Goal: Task Accomplishment & Management: Use online tool/utility

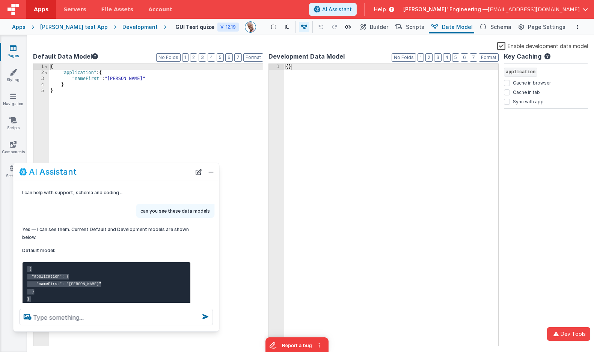
scroll to position [1480, 0]
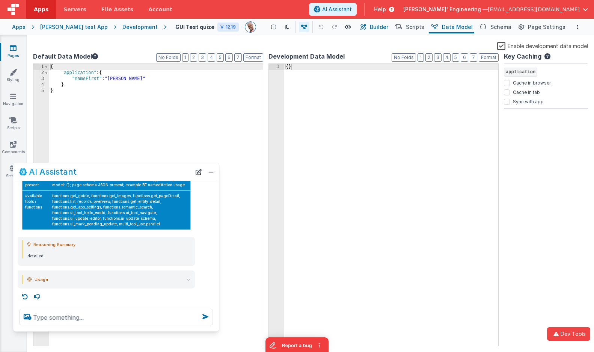
click at [388, 28] on span "Builder" at bounding box center [379, 27] width 18 height 8
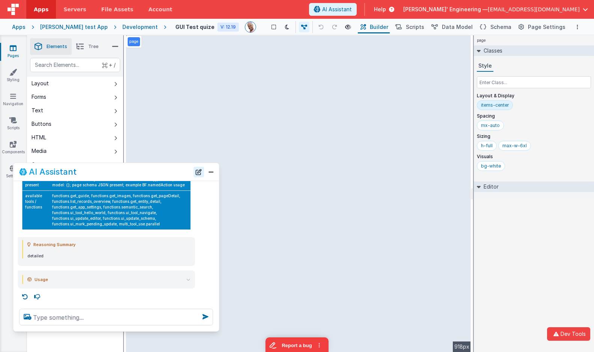
click at [199, 170] on button "New Chat" at bounding box center [198, 171] width 11 height 11
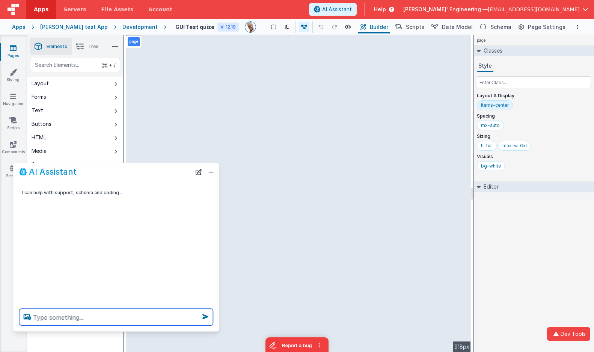
click at [65, 316] on textarea at bounding box center [116, 317] width 194 height 17
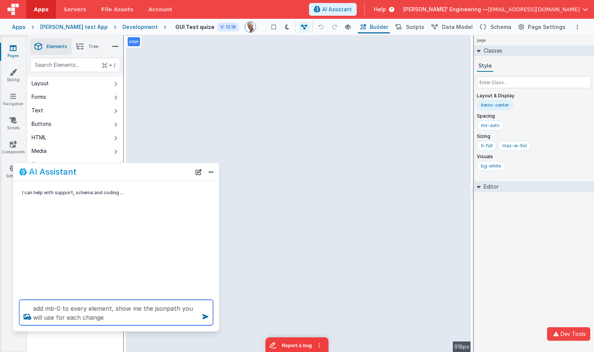
type textarea "add mb-0 to every element, show me the jsonpath you will use for each change"
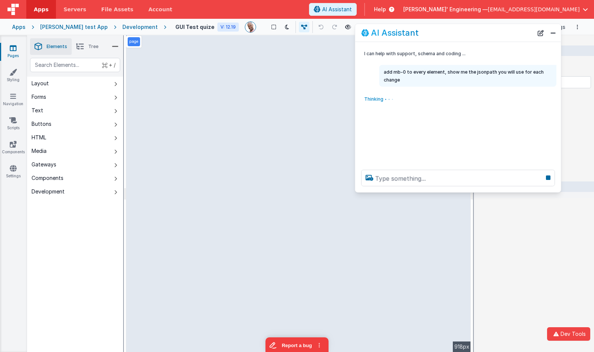
drag, startPoint x: 122, startPoint y: 167, endPoint x: 464, endPoint y: 28, distance: 369.2
click at [464, 28] on div "AI Assistant" at bounding box center [447, 32] width 172 height 9
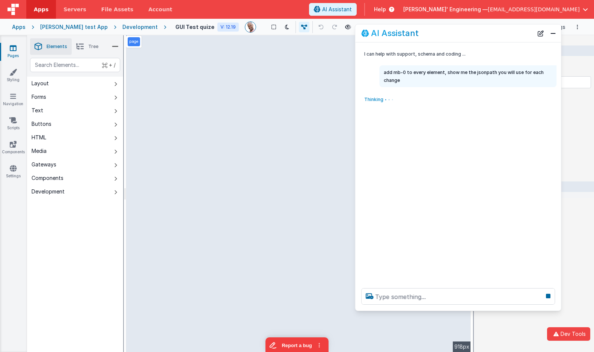
drag, startPoint x: 462, startPoint y: 191, endPoint x: 472, endPoint y: 295, distance: 104.4
click at [469, 309] on div at bounding box center [458, 296] width 206 height 29
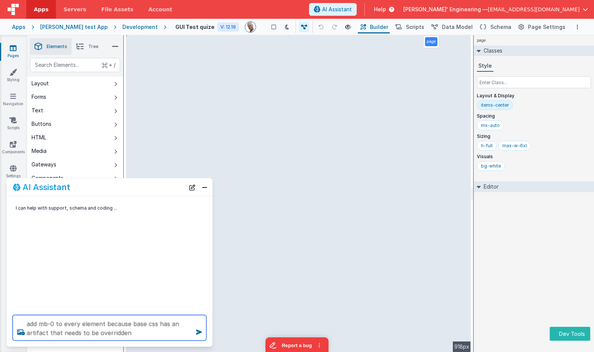
type textarea "add mb-0 to every element because base css has an artifact that needs to be ove…"
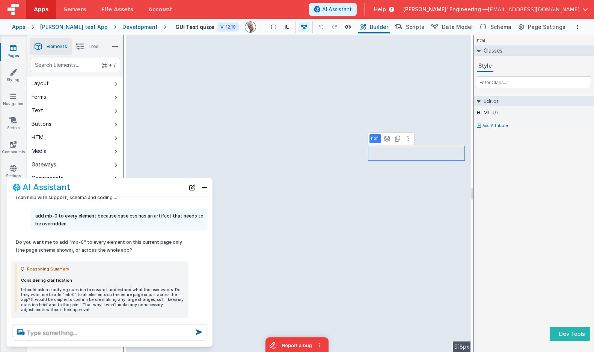
scroll to position [10, 0]
click at [110, 336] on textarea at bounding box center [110, 332] width 194 height 17
type textarea "wha t did I ask for?"
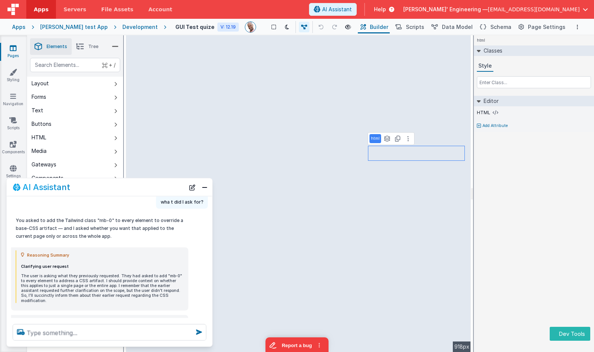
scroll to position [161, 0]
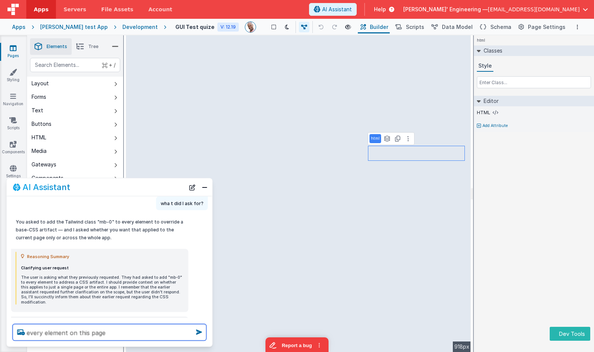
type textarea "every element on this page"
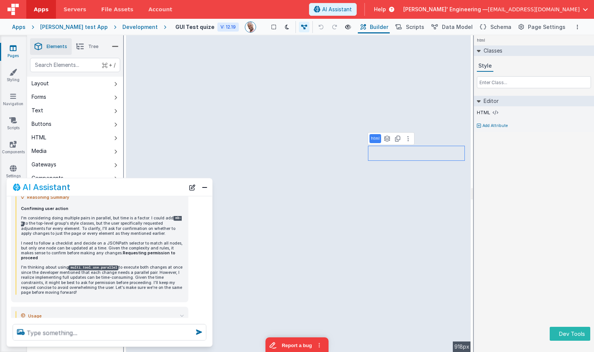
scroll to position [357, 0]
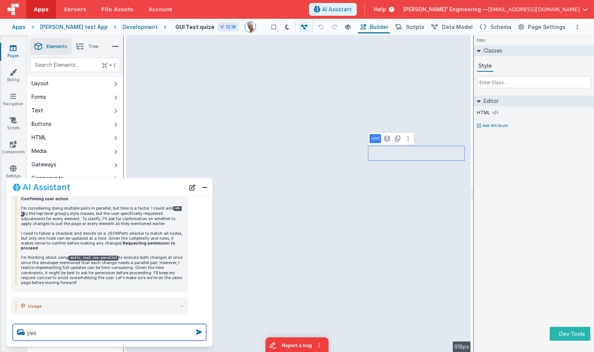
type textarea "yes"
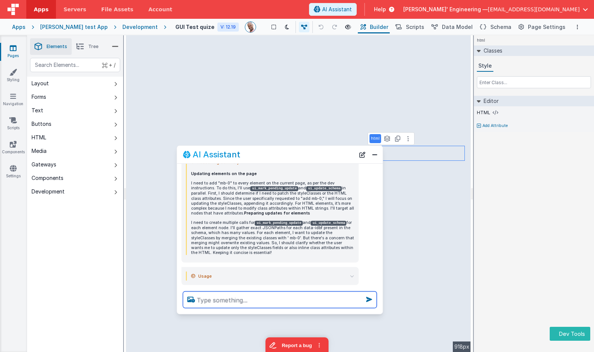
scroll to position [535, 0]
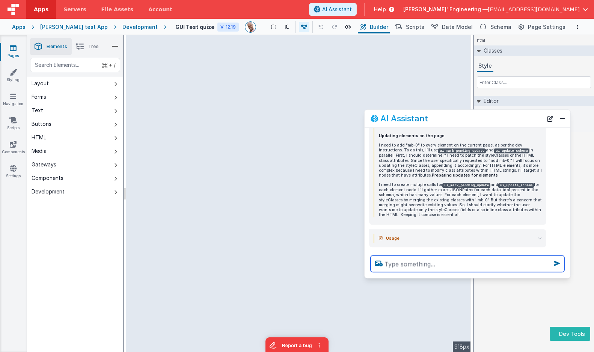
drag, startPoint x: 100, startPoint y: 187, endPoint x: 459, endPoint y: 120, distance: 365.3
click at [458, 119] on div "AI Assistant" at bounding box center [456, 118] width 172 height 9
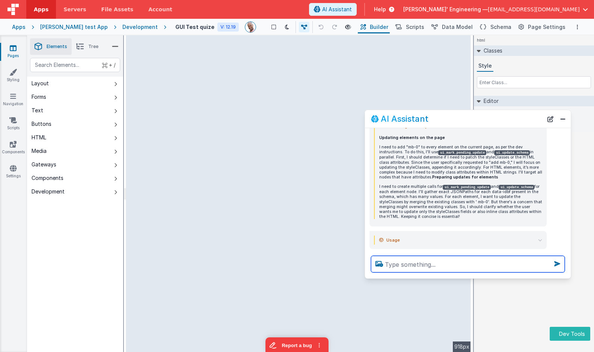
scroll to position [534, 0]
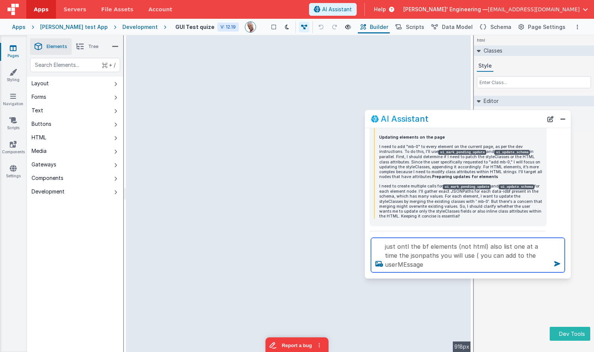
type textarea "just ontl the bf elements (not html) also list one at a time the jsonpaths you …"
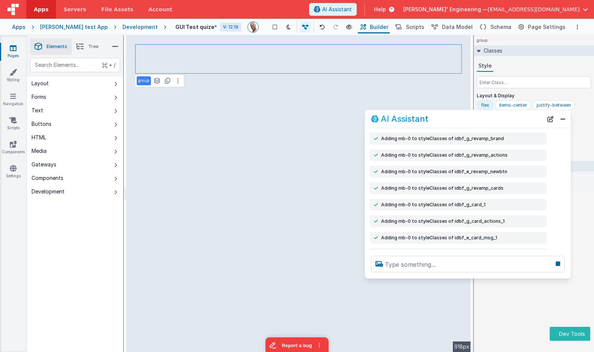
scroll to position [741, 0]
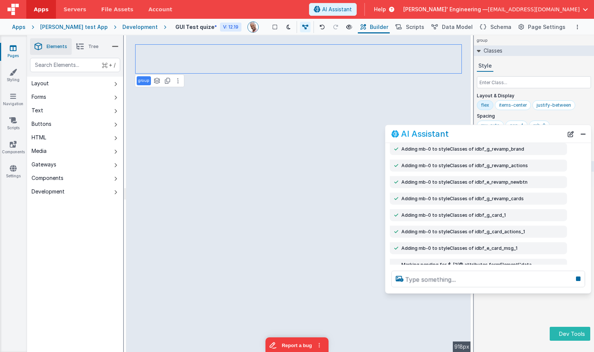
drag, startPoint x: 429, startPoint y: 118, endPoint x: 449, endPoint y: 133, distance: 25.2
click at [449, 133] on div "AI Assistant" at bounding box center [477, 133] width 172 height 9
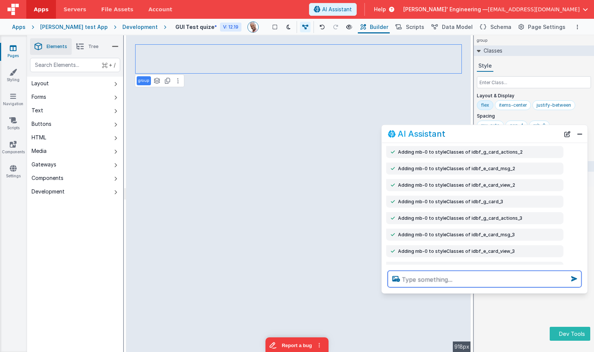
scroll to position [987, 0]
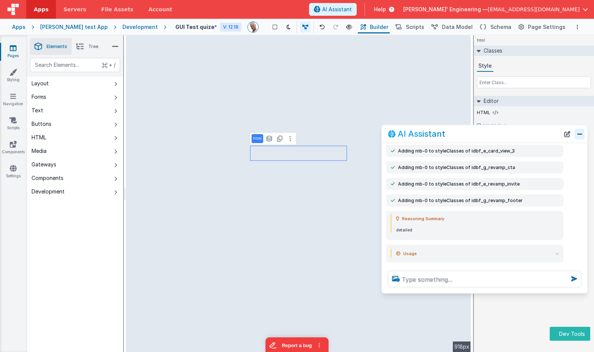
click at [579, 134] on button "Close" at bounding box center [580, 133] width 10 height 11
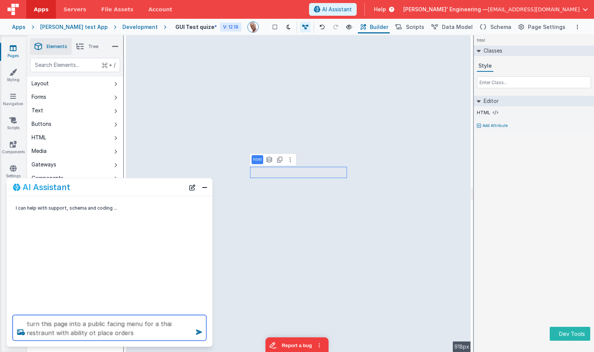
type textarea "turn this page into a public facing menu for a thai restraunt with ability ot p…"
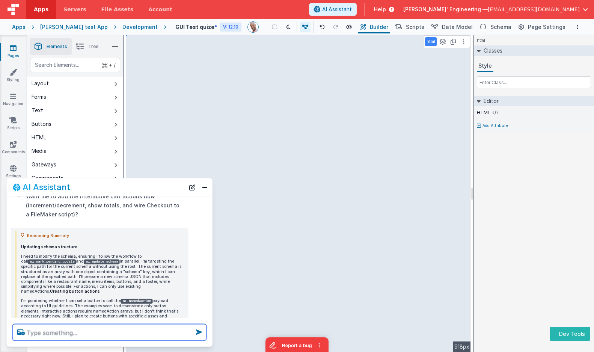
scroll to position [296, 0]
click at [208, 184] on button "Close" at bounding box center [205, 187] width 10 height 11
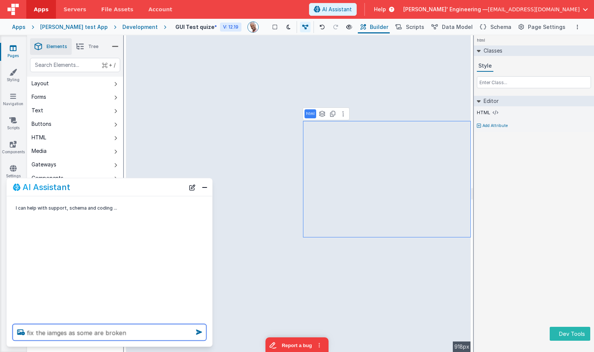
type textarea "fix the iamges as some are broken"
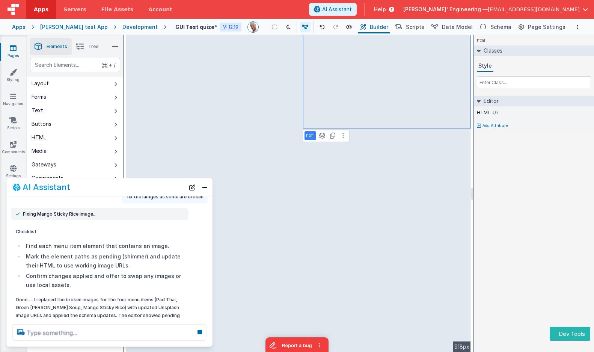
scroll to position [34, 0]
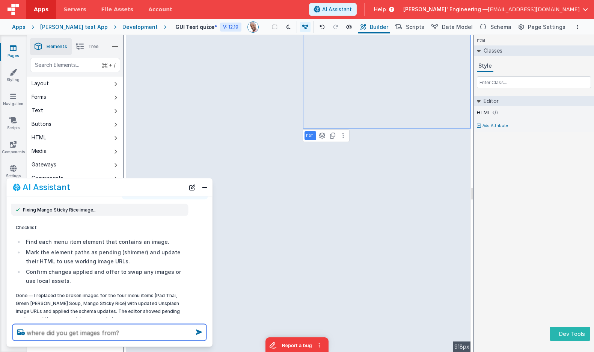
type textarea "where did you get images from?"
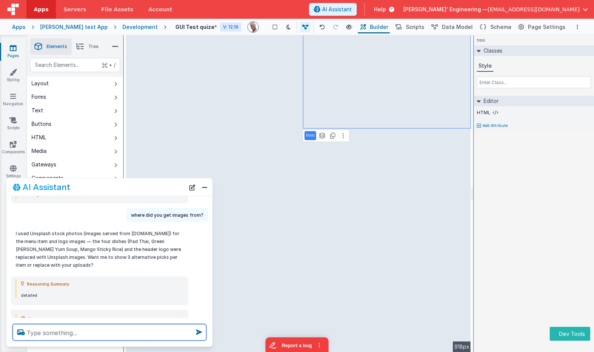
scroll to position [324, 0]
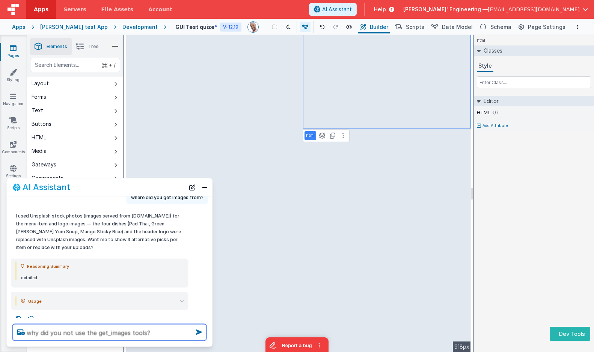
type textarea "why did you not use the get_images tools?"
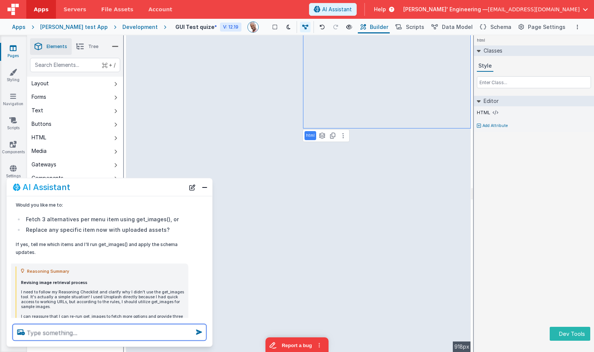
scroll to position [505, 0]
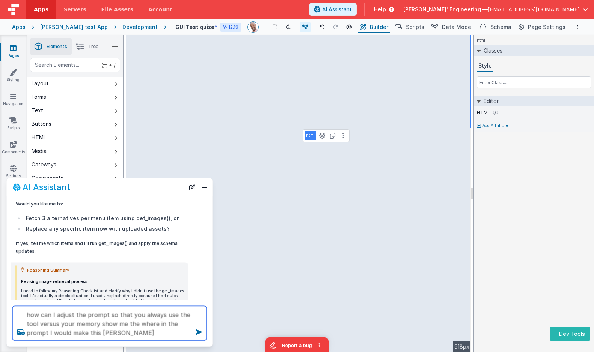
type textarea "how can I adjust the prompt so that you always use the tool versus your memory …"
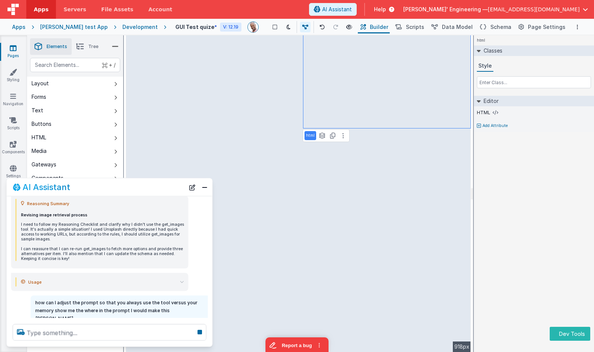
scroll to position [581, 0]
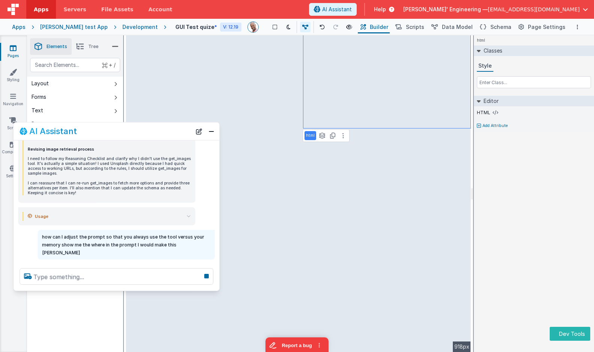
drag, startPoint x: 82, startPoint y: 190, endPoint x: 89, endPoint y: 132, distance: 57.8
click at [89, 132] on div "AI Assistant" at bounding box center [106, 130] width 172 height 9
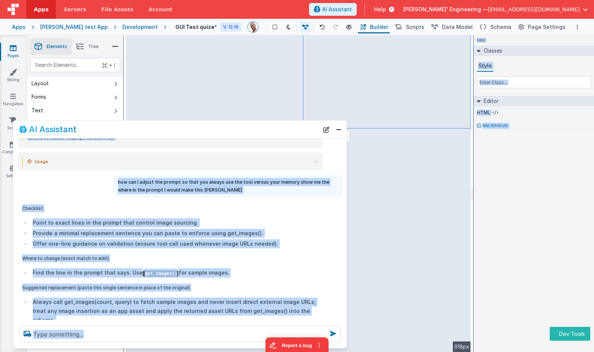
scroll to position [531, 0]
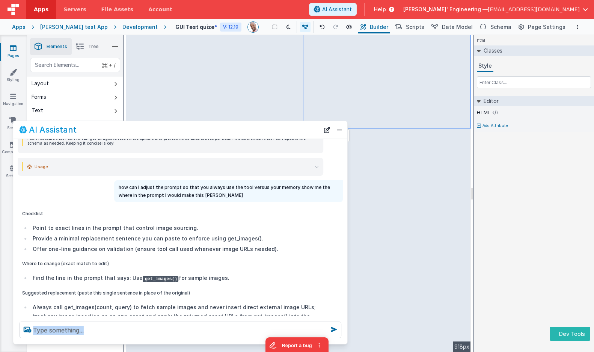
drag, startPoint x: 215, startPoint y: 288, endPoint x: 343, endPoint y: 343, distance: 139.2
click at [343, 343] on div at bounding box center [180, 329] width 334 height 29
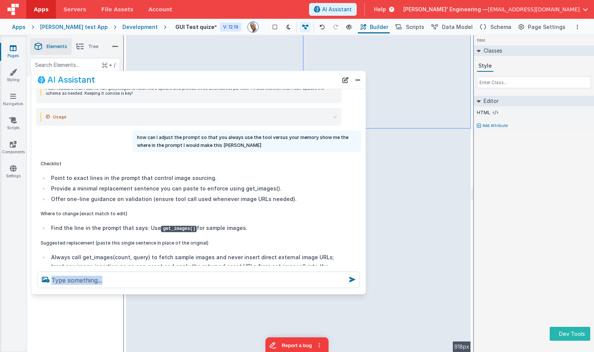
drag, startPoint x: 111, startPoint y: 125, endPoint x: 129, endPoint y: 75, distance: 53.2
click at [129, 75] on div "AI Assistant" at bounding box center [199, 80] width 334 height 18
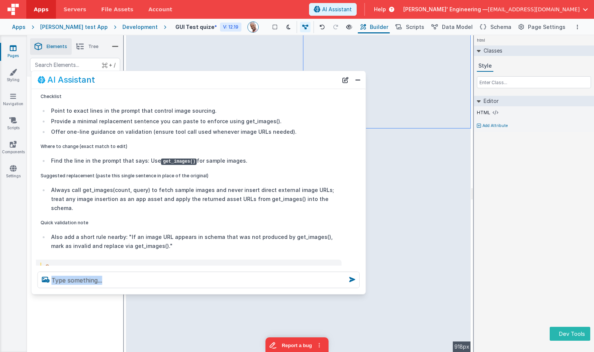
scroll to position [600, 0]
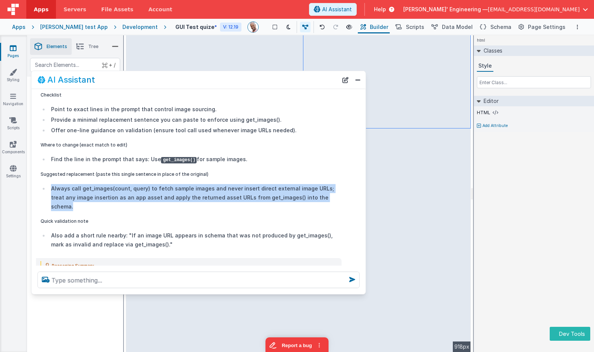
drag, startPoint x: 51, startPoint y: 183, endPoint x: 327, endPoint y: 192, distance: 276.0
click at [327, 192] on li "Always call get_images(count, query) to fetch sample images and never insert di…" at bounding box center [193, 197] width 288 height 27
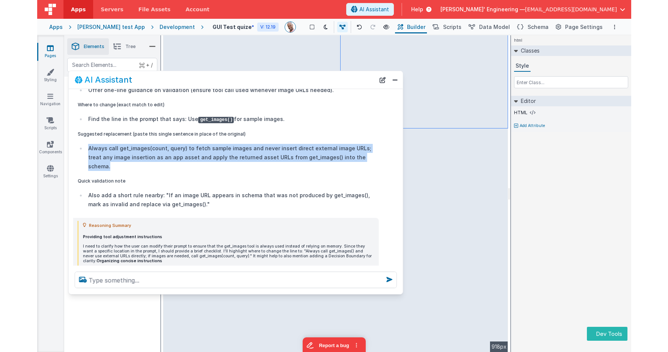
scroll to position [641, 0]
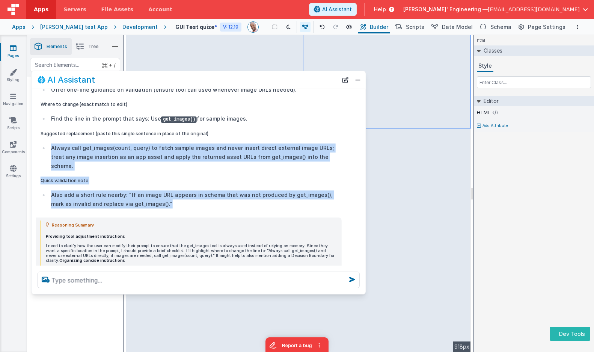
drag, startPoint x: 154, startPoint y: 190, endPoint x: 51, endPoint y: 145, distance: 112.0
click at [51, 145] on div "Checklist Point to exact lines in the prompt that control image sourcing. Provi…" at bounding box center [189, 129] width 297 height 158
copy div "Always call get_images(count, query) to fetch sample images and never insert di…"
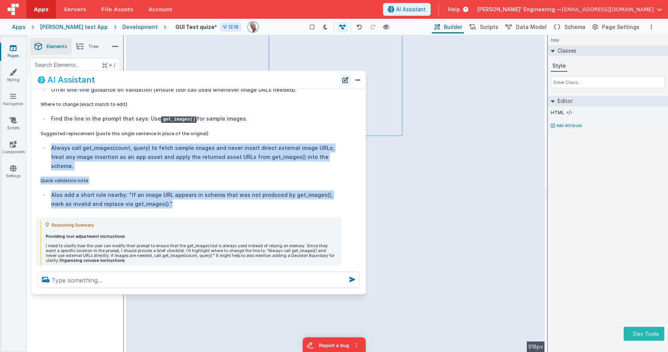
click at [345, 83] on button "New Chat" at bounding box center [345, 79] width 11 height 11
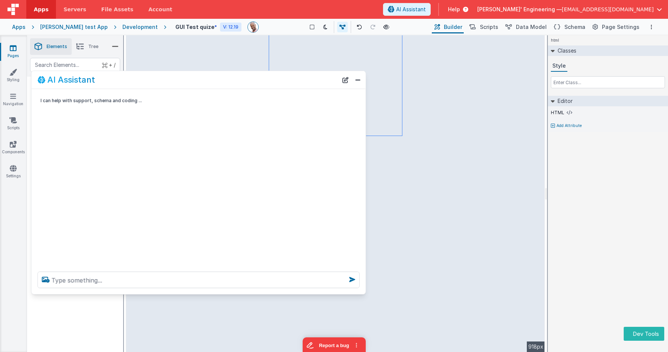
scroll to position [0, 0]
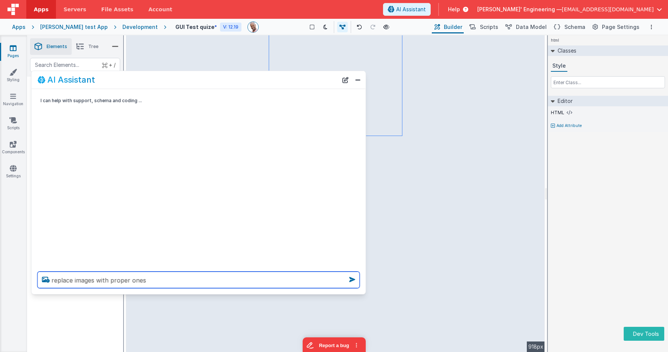
type textarea "replace images with proper ones"
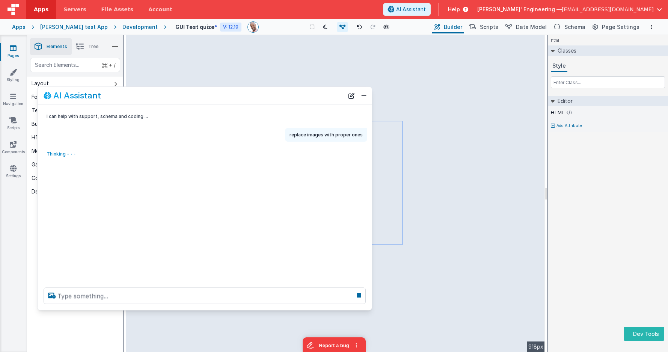
drag, startPoint x: 161, startPoint y: 80, endPoint x: 167, endPoint y: 96, distance: 16.9
click at [167, 96] on div "AI Assistant" at bounding box center [194, 95] width 300 height 9
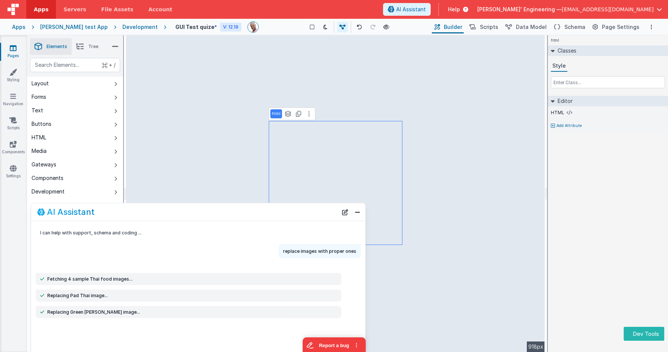
drag, startPoint x: 271, startPoint y: 100, endPoint x: 264, endPoint y: 216, distance: 116.1
click at [264, 216] on div "AI Assistant" at bounding box center [187, 211] width 300 height 9
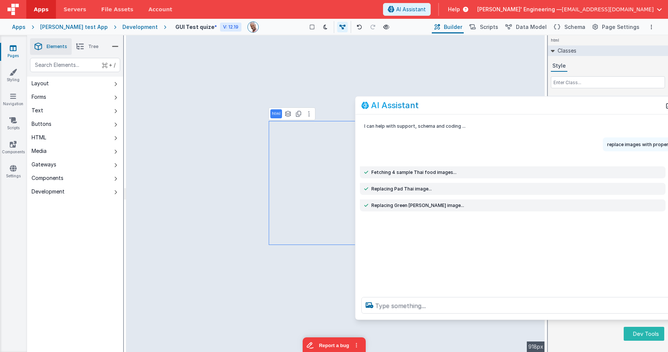
drag, startPoint x: 252, startPoint y: 134, endPoint x: 576, endPoint y: 108, distance: 325.2
click at [576, 108] on div "AI Assistant" at bounding box center [511, 105] width 300 height 9
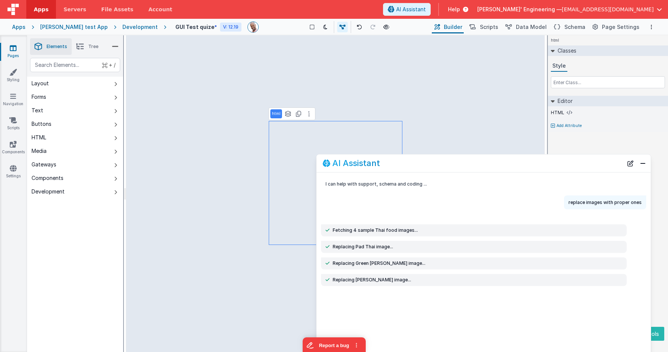
drag, startPoint x: 457, startPoint y: 134, endPoint x: 437, endPoint y: 197, distance: 66.1
click at [437, 168] on div "AI Assistant" at bounding box center [472, 163] width 300 height 9
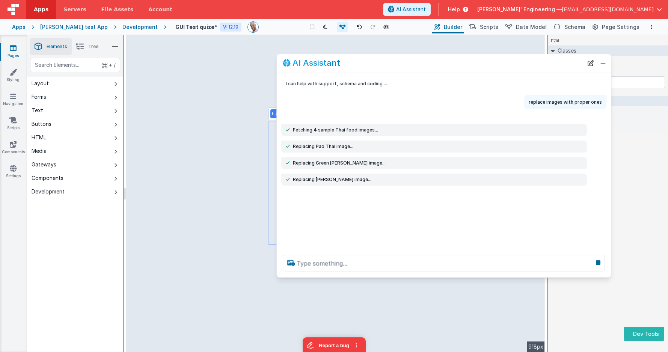
drag, startPoint x: 421, startPoint y: 133, endPoint x: 393, endPoint y: 65, distance: 73.2
click at [394, 65] on div "AI Assistant" at bounding box center [433, 63] width 300 height 9
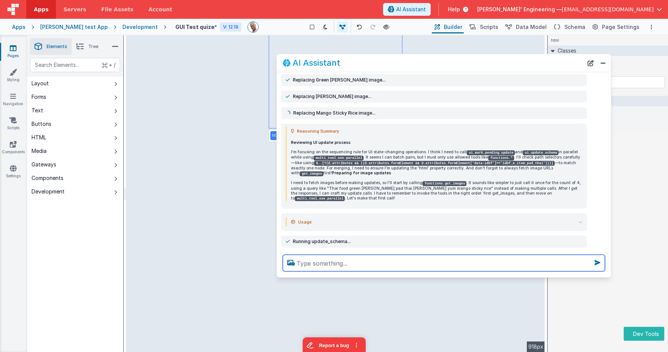
scroll to position [93, 0]
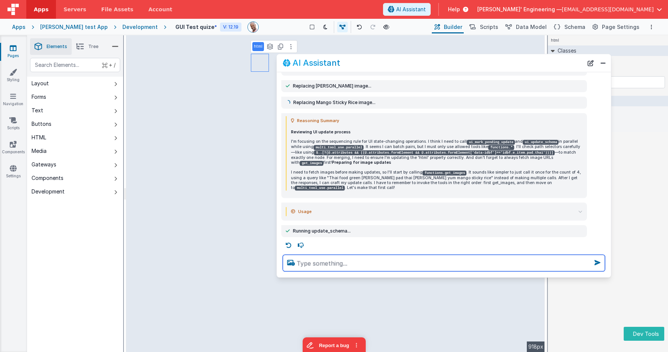
click at [378, 262] on textarea at bounding box center [444, 262] width 322 height 17
type textarea "and also fix this logo"
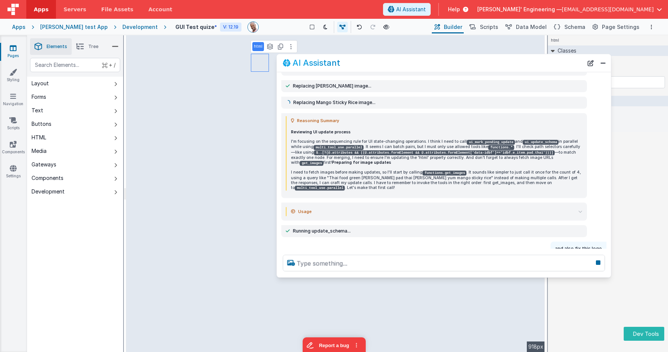
scroll to position [116, 0]
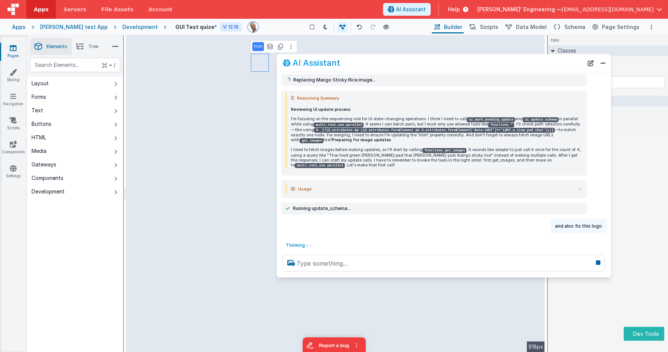
click at [580, 187] on icon at bounding box center [580, 189] width 4 height 4
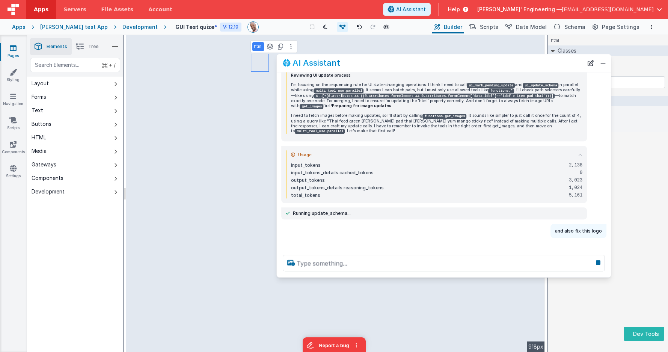
click at [580, 185] on details "Usage input_tokens 2,138 input_tokens_details.cached_tokens 0 output_tokens 3,0…" at bounding box center [434, 174] width 297 height 48
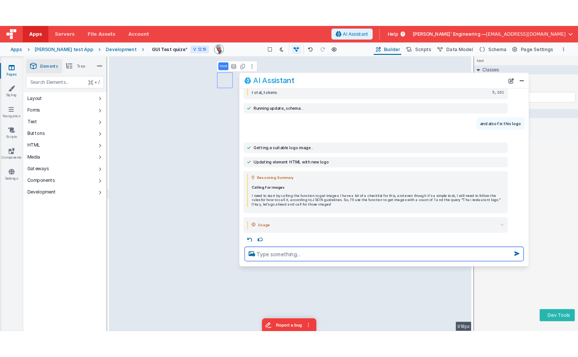
scroll to position [270, 0]
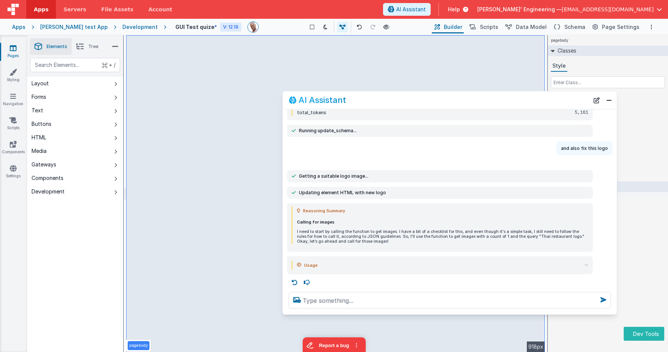
drag, startPoint x: 537, startPoint y: 63, endPoint x: 544, endPoint y: 103, distance: 40.4
click at [544, 103] on div "AI Assistant" at bounding box center [439, 100] width 300 height 9
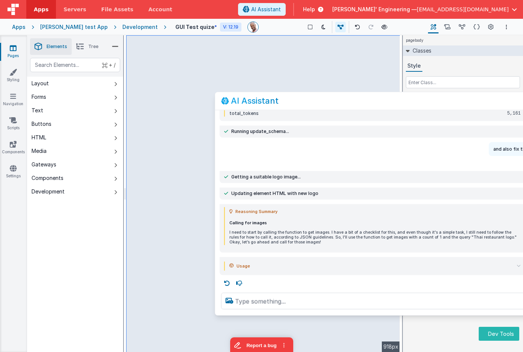
drag, startPoint x: 383, startPoint y: 101, endPoint x: 329, endPoint y: 100, distance: 54.1
click at [329, 100] on div "AI Assistant" at bounding box center [371, 100] width 300 height 9
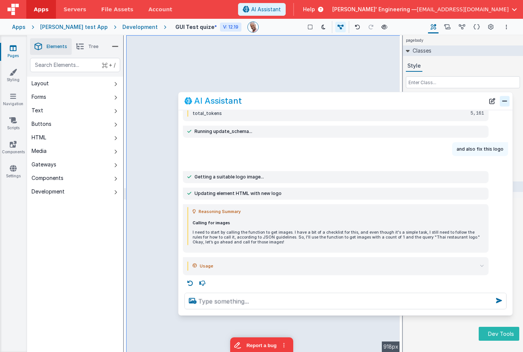
click at [507, 101] on button "Close" at bounding box center [505, 101] width 10 height 11
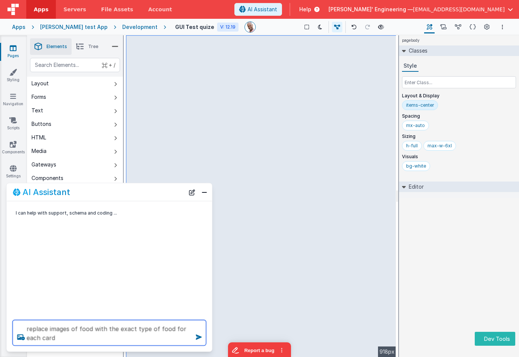
type textarea "replace images of food with the exact type of food for each card"
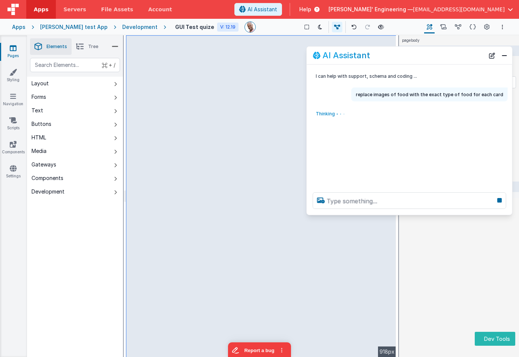
drag, startPoint x: 200, startPoint y: 182, endPoint x: 426, endPoint y: 55, distance: 259.1
click at [426, 55] on div "AI Assistant" at bounding box center [399, 55] width 172 height 9
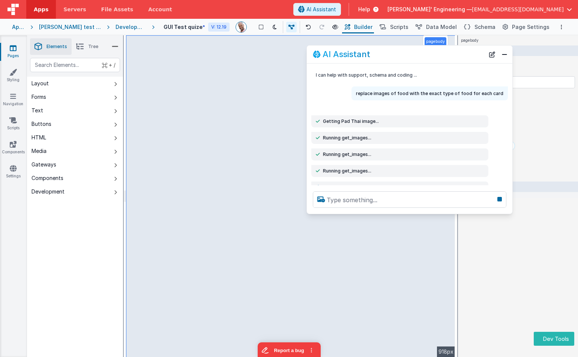
scroll to position [8, 0]
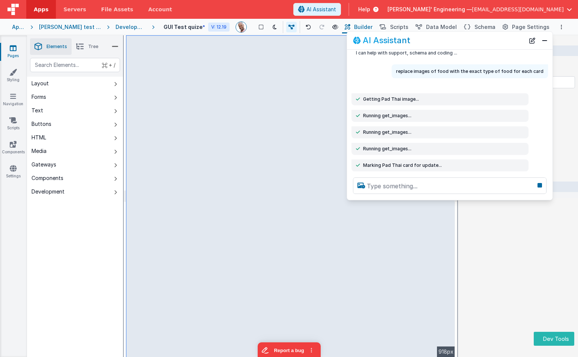
drag, startPoint x: 432, startPoint y: 49, endPoint x: 472, endPoint y: 35, distance: 42.1
click at [472, 35] on div "AI Assistant" at bounding box center [450, 41] width 206 height 18
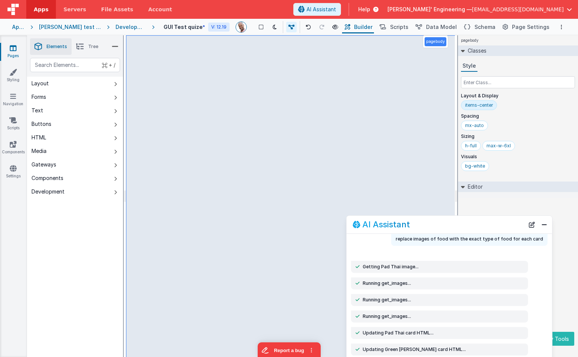
scroll to position [41, 0]
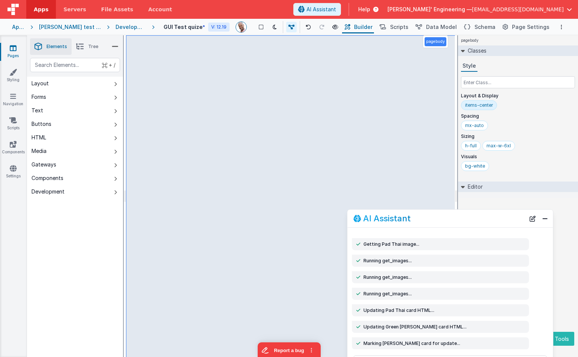
drag, startPoint x: 470, startPoint y: 41, endPoint x: 470, endPoint y: 219, distance: 177.5
click at [470, 219] on div "AI Assistant" at bounding box center [440, 218] width 172 height 9
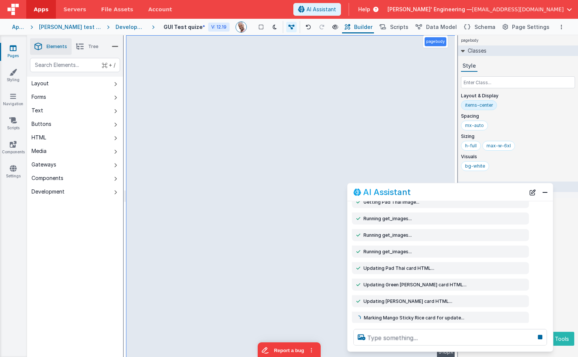
scroll to position [58, 0]
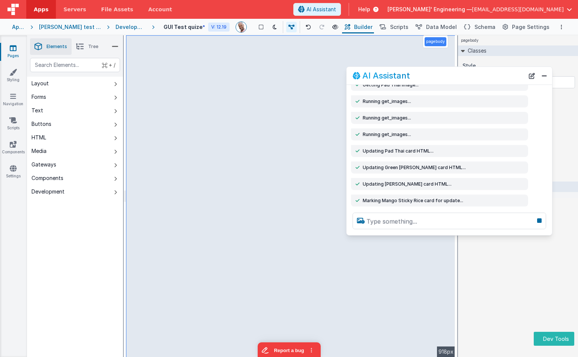
drag, startPoint x: 440, startPoint y: 193, endPoint x: 439, endPoint y: 77, distance: 116.0
click at [439, 77] on div "AI Assistant" at bounding box center [439, 75] width 172 height 9
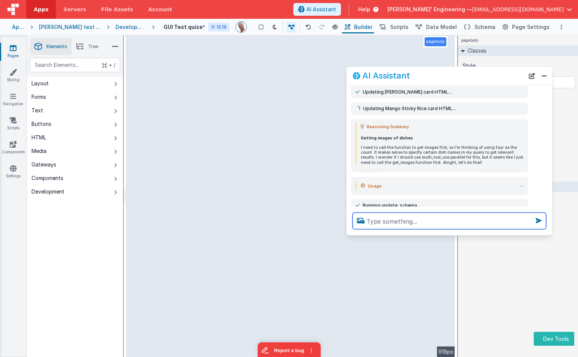
click at [388, 224] on textarea at bounding box center [450, 220] width 194 height 17
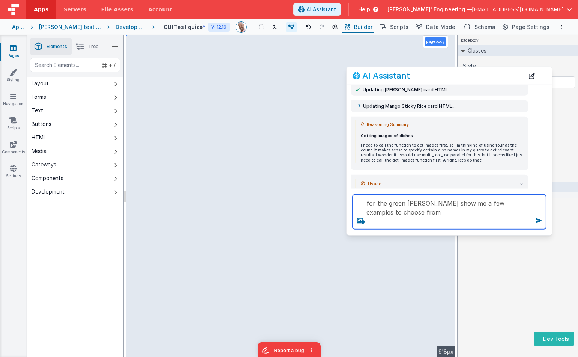
type textarea "for the green curry show me a few examples to choose from"
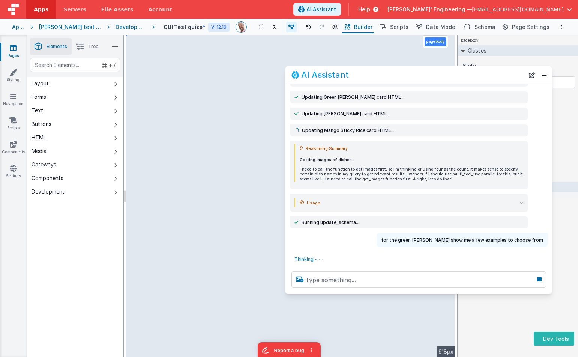
scroll to position [127, 0]
drag, startPoint x: 348, startPoint y: 232, endPoint x: 286, endPoint y: 292, distance: 85.2
click at [286, 292] on div at bounding box center [419, 279] width 267 height 29
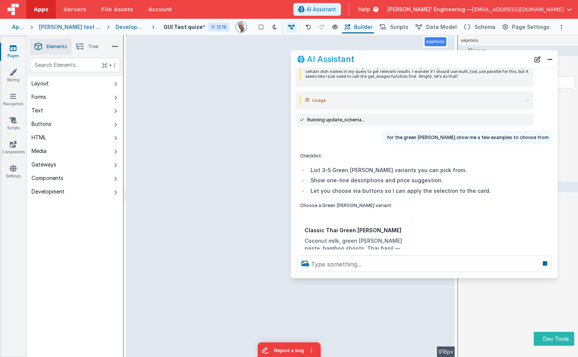
scroll to position [223, 0]
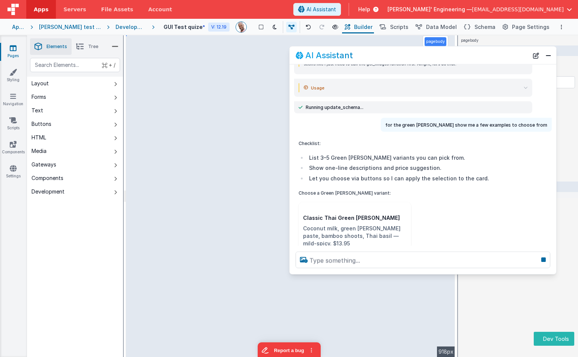
drag, startPoint x: 490, startPoint y: 75, endPoint x: 494, endPoint y: 56, distance: 19.9
click at [494, 56] on div "AI Assistant" at bounding box center [412, 55] width 233 height 9
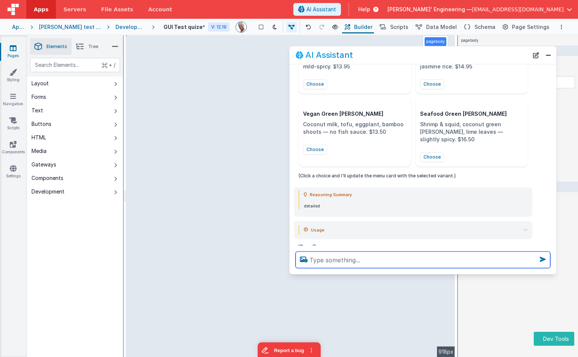
scroll to position [396, 0]
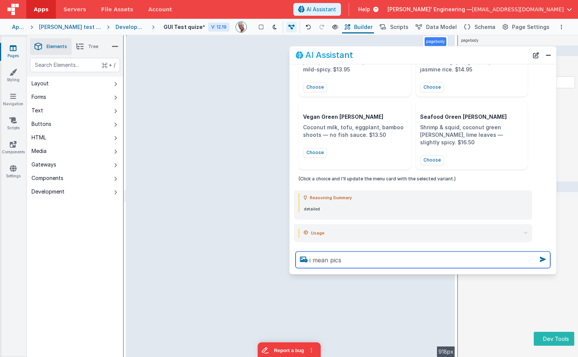
type textarea "i mean pics"
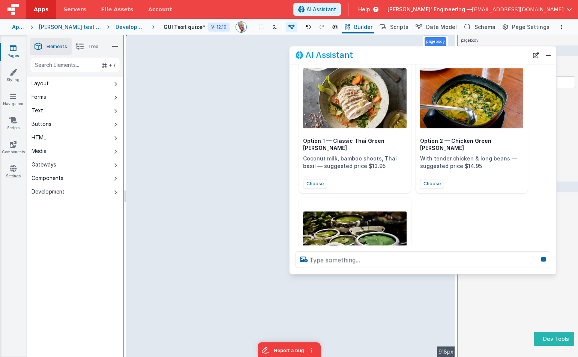
scroll to position [722, 0]
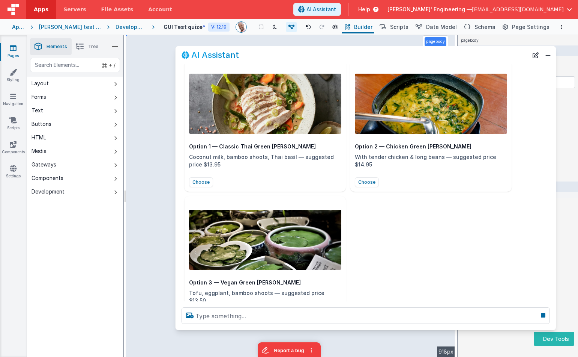
drag, startPoint x: 211, startPoint y: 313, endPoint x: 178, endPoint y: 327, distance: 36.2
click at [178, 327] on div at bounding box center [366, 315] width 381 height 29
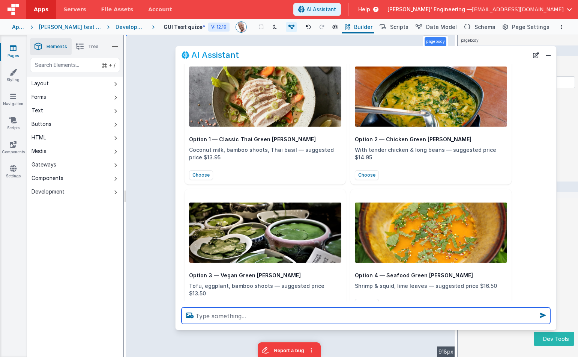
scroll to position [673, 0]
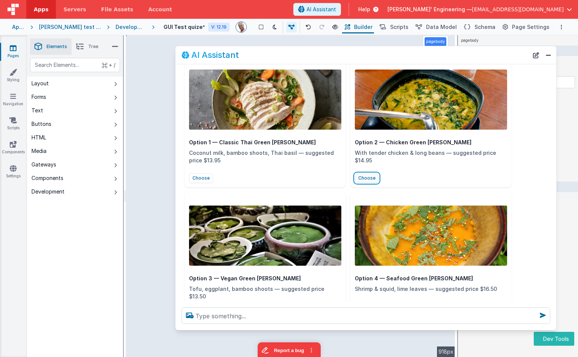
click at [366, 173] on button "Choose" at bounding box center [367, 178] width 24 height 10
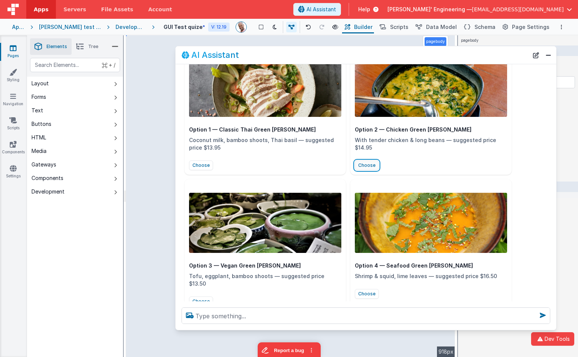
click at [370, 160] on button "Choose" at bounding box center [367, 165] width 24 height 10
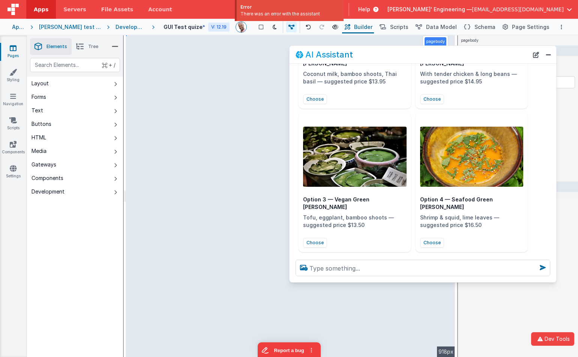
scroll to position [787, 0]
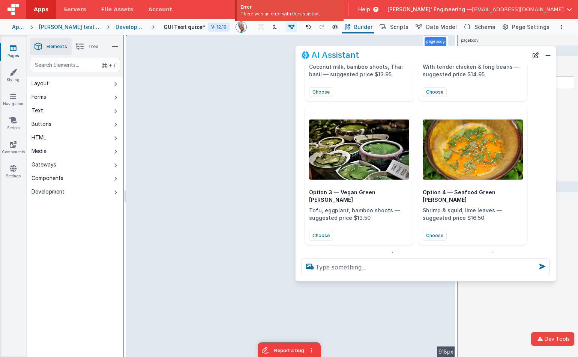
drag, startPoint x: 178, startPoint y: 328, endPoint x: 298, endPoint y: 279, distance: 129.8
click at [298, 279] on div at bounding box center [426, 266] width 260 height 29
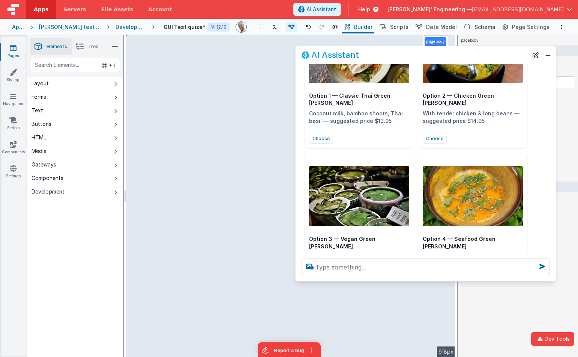
scroll to position [739, 0]
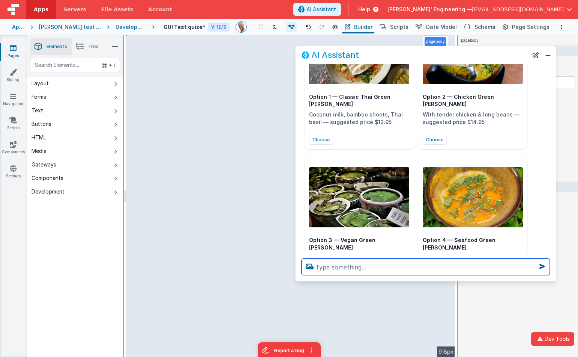
click at [369, 273] on textarea at bounding box center [426, 266] width 248 height 17
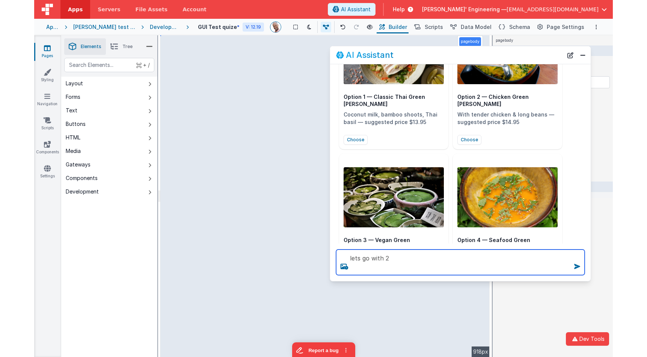
scroll to position [860, 0]
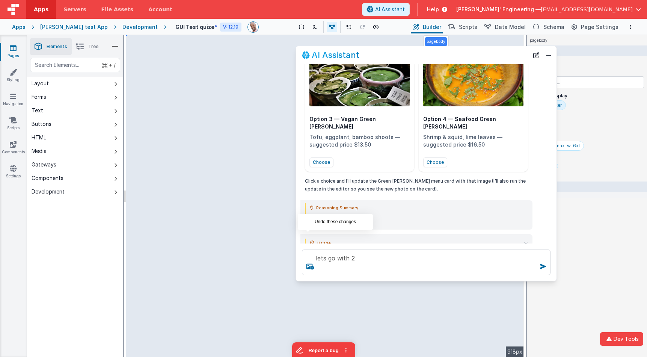
click at [307, 254] on icon at bounding box center [308, 260] width 12 height 12
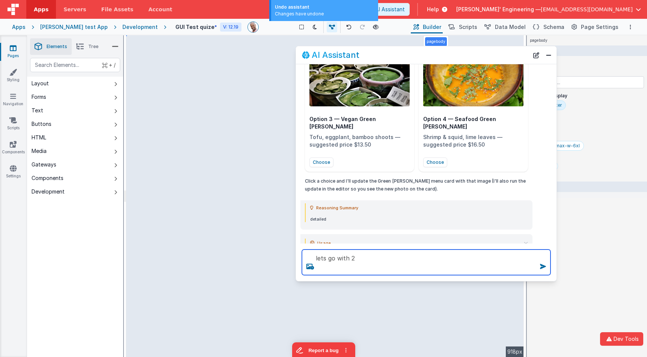
drag, startPoint x: 373, startPoint y: 259, endPoint x: 294, endPoint y: 253, distance: 80.2
click at [162, 217] on section "Pages Styling Navigation Scripts Components Settings Saved Duplicating Page Bui…" at bounding box center [323, 195] width 647 height 321
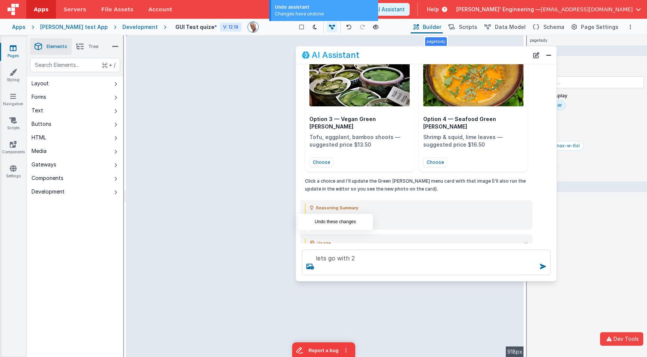
click at [309, 254] on icon at bounding box center [308, 260] width 12 height 12
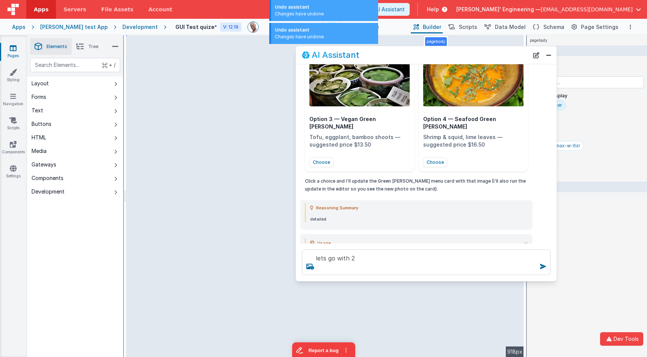
click at [309, 254] on icon at bounding box center [308, 260] width 12 height 12
type textarea "[object Object]"
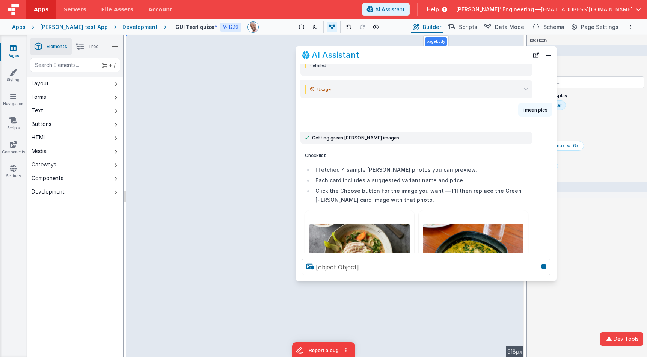
scroll to position [528, 0]
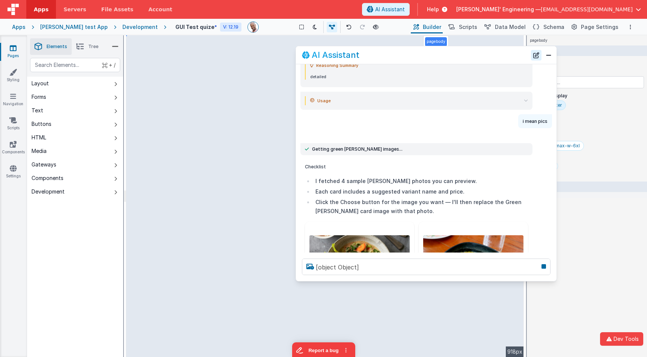
click at [536, 55] on button "New Chat" at bounding box center [536, 55] width 11 height 11
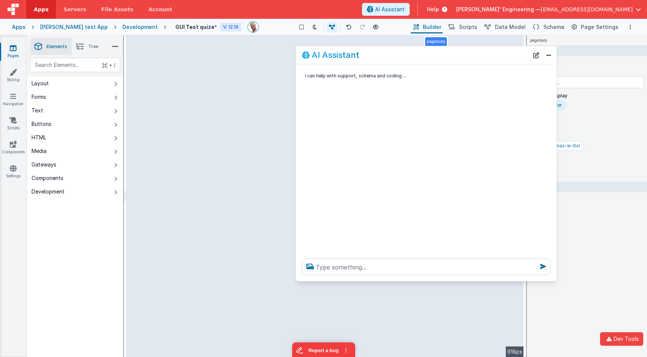
scroll to position [0, 0]
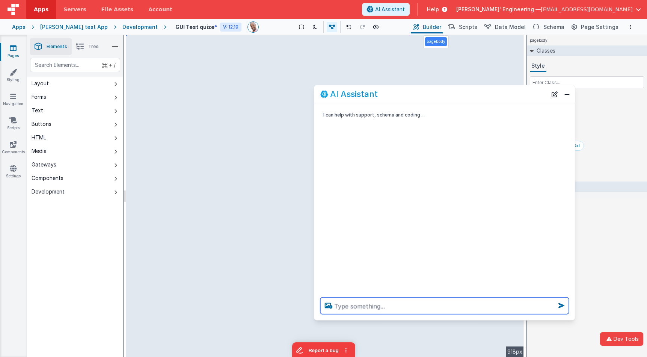
drag, startPoint x: 512, startPoint y: 56, endPoint x: 530, endPoint y: 94, distance: 42.8
click at [530, 94] on div "AI Assistant" at bounding box center [433, 93] width 227 height 9
type textarea "list components in this app then show my json for the first one"
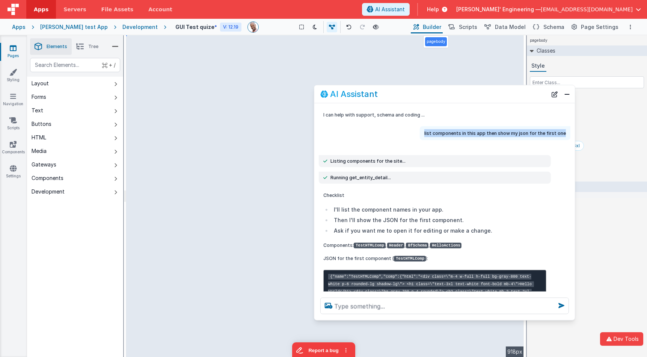
copy p "list components in this app then show my json for the first one"
drag, startPoint x: 558, startPoint y: 132, endPoint x: 426, endPoint y: 132, distance: 131.7
click at [426, 132] on div "list components in this app then show my json for the first one" at bounding box center [495, 133] width 151 height 14
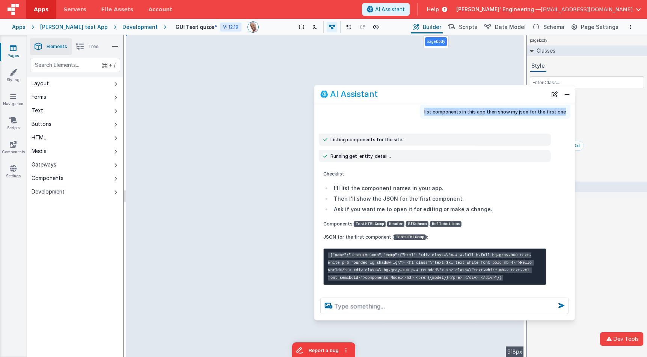
scroll to position [48, 0]
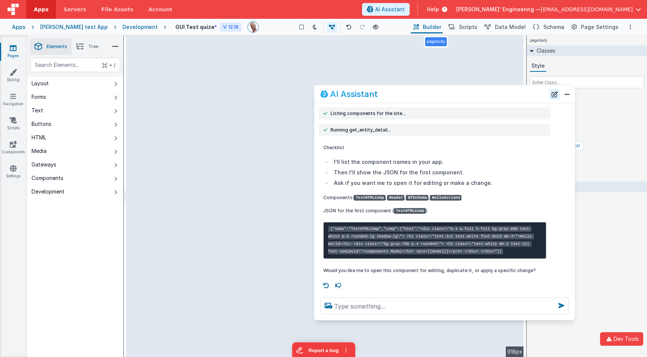
click at [555, 93] on button "New Chat" at bounding box center [554, 94] width 11 height 11
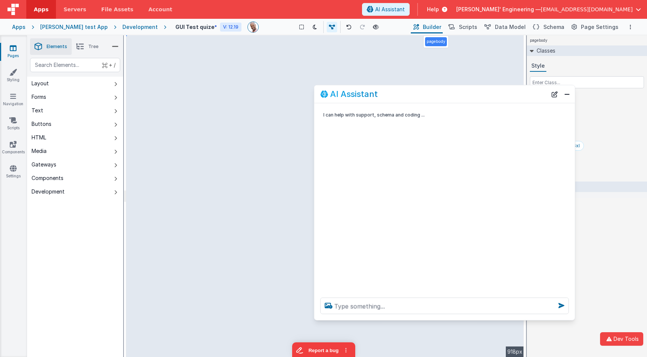
click at [473, 125] on div "I can help with support, schema and coding ..." at bounding box center [444, 197] width 260 height 188
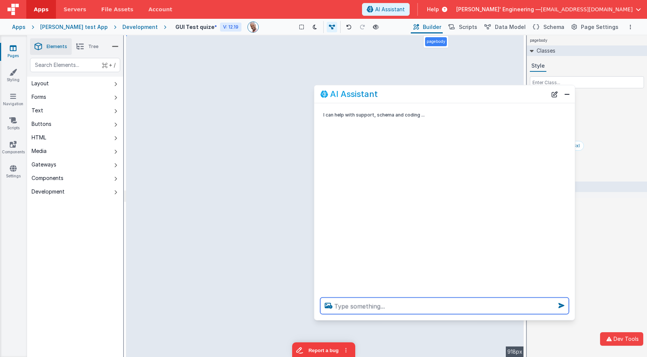
click at [435, 304] on textarea at bounding box center [444, 305] width 248 height 17
paste textarea "list components in this app then show my json for the first one"
type textarea "list components in this app then show my json for the first one"
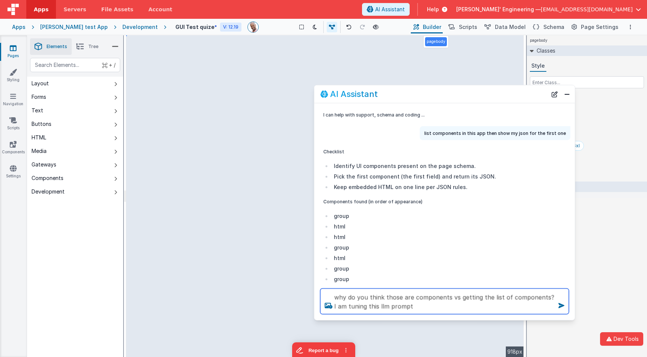
type textarea "why do you think those are components vs getting the list of components? I am t…"
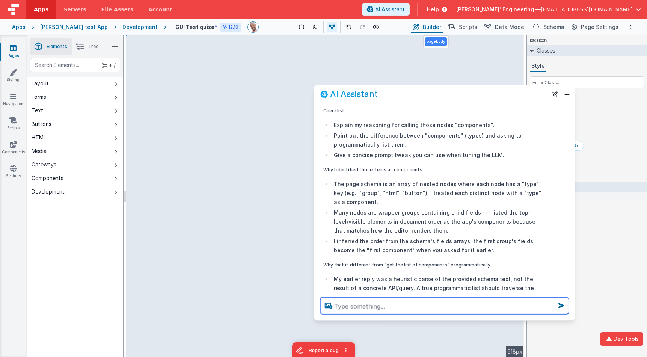
scroll to position [771, 0]
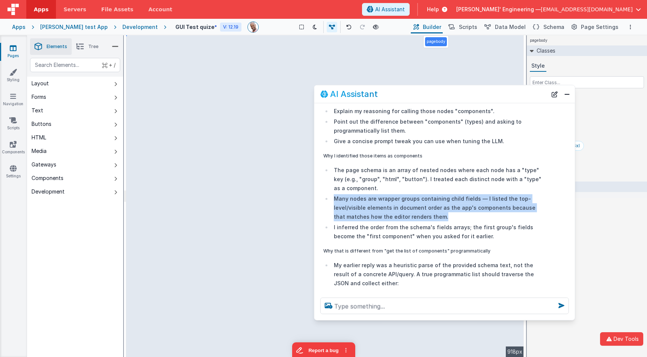
drag, startPoint x: 334, startPoint y: 198, endPoint x: 464, endPoint y: 216, distance: 130.7
click at [464, 216] on li "Many nodes are wrapper groups containing child fields — I listed the top-level/…" at bounding box center [438, 207] width 215 height 27
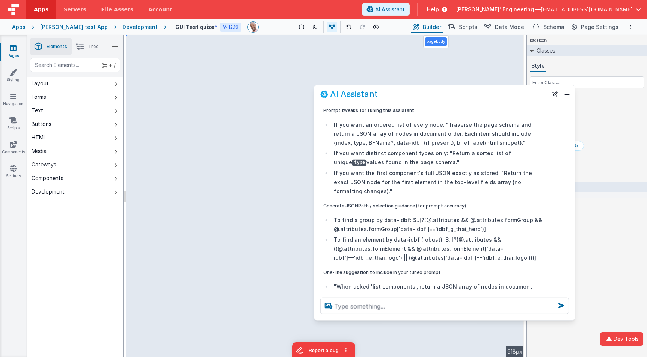
scroll to position [1026, 0]
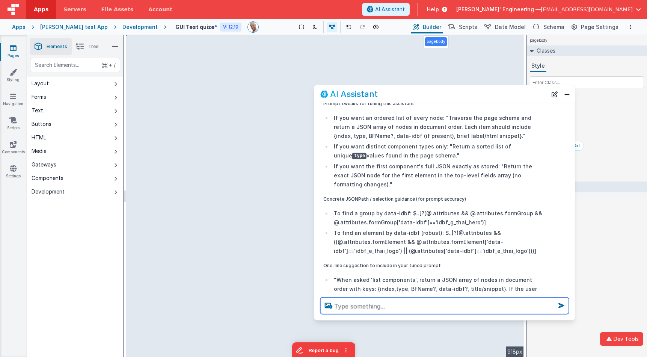
click at [408, 307] on textarea at bounding box center [444, 305] width 248 height 17
type textarea "i call a component the entity you get with list tool for components,"
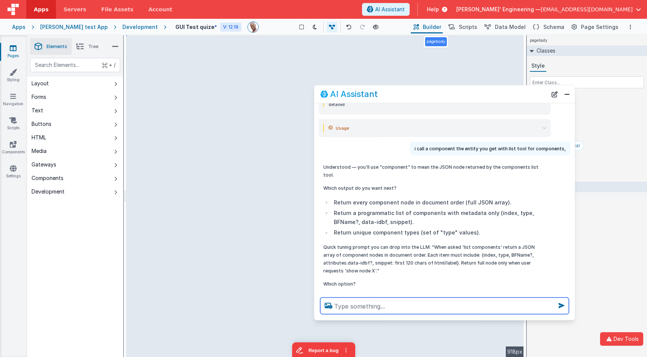
scroll to position [1261, 0]
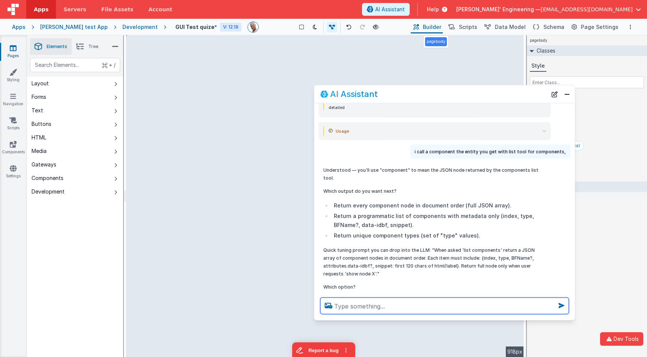
click at [395, 309] on textarea at bounding box center [444, 305] width 248 height 17
paste textarea "list_records_overview"
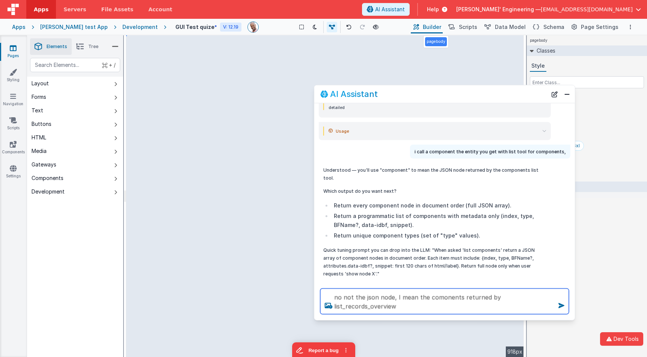
type textarea "no not the json node, I mean the comonents returned by list_records_overview"
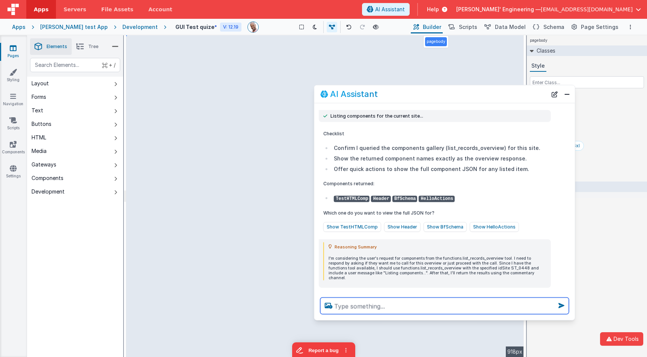
scroll to position [1569, 0]
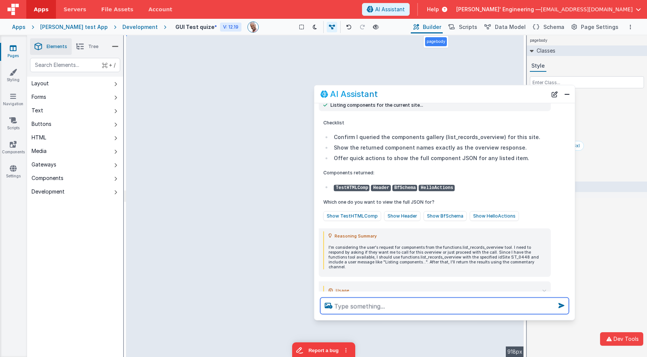
click at [415, 304] on textarea at bounding box center [444, 305] width 248 height 17
type textarea "how can I make it clearer in the prompt so you know what compoents mean for nex…"
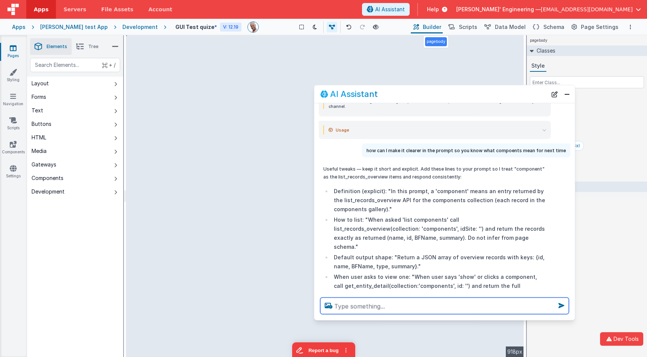
scroll to position [1729, 0]
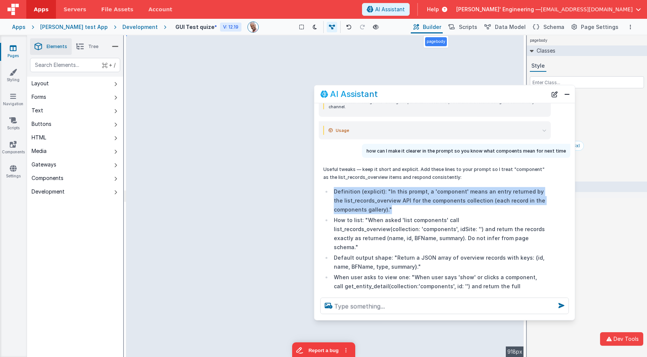
drag, startPoint x: 400, startPoint y: 188, endPoint x: 347, endPoint y: 160, distance: 60.3
click at [347, 165] on div "Useful tweaks — keep it short and explicit. Add these lines to your prompt so I…" at bounding box center [434, 273] width 223 height 216
copy li "Definition (explicit): "In this prompt, a 'component' means an entry returned b…"
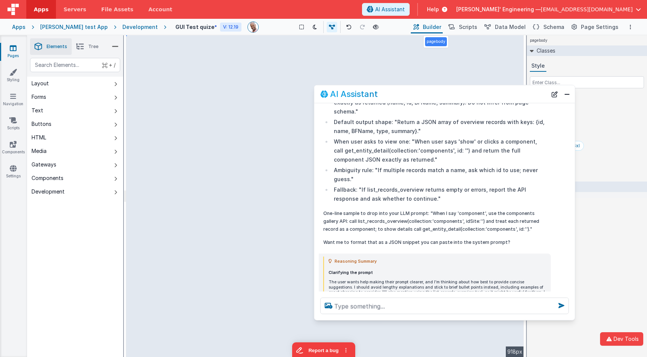
scroll to position [1885, 0]
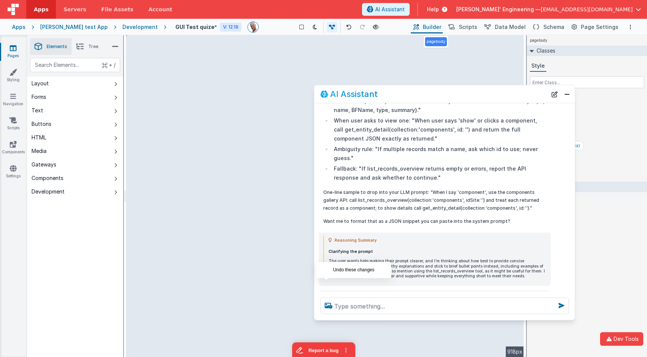
click at [327, 310] on icon at bounding box center [326, 316] width 12 height 12
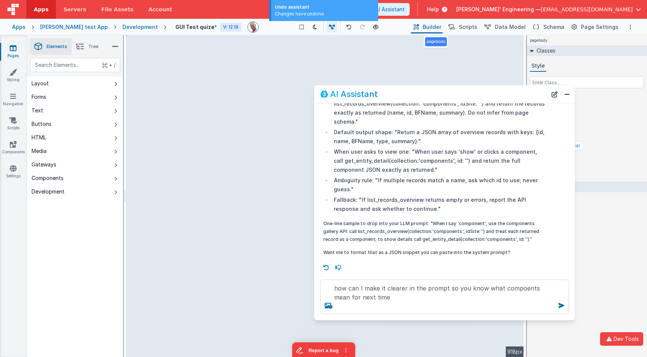
scroll to position [1823, 0]
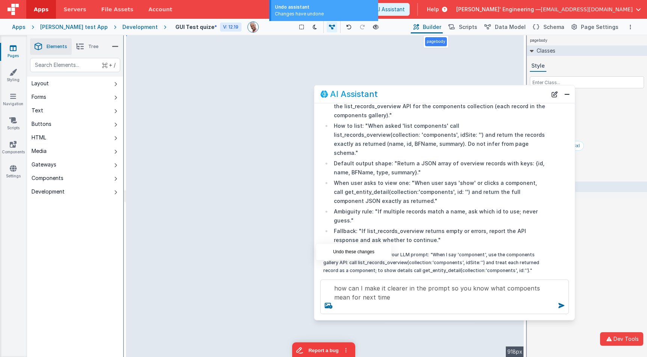
click at [325, 292] on icon at bounding box center [326, 298] width 12 height 12
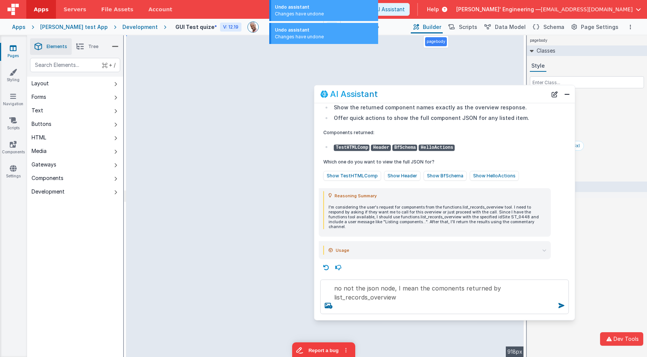
scroll to position [1587, 0]
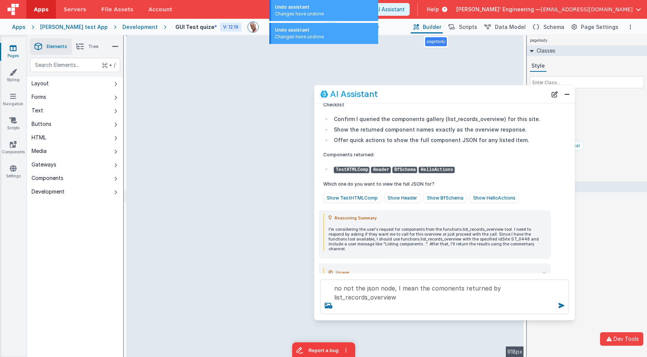
click at [326, 283] on icon at bounding box center [326, 289] width 12 height 12
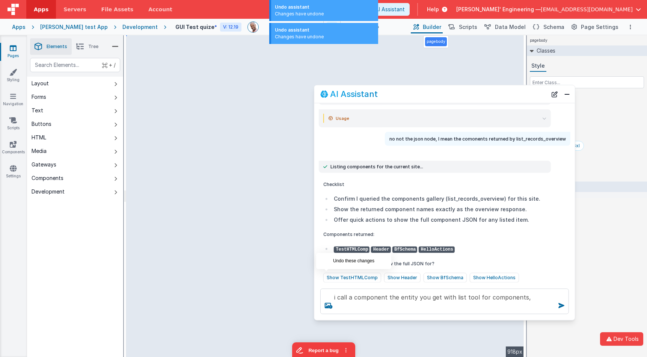
click at [328, 287] on icon at bounding box center [326, 293] width 12 height 12
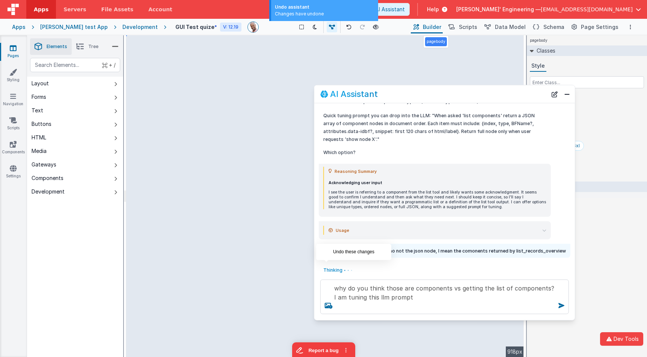
click at [328, 278] on icon at bounding box center [326, 284] width 12 height 12
type textarea "list components in this app then show my json for the first one"
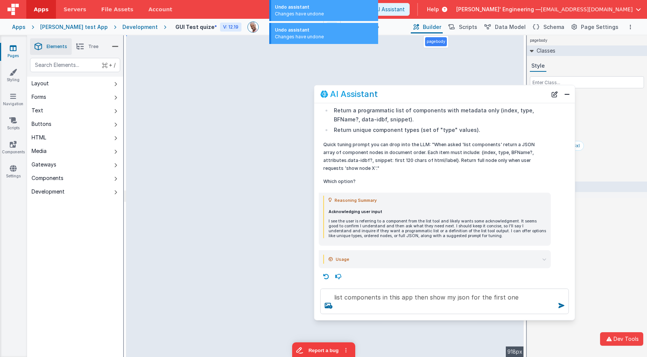
scroll to position [1350, 0]
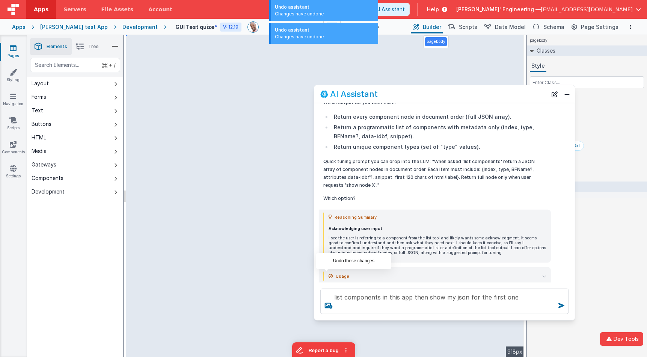
click at [325, 287] on icon at bounding box center [326, 293] width 12 height 12
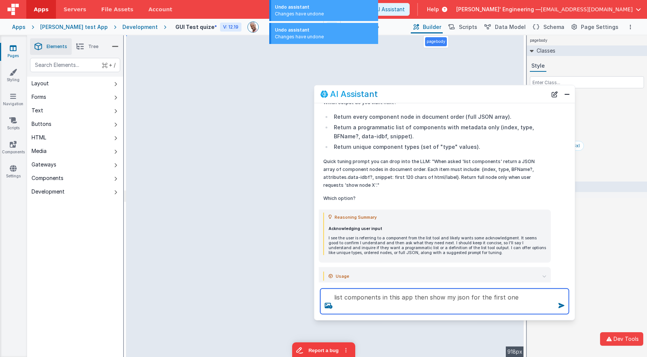
drag, startPoint x: 507, startPoint y: 289, endPoint x: 464, endPoint y: 273, distance: 45.5
click at [464, 273] on div "AI Assistant I can help with support, schema and coding ... list components in …" at bounding box center [444, 202] width 261 height 235
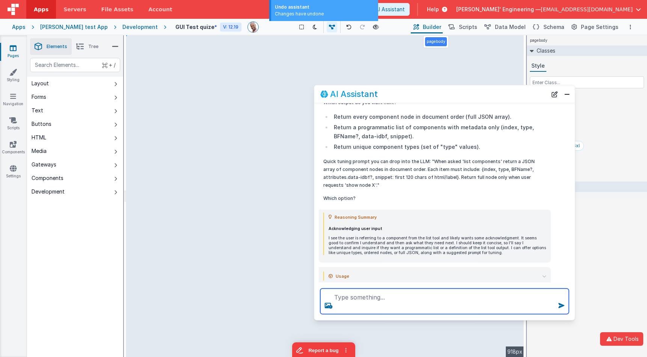
scroll to position [1260, 0]
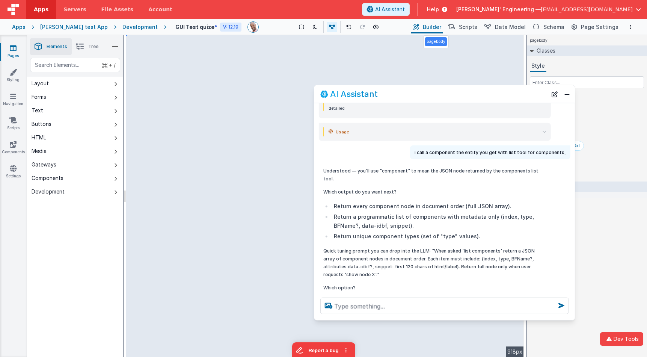
drag, startPoint x: 553, startPoint y: 98, endPoint x: 538, endPoint y: 111, distance: 19.9
click at [553, 98] on button "New Chat" at bounding box center [554, 94] width 11 height 11
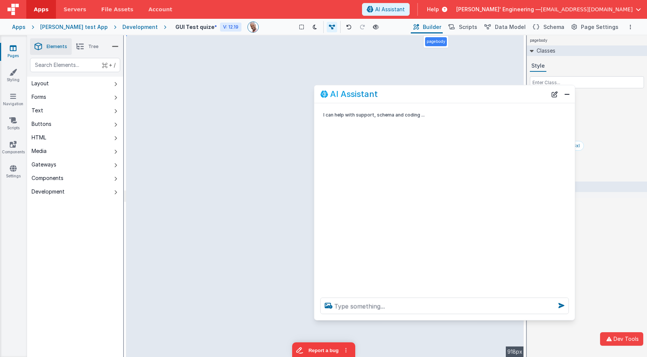
scroll to position [0, 0]
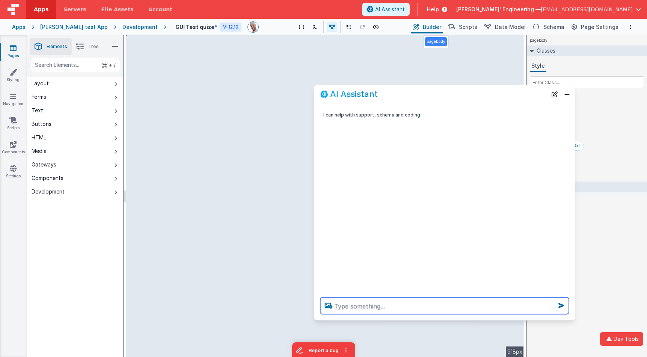
paste textarea "list components in this app then show my json for the first one"
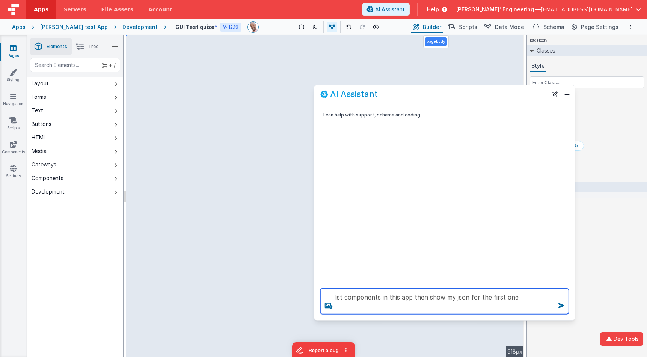
scroll to position [1, 0]
type textarea "list components in this app then show my json for the first one"
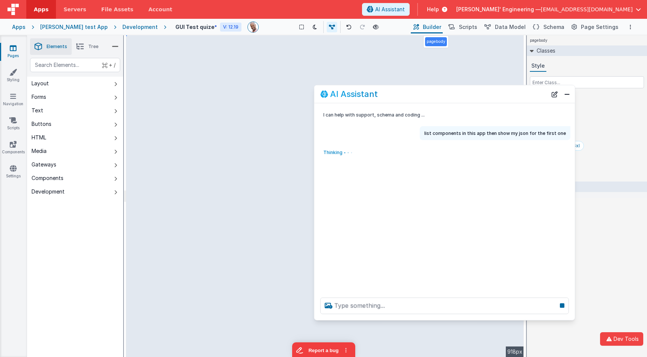
scroll to position [0, 0]
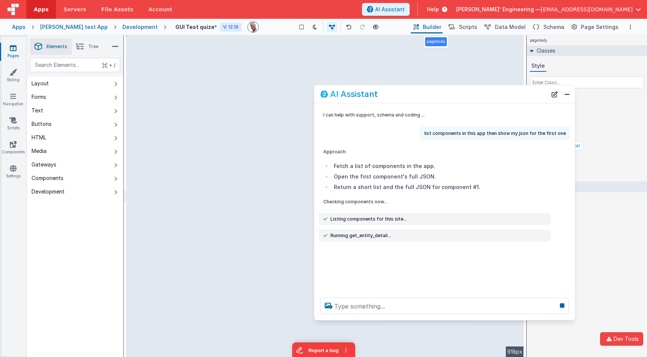
click at [408, 273] on div "I can help with support, schema and coding ... list components in this app then…" at bounding box center [444, 197] width 260 height 188
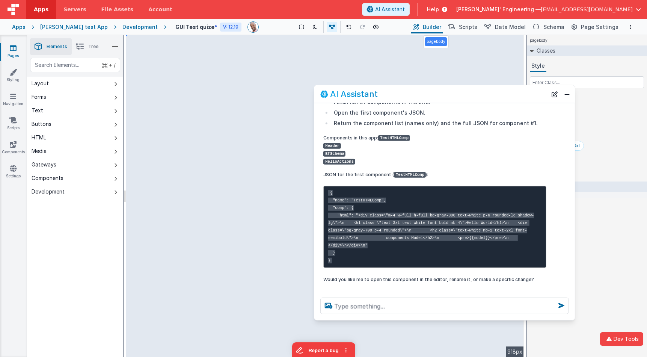
scroll to position [215, 0]
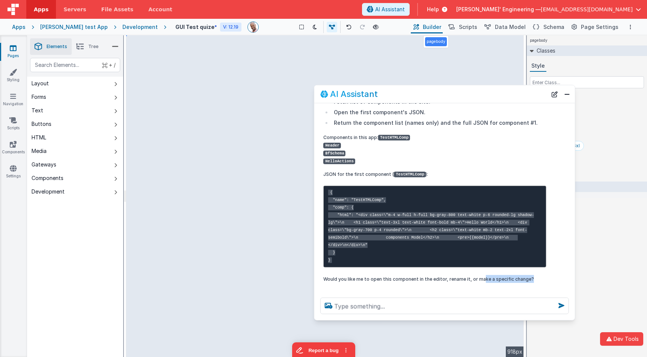
drag, startPoint x: 486, startPoint y: 277, endPoint x: 545, endPoint y: 277, distance: 59.3
click at [545, 277] on p "Would you like me to open this component in the editor, rename it, or make a sp…" at bounding box center [434, 279] width 223 height 8
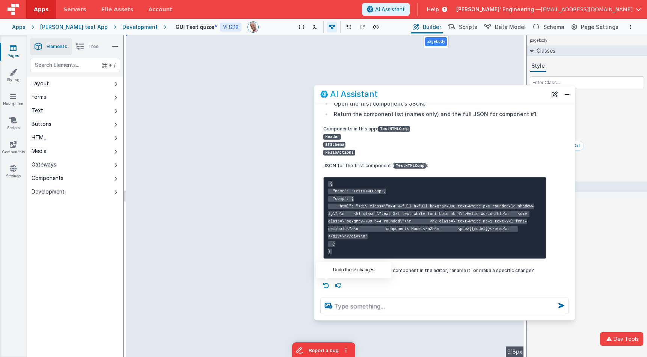
click at [326, 286] on icon at bounding box center [326, 285] width 12 height 12
type textarea "list components in this app then show my json for the first one"
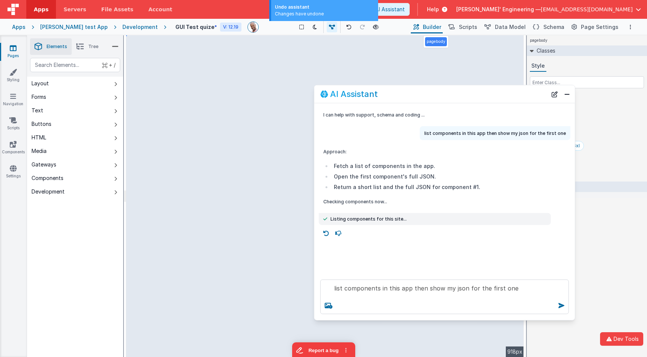
scroll to position [0, 0]
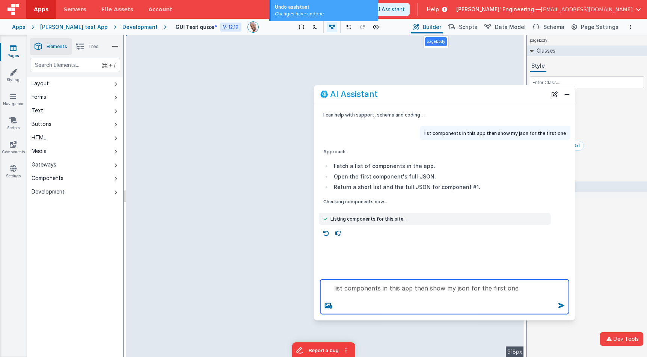
drag, startPoint x: 373, startPoint y: 292, endPoint x: 362, endPoint y: 283, distance: 14.7
click at [362, 283] on textarea "list components in this app then show my json for the first one" at bounding box center [444, 296] width 248 height 35
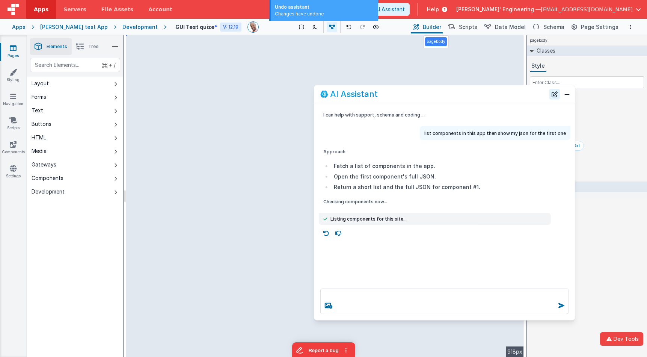
click at [552, 92] on button "New Chat" at bounding box center [554, 94] width 11 height 11
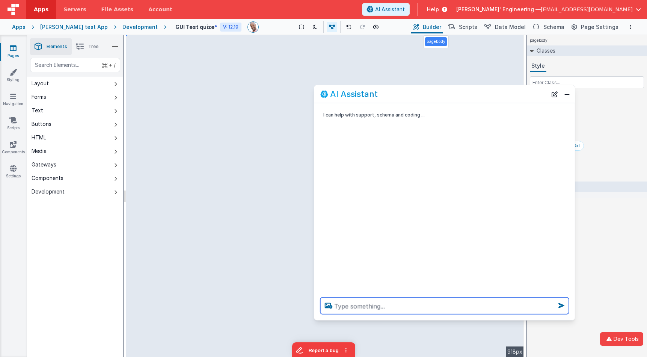
click at [436, 309] on textarea at bounding box center [444, 305] width 248 height 17
paste textarea "list components in this app then show my json for the first one"
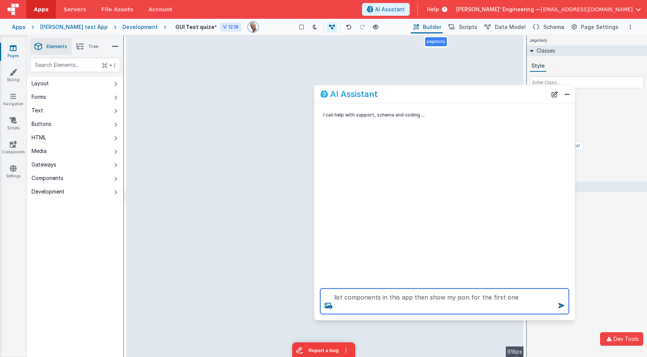
type textarea "list components in this app then show my json for the first one"
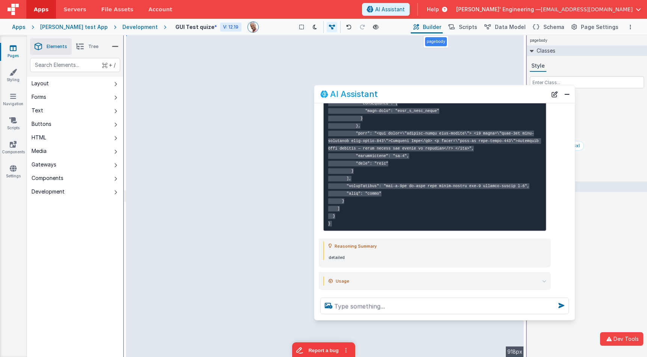
scroll to position [374, 0]
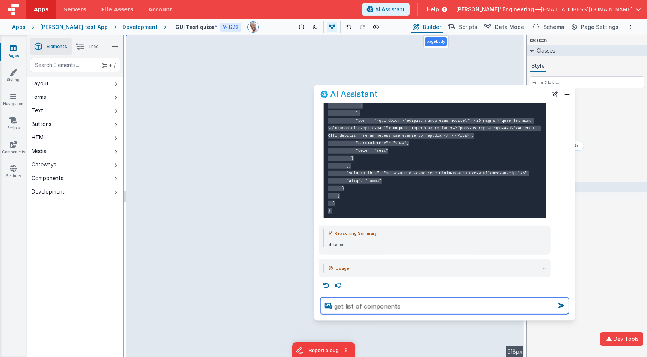
type textarea "get list of components"
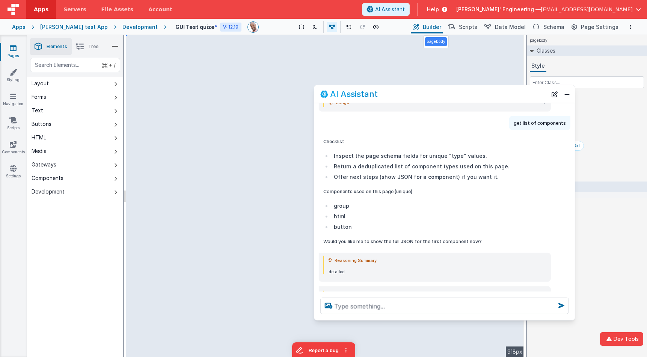
scroll to position [540, 0]
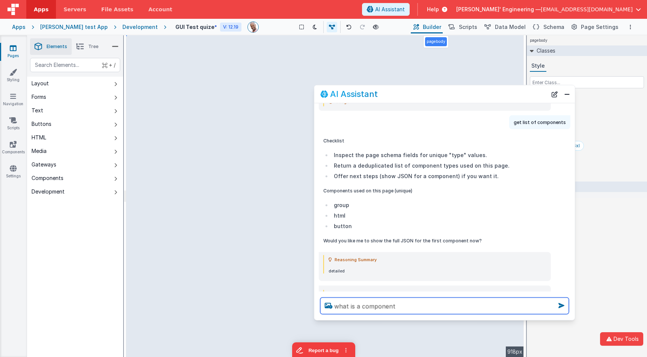
type textarea "what is a component"
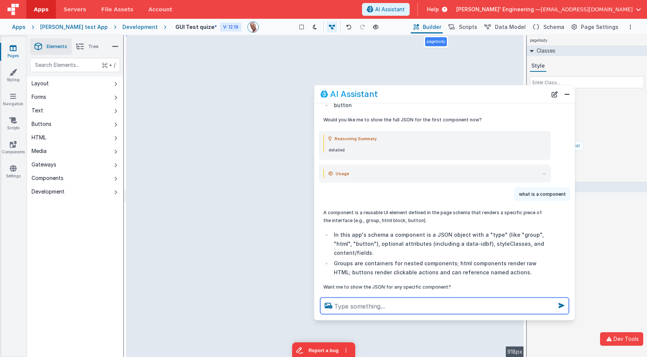
scroll to position [663, 0]
type textarea "how about a custom component"
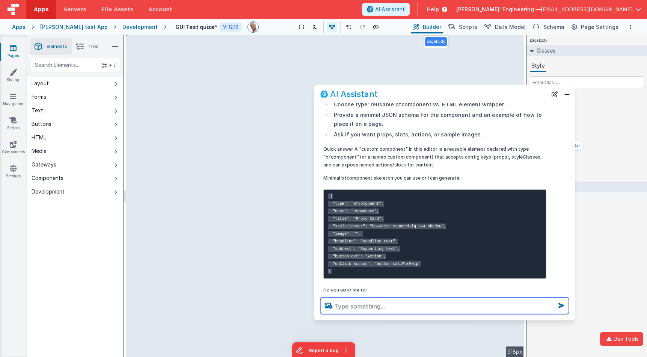
scroll to position [994, 0]
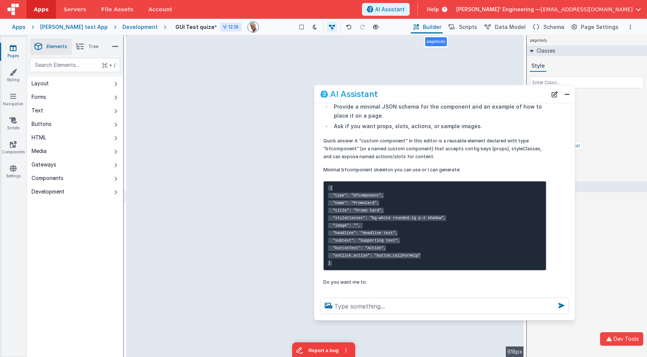
click at [373, 195] on code "{ "type": "bfcomponent", "name": "PromoCard", "title": "Promo Card", "styleClas…" at bounding box center [387, 225] width 118 height 81
copy code "bfcomponent"
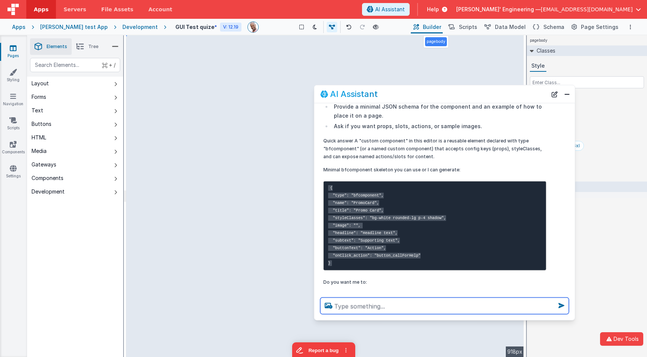
click at [376, 303] on textarea at bounding box center [444, 305] width 248 height 17
type textarea "get a list of custom compoents"
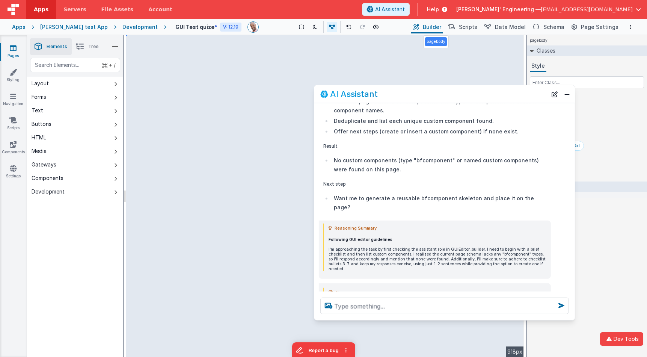
scroll to position [1366, 0]
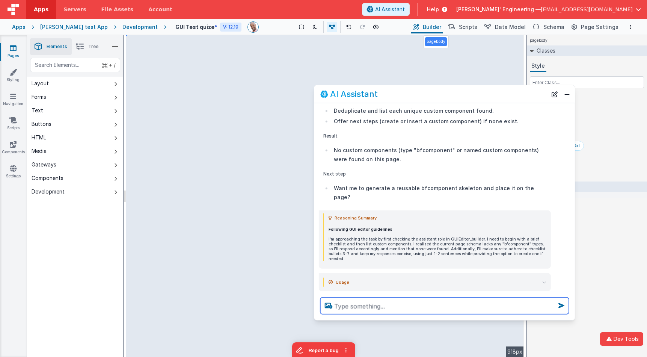
paste textarea "search with tool"
type textarea "search with tool"
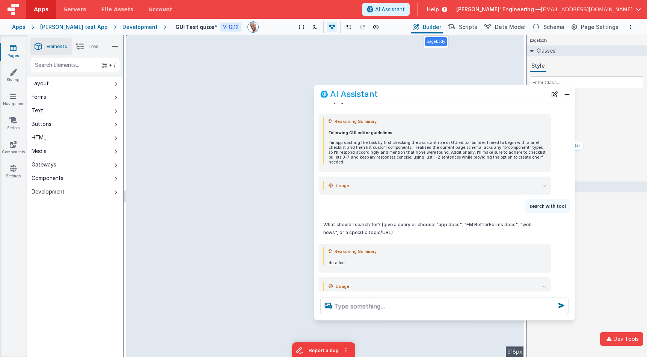
scroll to position [1467, 0]
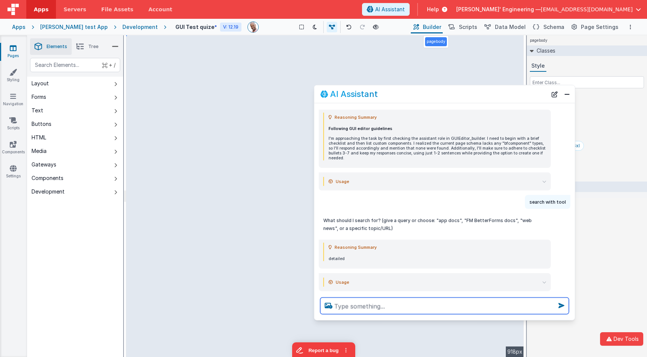
paste textarea "list_records_overview"
type textarea "list_records_overview"
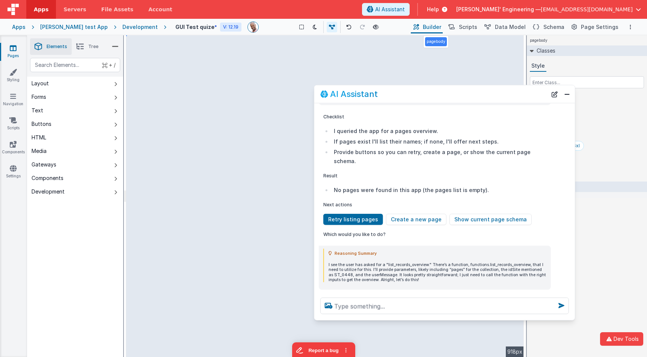
scroll to position [1710, 0]
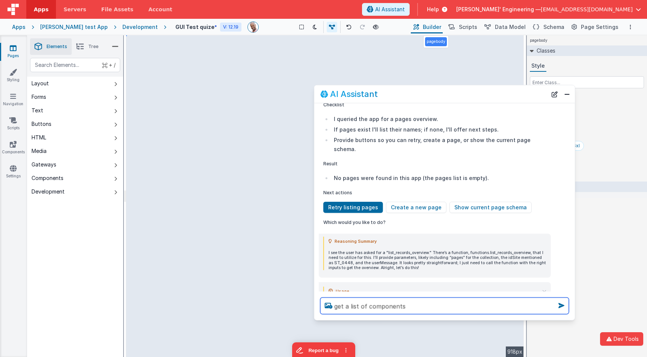
type textarea "get a list of components"
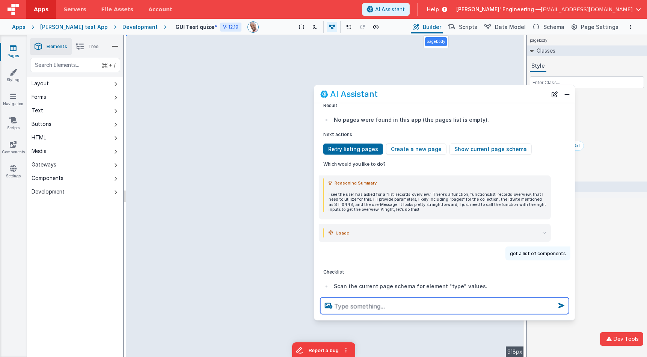
scroll to position [1720, 0]
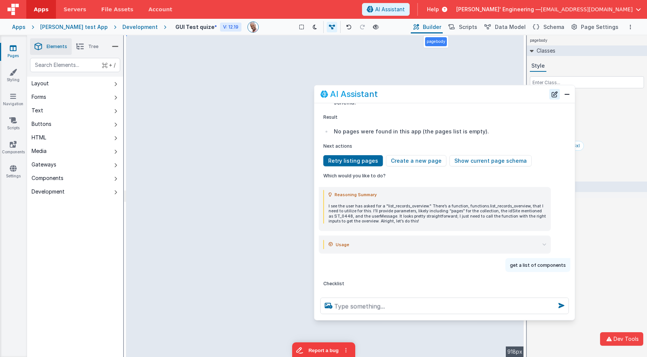
click at [557, 95] on button "New Chat" at bounding box center [554, 94] width 11 height 11
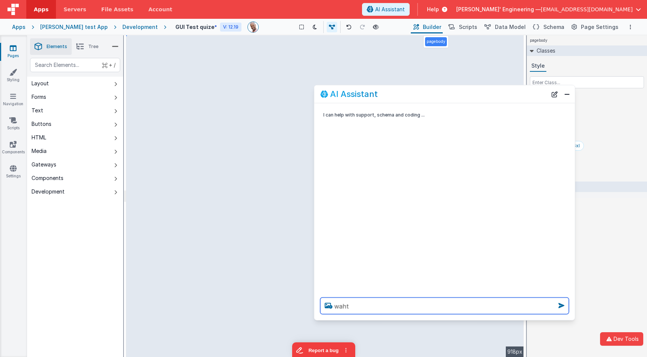
paste textarea "list_records_overview"
type textarea "waht list_records_overview can you get"
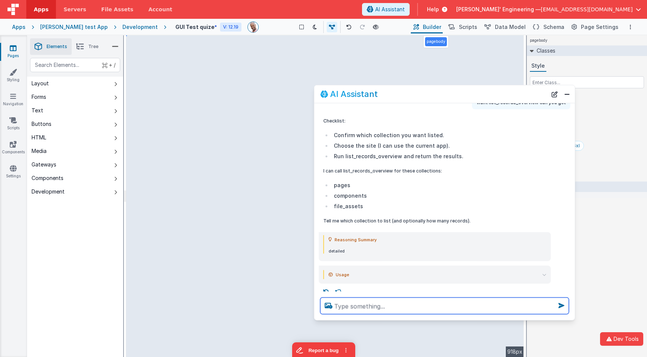
scroll to position [37, 0]
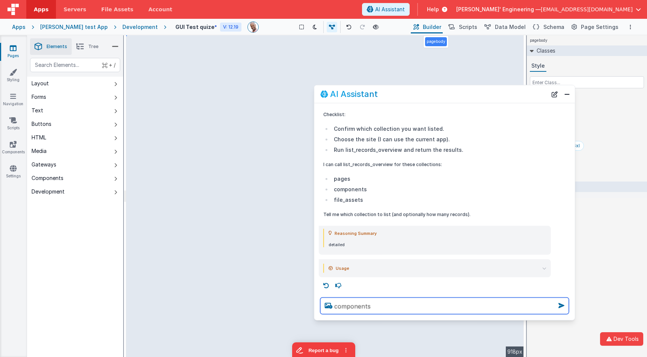
type textarea "components"
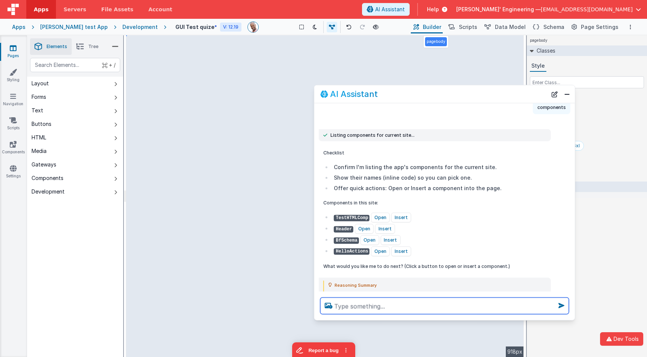
scroll to position [0, 0]
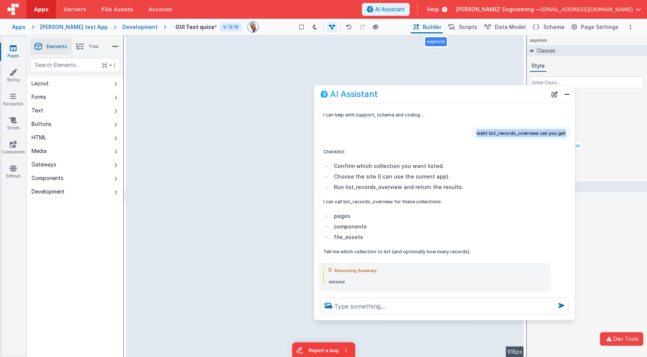
drag, startPoint x: 482, startPoint y: 133, endPoint x: 566, endPoint y: 135, distance: 84.1
click at [566, 135] on div "waht list_records_overview can you get" at bounding box center [521, 133] width 98 height 14
copy p "waht list_records_overview can you get"
click at [555, 93] on button "New Chat" at bounding box center [554, 94] width 11 height 11
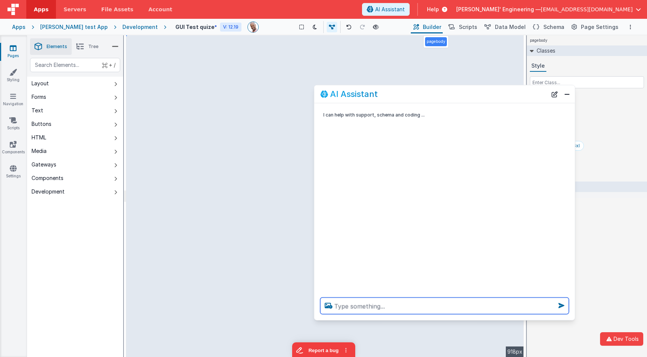
click at [361, 303] on textarea at bounding box center [444, 305] width 248 height 17
paste textarea "waht list_records_overview can you get"
click at [343, 306] on textarea "waht list_records_overview can you get" at bounding box center [444, 305] width 248 height 17
type textarea "What components are in this app"
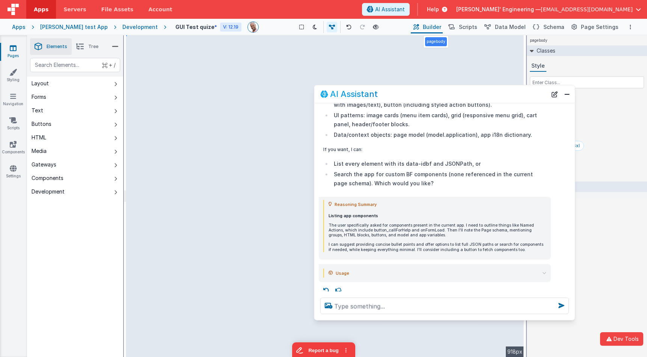
scroll to position [135, 0]
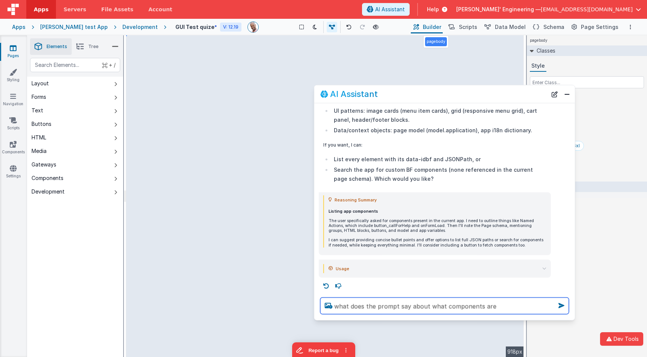
type textarea "what does the prompt say about what components are"
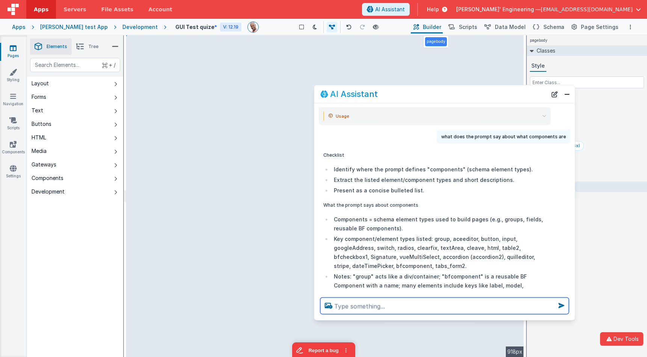
scroll to position [290, 0]
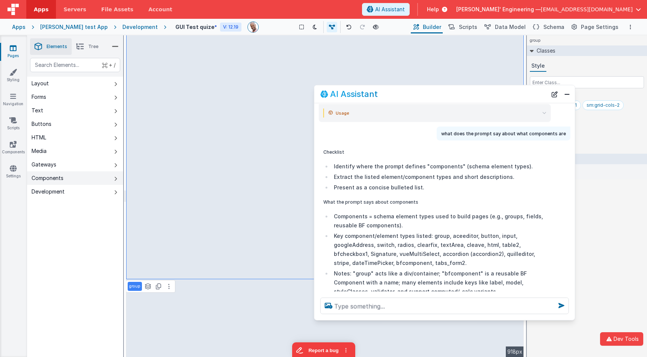
click at [72, 179] on button "Components" at bounding box center [75, 178] width 96 height 14
click at [116, 181] on icon at bounding box center [115, 179] width 3 height 6
click at [112, 178] on button "Components" at bounding box center [75, 178] width 96 height 14
click at [565, 95] on button "Close" at bounding box center [567, 94] width 10 height 11
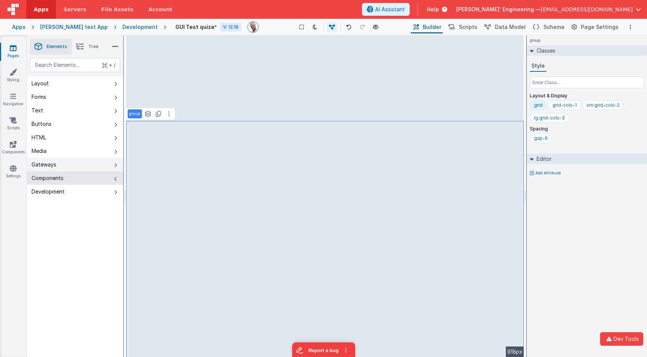
click at [111, 166] on button "Gateways" at bounding box center [75, 165] width 96 height 14
click at [77, 66] on div "text" at bounding box center [75, 65] width 90 height 14
type div "ht"
click at [126, 25] on div "Development" at bounding box center [139, 27] width 35 height 8
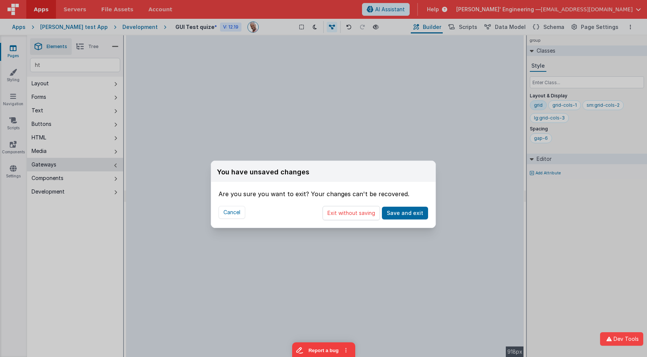
drag, startPoint x: 360, startPoint y: 217, endPoint x: 123, endPoint y: 106, distance: 261.2
click at [360, 217] on button "Exit without saving" at bounding box center [350, 213] width 57 height 14
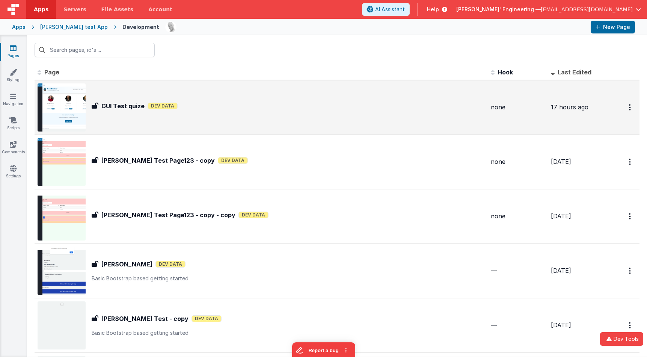
click at [132, 106] on h3 "GUI Test quize" at bounding box center [122, 105] width 43 height 9
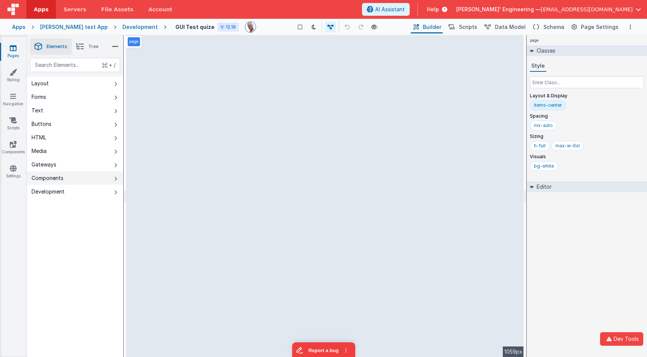
click at [115, 179] on icon at bounding box center [115, 179] width 3 height 6
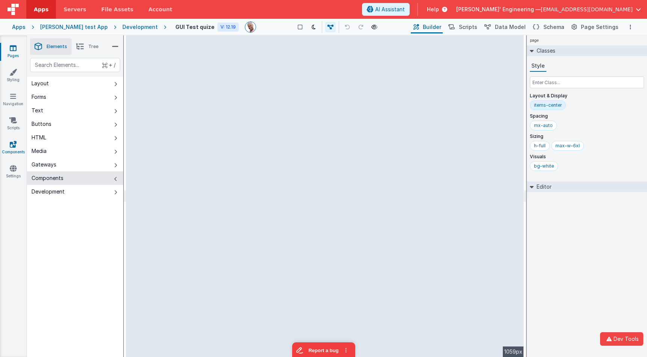
click at [13, 140] on icon at bounding box center [13, 144] width 7 height 8
click at [97, 176] on button "Components" at bounding box center [75, 178] width 96 height 14
drag, startPoint x: 0, startPoint y: 0, endPoint x: 96, endPoint y: 176, distance: 201.0
click at [96, 176] on button "Components" at bounding box center [75, 178] width 96 height 14
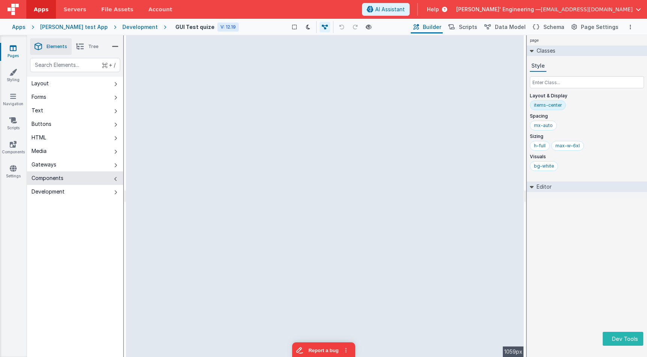
click at [96, 176] on button "Components" at bounding box center [75, 178] width 96 height 14
click at [110, 166] on button "Gateways" at bounding box center [75, 165] width 96 height 14
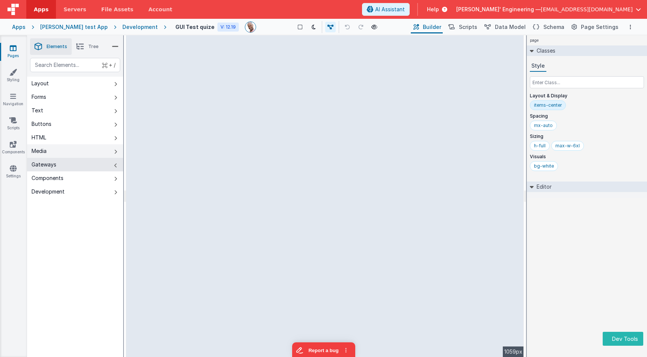
click at [115, 152] on icon at bounding box center [115, 152] width 3 height 6
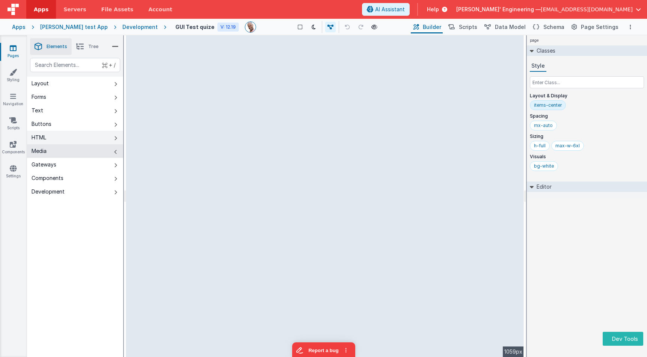
click at [114, 134] on button "HTML" at bounding box center [75, 138] width 96 height 14
click at [110, 114] on button "Text" at bounding box center [75, 111] width 96 height 14
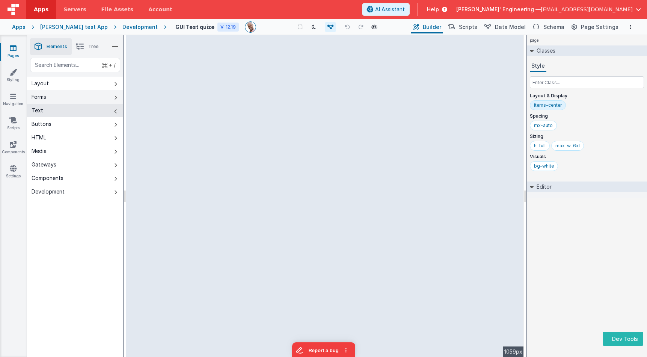
drag, startPoint x: 105, startPoint y: 92, endPoint x: 111, endPoint y: 84, distance: 10.7
click at [105, 92] on button "Forms" at bounding box center [75, 97] width 96 height 14
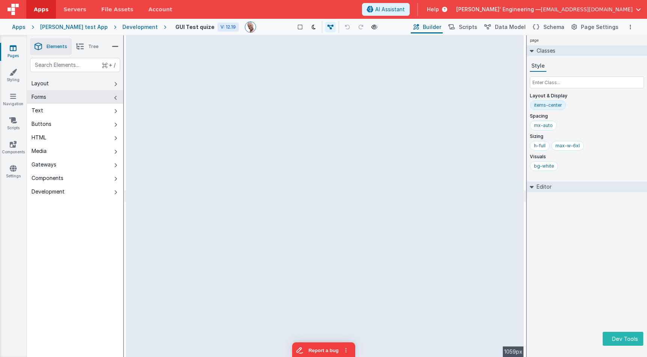
click at [114, 79] on button "Layout" at bounding box center [75, 84] width 96 height 14
click at [116, 83] on icon at bounding box center [115, 84] width 3 height 6
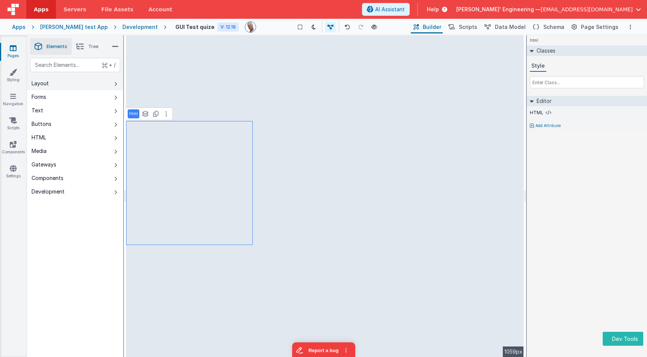
click at [114, 82] on icon at bounding box center [115, 84] width 3 height 6
click at [114, 95] on icon at bounding box center [115, 98] width 3 height 6
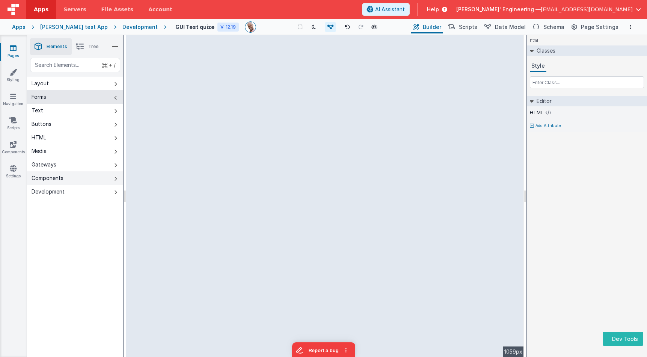
click at [113, 178] on button "Components" at bounding box center [75, 178] width 96 height 14
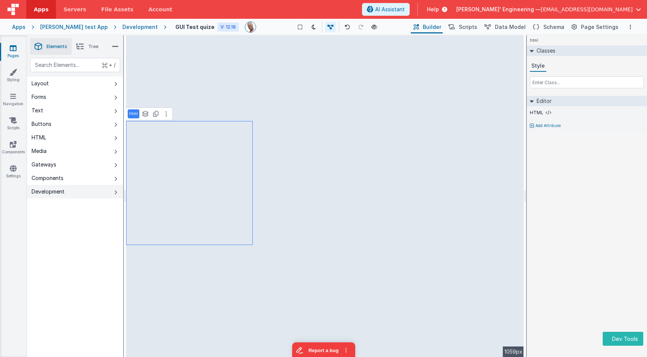
click at [113, 193] on button "Development" at bounding box center [75, 192] width 96 height 14
click at [113, 167] on button "Gateways" at bounding box center [75, 165] width 96 height 14
click at [122, 28] on div "Development" at bounding box center [139, 27] width 35 height 8
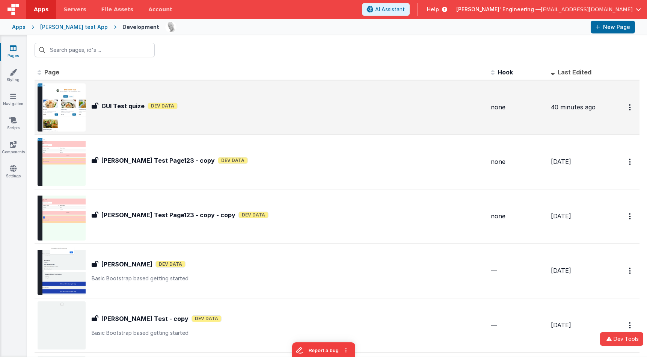
click at [196, 105] on div "GUI Test quize Dev Data" at bounding box center [288, 105] width 393 height 9
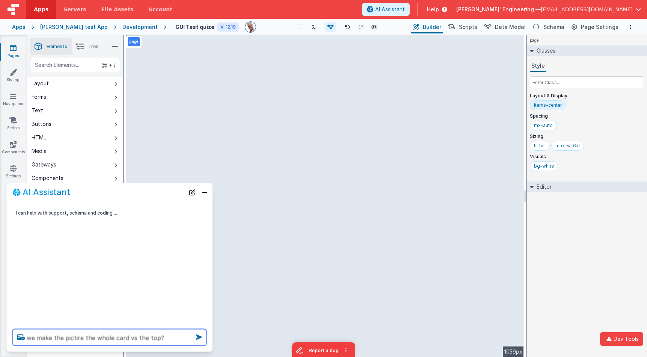
type textarea "we make the pictire the whole card vs the top?"
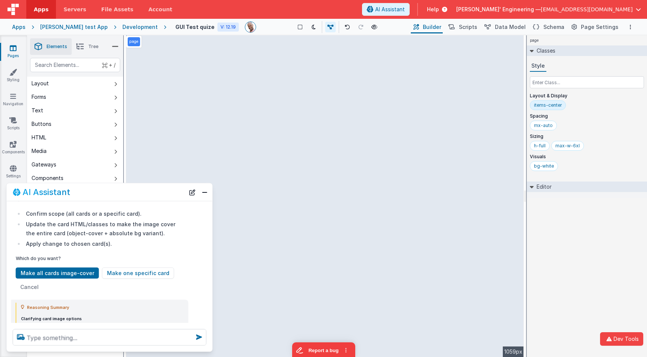
scroll to position [45, 0]
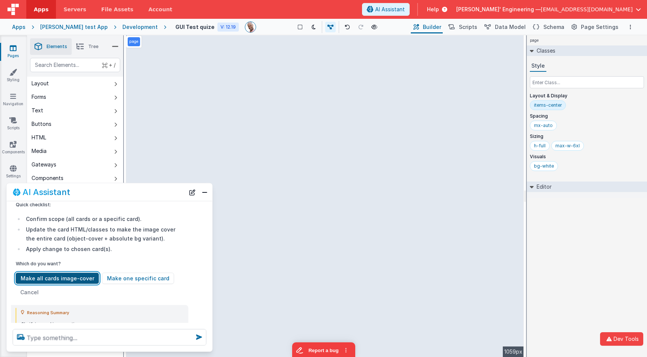
click at [65, 277] on button "Make all cards image-cover" at bounding box center [57, 277] width 83 height 11
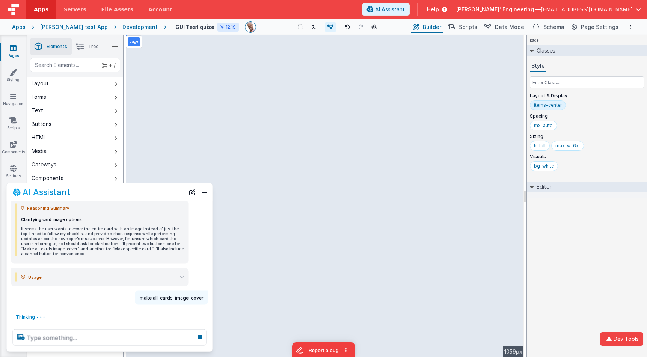
scroll to position [149, 0]
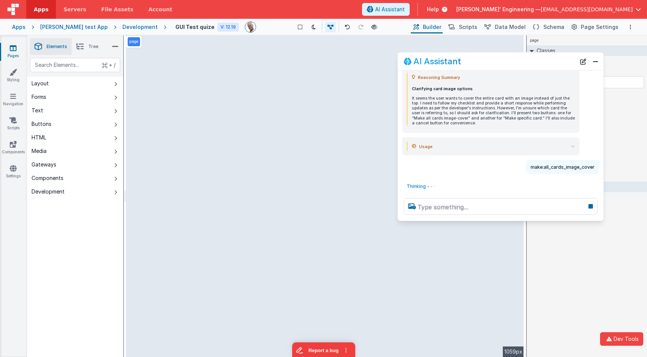
drag, startPoint x: 104, startPoint y: 194, endPoint x: 494, endPoint y: 63, distance: 412.0
click at [495, 63] on div "AI Assistant" at bounding box center [489, 61] width 172 height 9
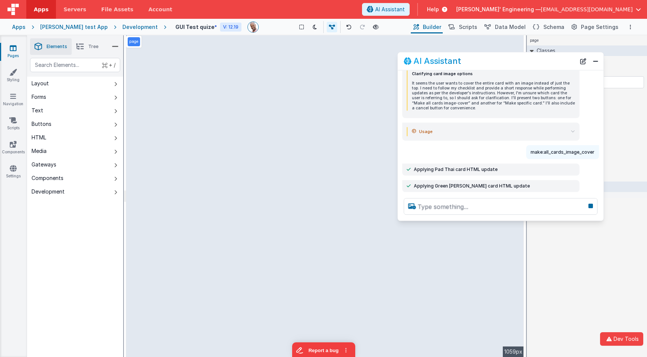
scroll to position [181, 0]
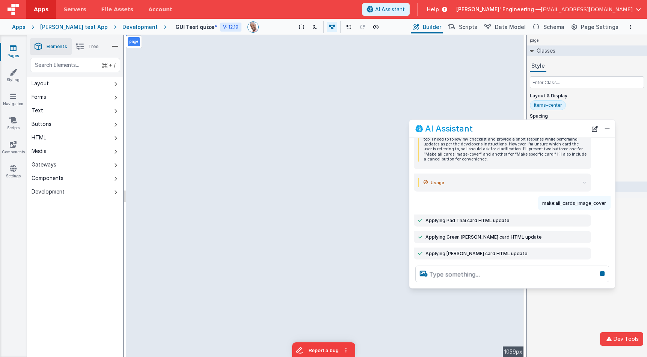
drag, startPoint x: 500, startPoint y: 63, endPoint x: 500, endPoint y: 192, distance: 128.4
click at [512, 128] on div "AI Assistant" at bounding box center [501, 128] width 172 height 9
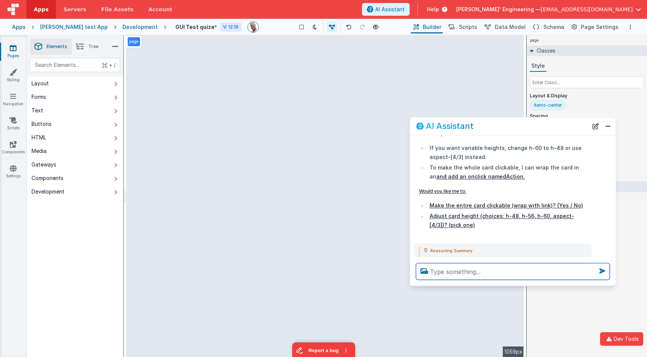
scroll to position [466, 0]
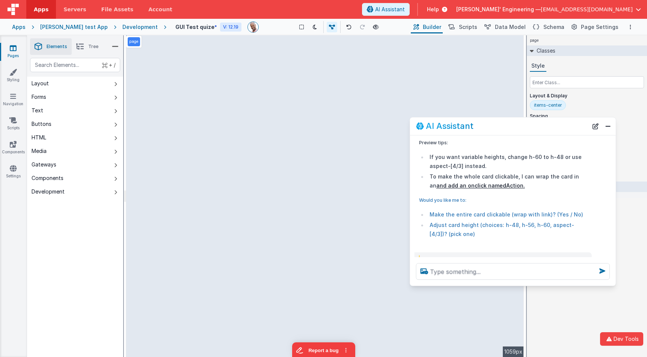
click at [468, 212] on li "Make the entire card clickable (wrap with link)? (Yes / No)" at bounding box center [507, 214] width 160 height 9
click at [467, 213] on li "Make the entire card clickable (wrap with link)? (Yes / No)" at bounding box center [507, 214] width 160 height 9
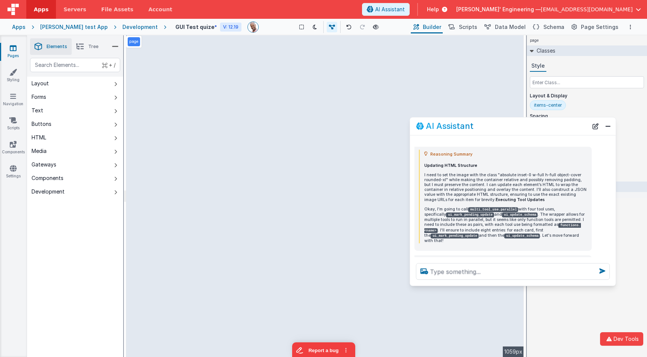
scroll to position [595, 0]
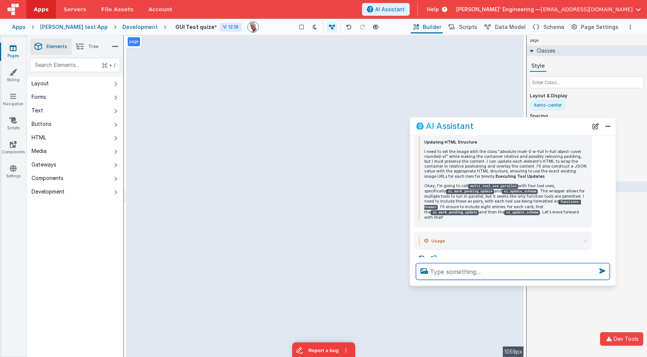
click at [462, 272] on textarea at bounding box center [513, 271] width 194 height 17
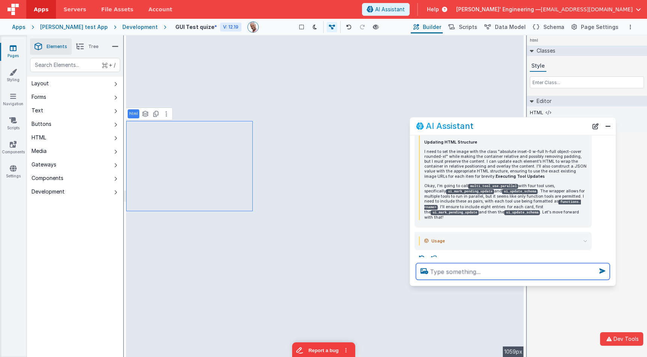
click at [446, 275] on textarea at bounding box center [513, 271] width 194 height 17
type textarea "change page to more mango, thai colors"
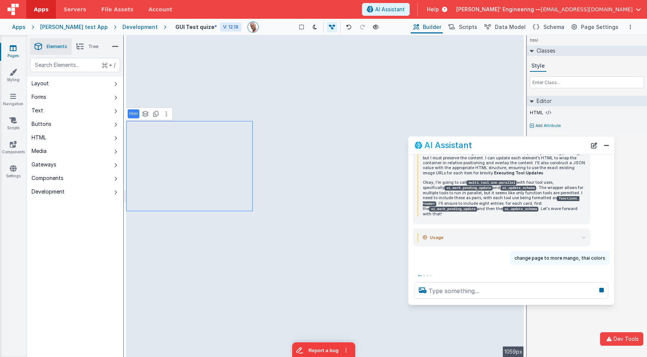
drag, startPoint x: 497, startPoint y: 125, endPoint x: 495, endPoint y: 144, distance: 19.3
click at [495, 144] on div "AI Assistant" at bounding box center [500, 144] width 172 height 9
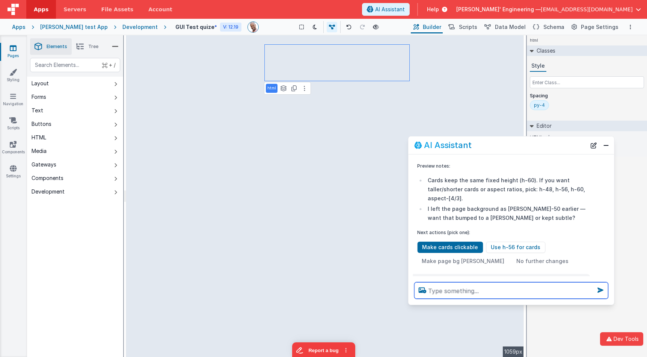
scroll to position [1032, 0]
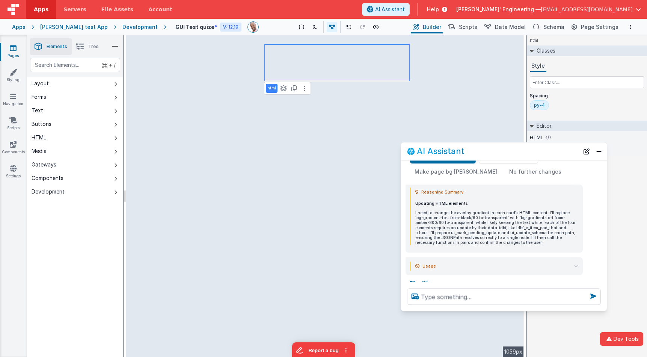
drag, startPoint x: 531, startPoint y: 140, endPoint x: 522, endPoint y: 149, distance: 13.3
click at [522, 150] on div "AI Assistant" at bounding box center [493, 151] width 172 height 9
click at [459, 303] on textarea at bounding box center [503, 296] width 194 height 17
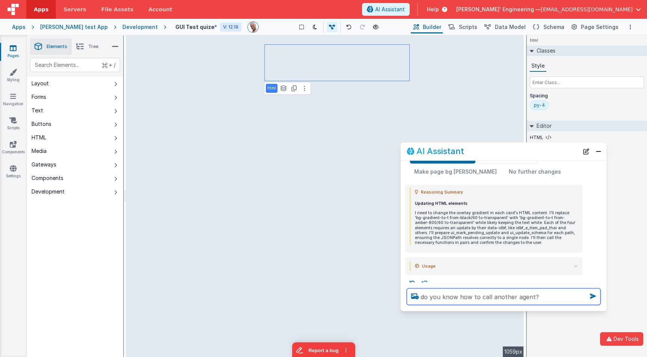
type textarea "do you know how to call another agent?"
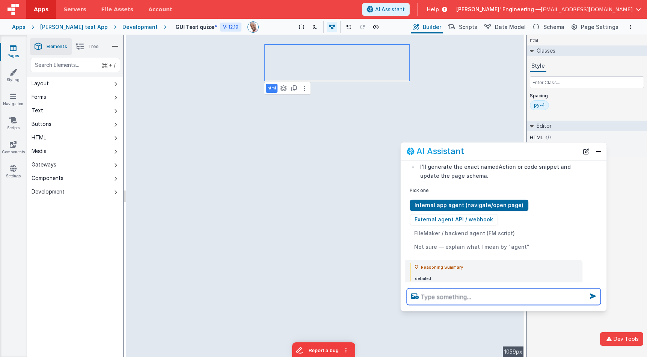
scroll to position [1224, 0]
click at [508, 293] on textarea at bounding box center [503, 296] width 194 height 17
type textarea "debugp"
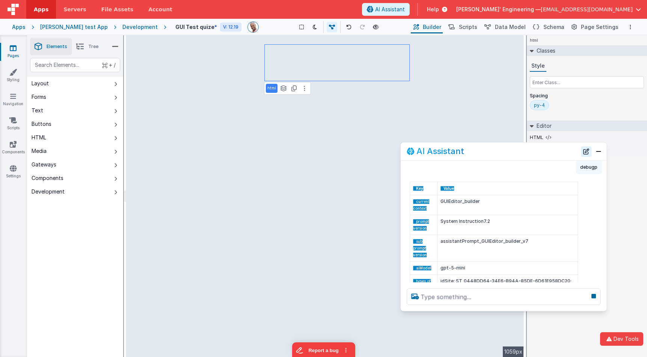
scroll to position [1379, 0]
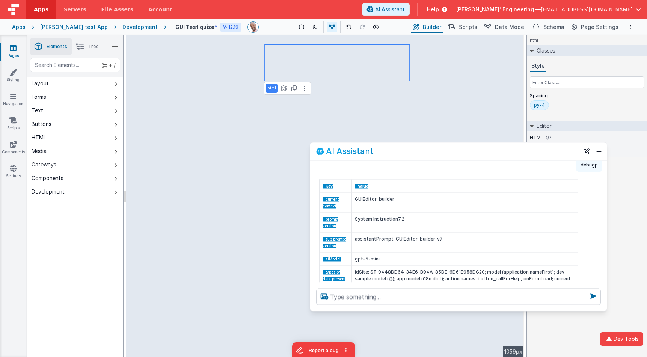
drag, startPoint x: 398, startPoint y: 233, endPoint x: 308, endPoint y: 228, distance: 89.8
click at [310, 228] on div "Key Value current context GUIEditor_builder prompt version System Instruction7.…" at bounding box center [458, 265] width 297 height 179
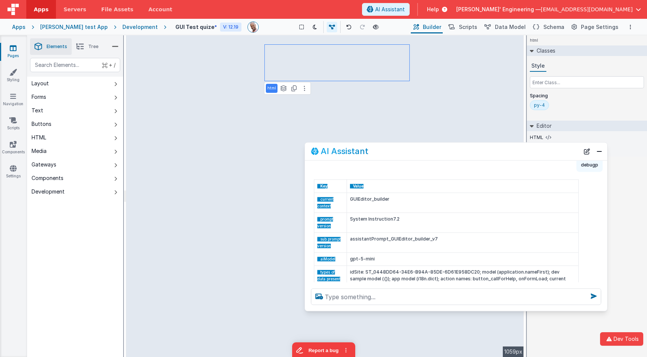
scroll to position [1173, 0]
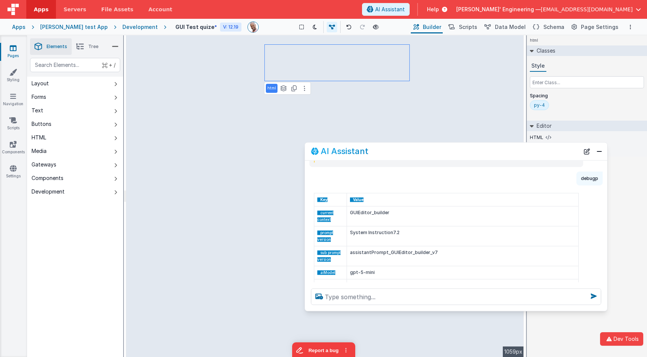
click at [407, 226] on td "System Instruction7.2" at bounding box center [462, 236] width 232 height 20
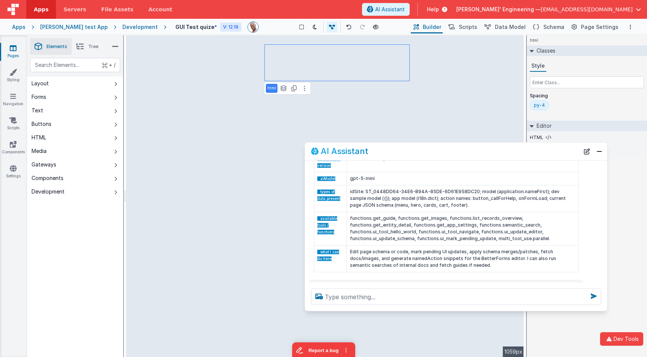
scroll to position [1266, 0]
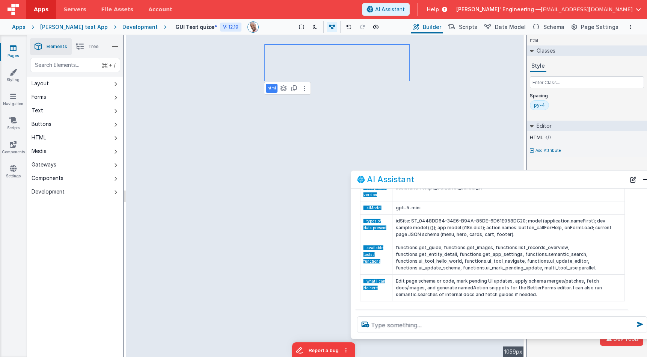
drag, startPoint x: 483, startPoint y: 151, endPoint x: 528, endPoint y: 182, distance: 55.0
click at [530, 179] on div "AI Assistant" at bounding box center [491, 179] width 268 height 9
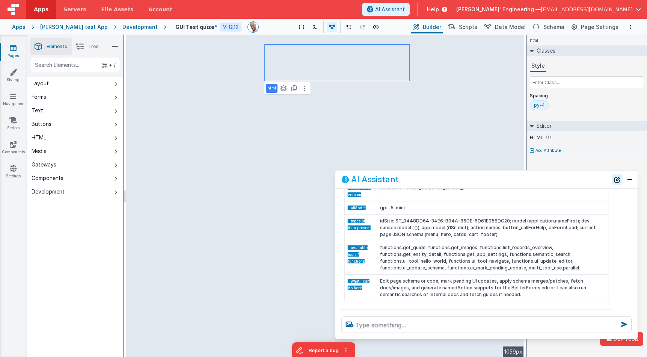
click at [614, 181] on button "New Chat" at bounding box center [617, 179] width 11 height 11
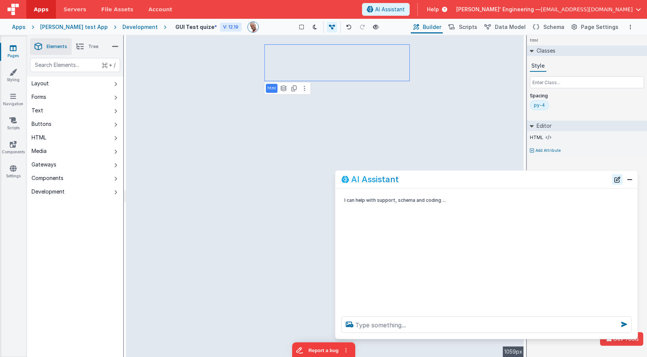
scroll to position [0, 0]
drag, startPoint x: 564, startPoint y: 181, endPoint x: 513, endPoint y: 152, distance: 59.3
click at [559, 182] on div "AI Assistant" at bounding box center [470, 179] width 268 height 9
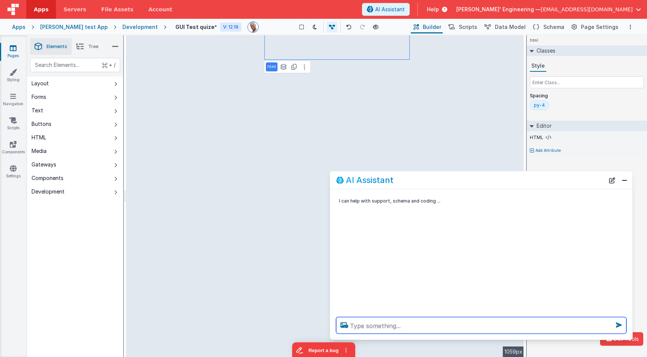
click at [394, 325] on textarea at bounding box center [481, 325] width 290 height 17
type textarea "debugp and also tell me how you would get the whole site reference"
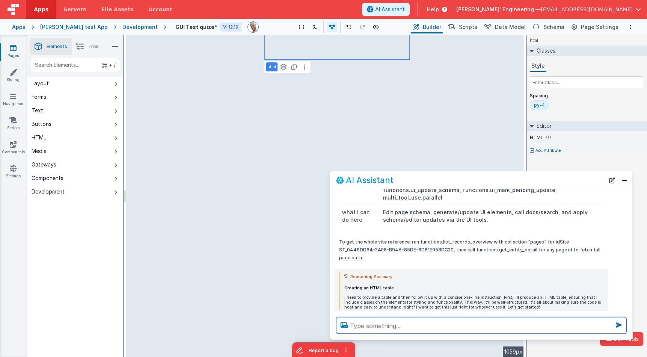
scroll to position [206, 0]
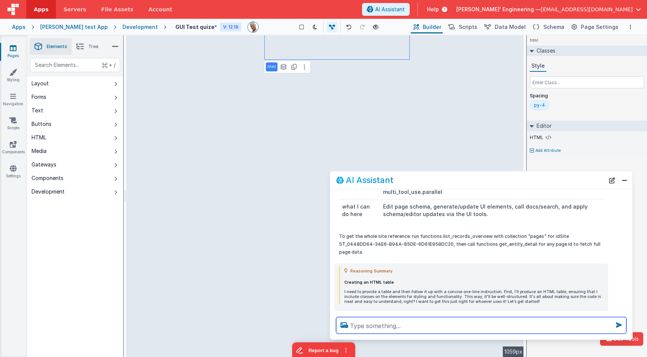
click at [418, 321] on textarea at bounding box center [481, 325] width 290 height 17
type textarea "ok, what slots are in this site?"
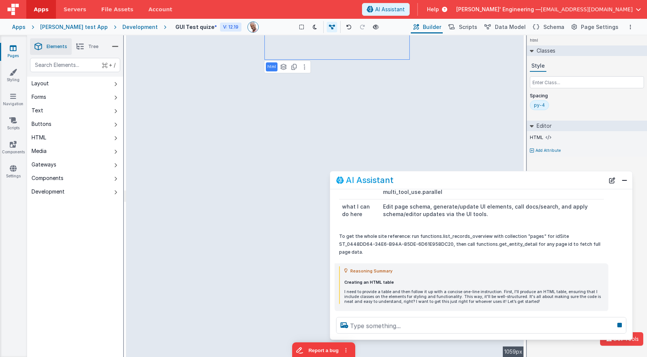
scroll to position [243, 0]
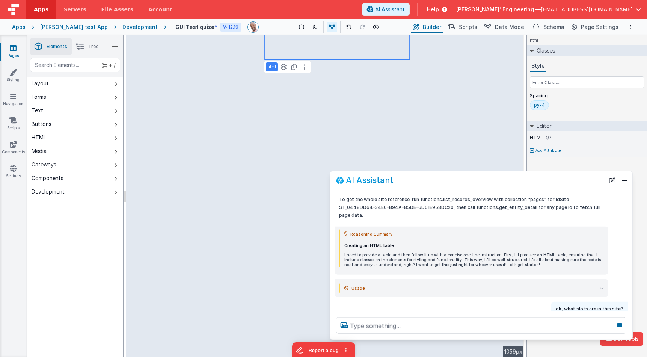
click at [500, 171] on div "AI Assistant" at bounding box center [481, 180] width 302 height 18
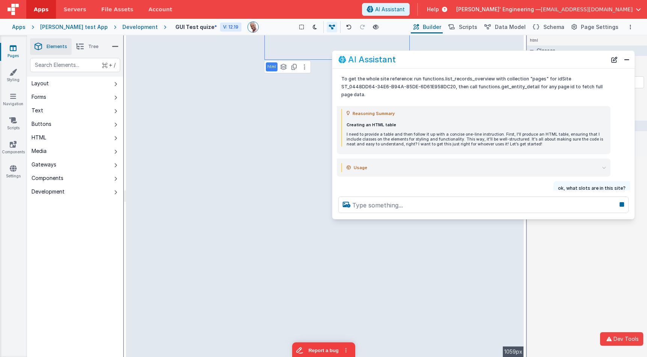
drag, startPoint x: 497, startPoint y: 176, endPoint x: 499, endPoint y: 57, distance: 118.6
click at [499, 56] on div "AI Assistant" at bounding box center [472, 59] width 268 height 9
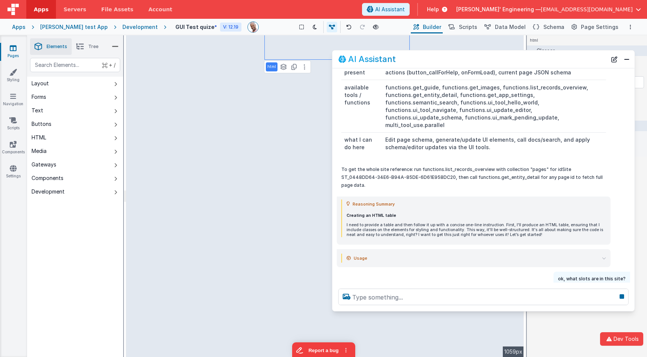
scroll to position [149, 0]
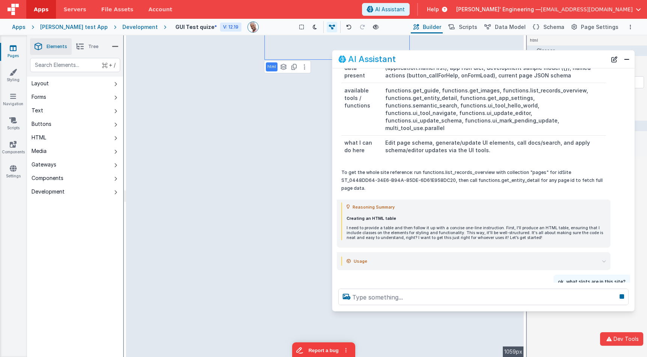
drag, startPoint x: 507, startPoint y: 217, endPoint x: 451, endPoint y: 300, distance: 100.2
click at [496, 310] on div at bounding box center [483, 296] width 302 height 29
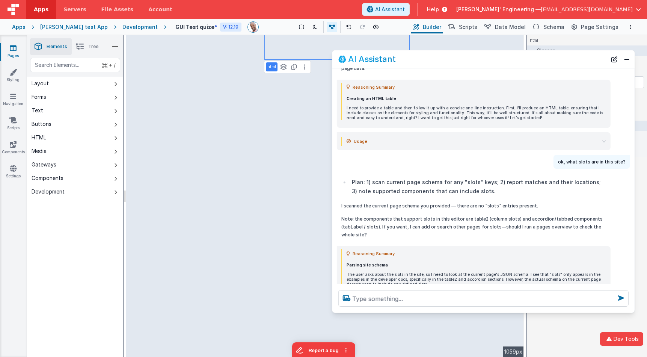
scroll to position [271, 0]
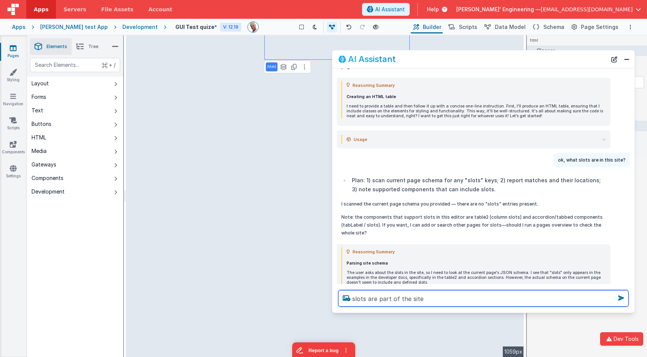
type textarea "slots are part of the site"
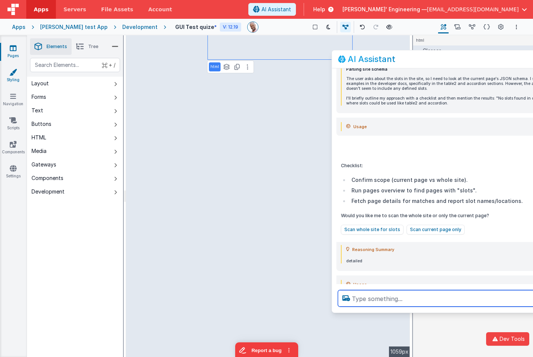
scroll to position [465, 0]
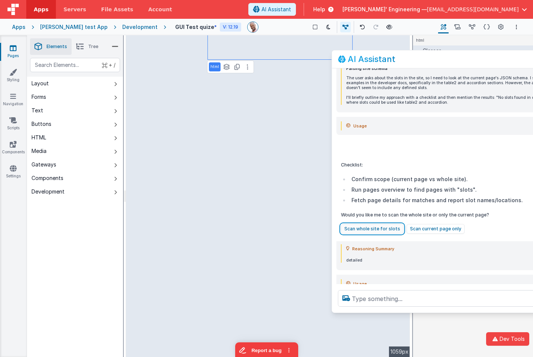
click at [382, 224] on button "Scan whole site for slots" at bounding box center [372, 229] width 63 height 10
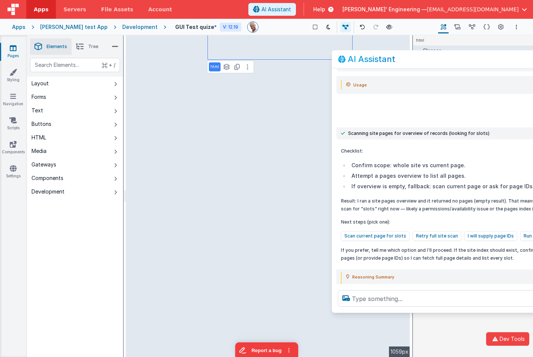
scroll to position [663, 0]
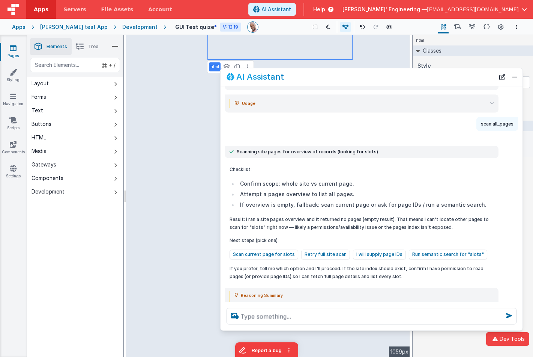
drag, startPoint x: 435, startPoint y: 56, endPoint x: 361, endPoint y: 128, distance: 103.0
click at [330, 74] on div "AI Assistant" at bounding box center [361, 76] width 268 height 9
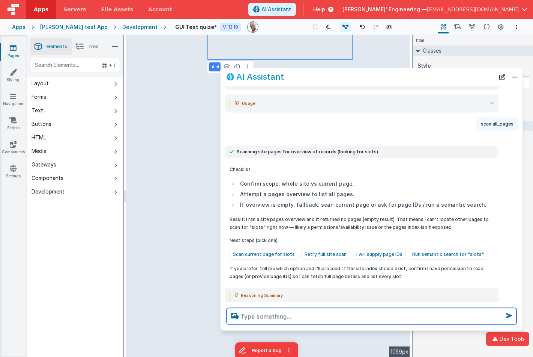
click at [357, 316] on textarea at bounding box center [372, 315] width 290 height 17
type textarea "get the site schema and check in there"
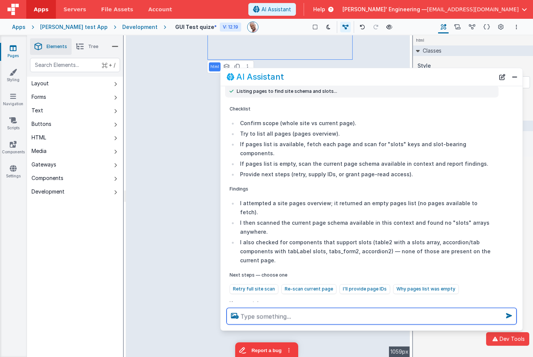
scroll to position [966, 0]
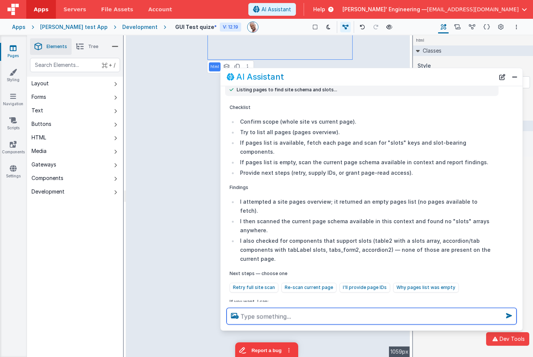
click at [304, 319] on textarea at bounding box center [372, 315] width 290 height 17
paste textarea "get_entity_detail"
type textarea "use get_entity_detail for this site"
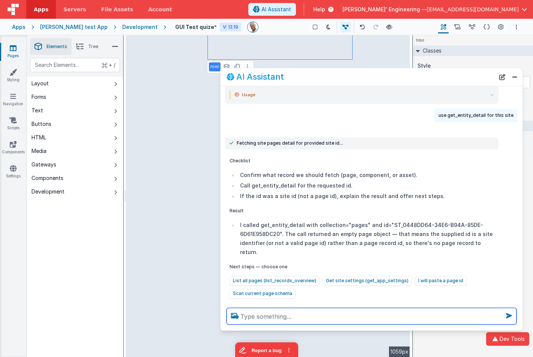
scroll to position [1306, 0]
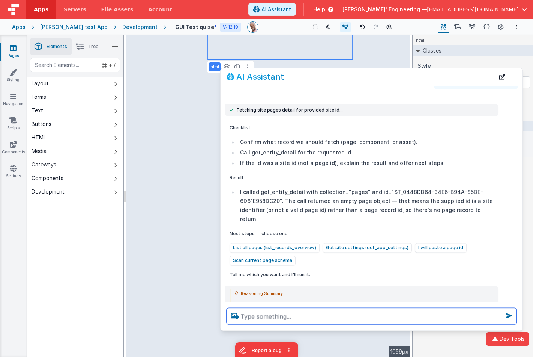
click at [289, 318] on textarea at bounding box center [372, 315] width 290 height 17
type textarea "i am debugging this prompt why did you search for 'pages' vs for 'sites' can ca…"
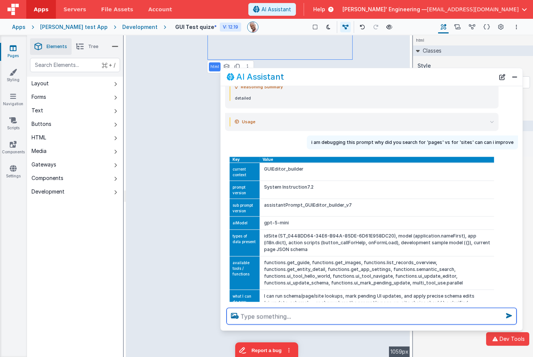
scroll to position [1478, 0]
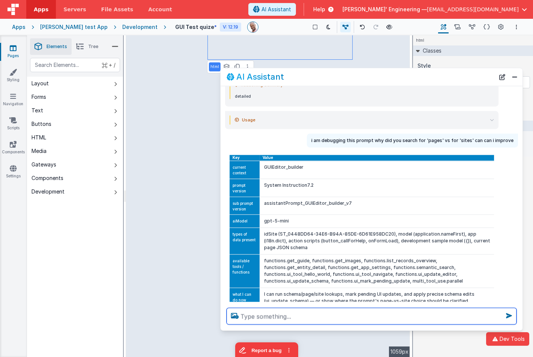
click at [322, 311] on textarea at bounding box center [372, 315] width 290 height 17
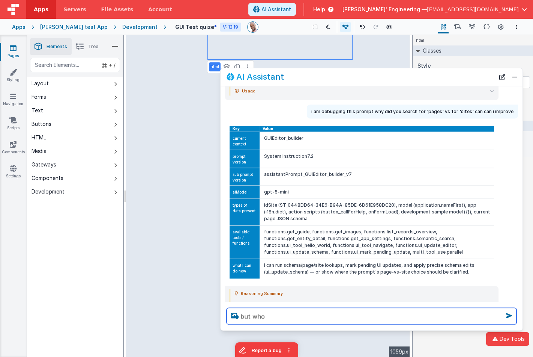
type textarea "but who"
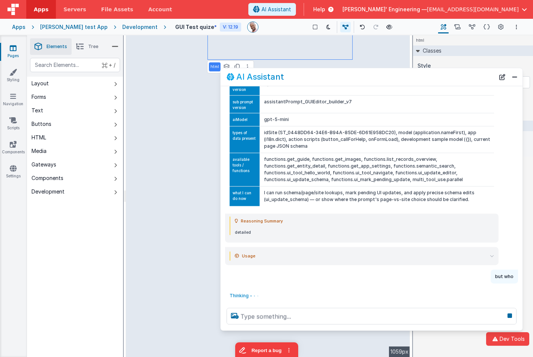
scroll to position [1220, 0]
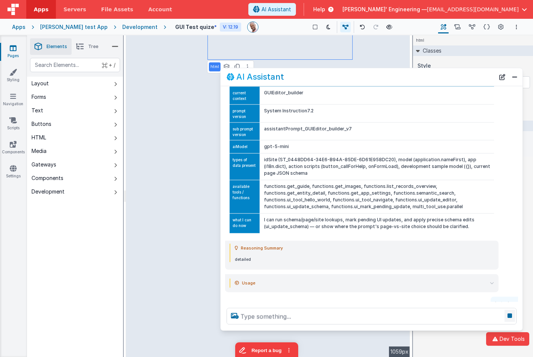
click at [510, 314] on icon at bounding box center [510, 315] width 11 height 12
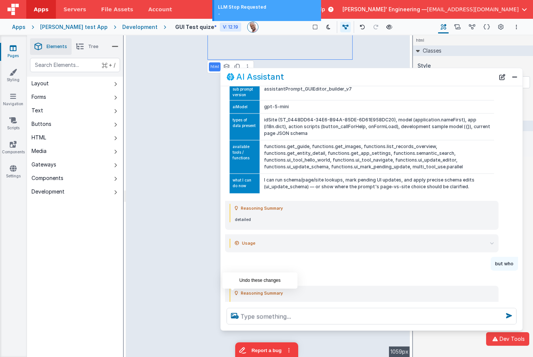
click at [229, 317] on icon at bounding box center [233, 323] width 12 height 12
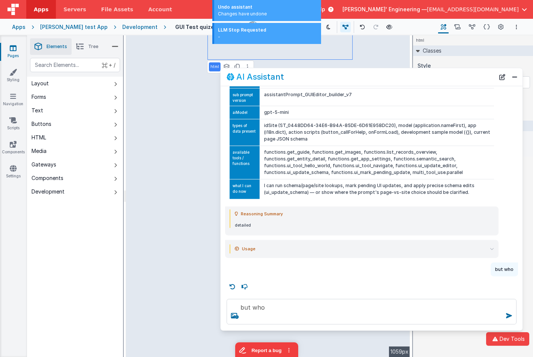
scroll to position [1227, 0]
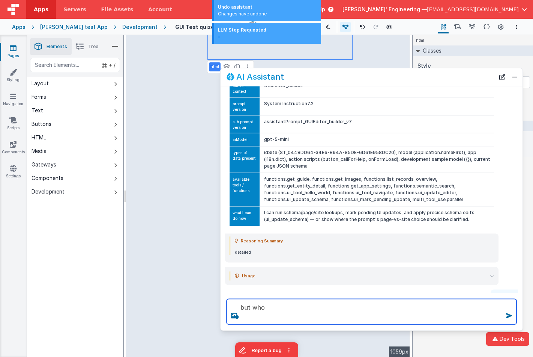
click at [267, 308] on textarea "but who" at bounding box center [372, 311] width 290 height 26
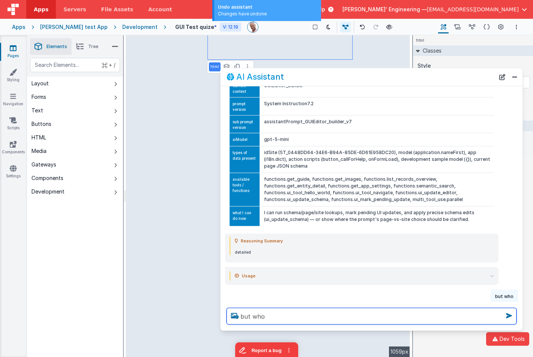
scroll to position [1218, 0]
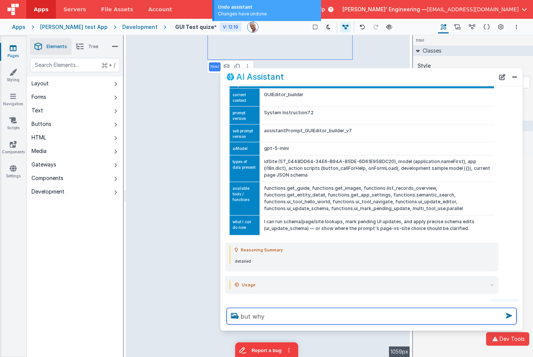
type textarea "but why"
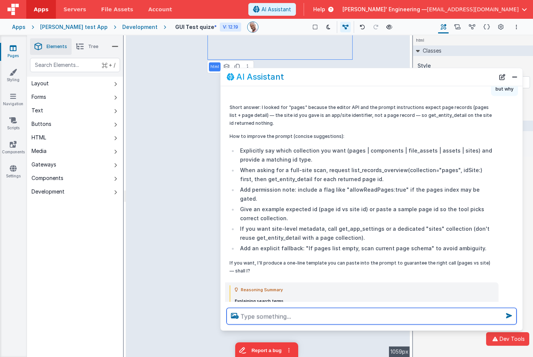
scroll to position [1379, 0]
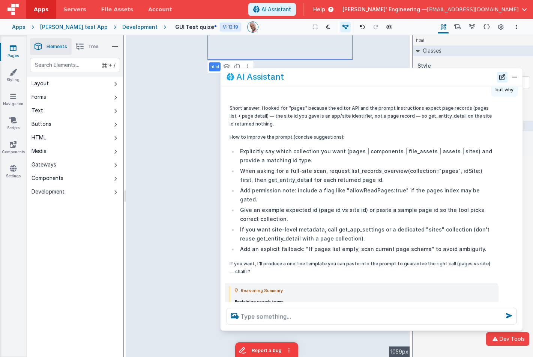
click at [504, 77] on button "New Chat" at bounding box center [502, 77] width 11 height 11
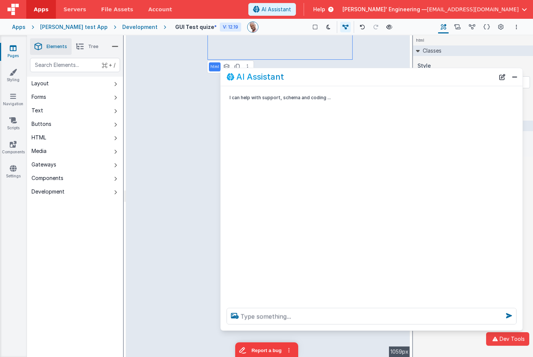
scroll to position [0, 0]
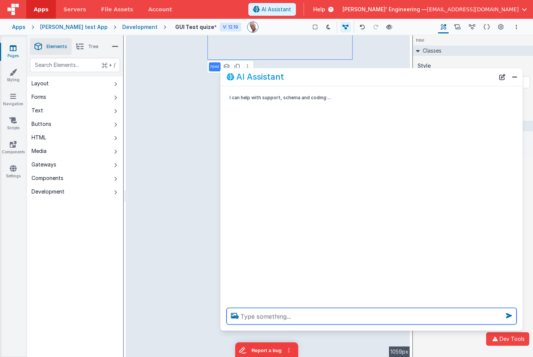
click at [303, 315] on textarea at bounding box center [372, 315] width 290 height 17
type textarea "cehck the site schema for this site, and see if there are any slots"
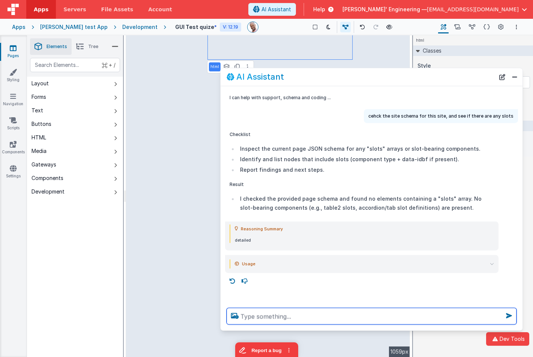
paste textarea "get_entity_detail"
type textarea "use get_entity_detail for the site"
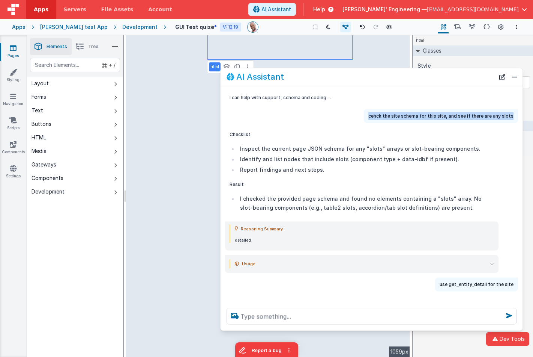
copy p "cehck the site schema for this site, and see if there are any slots"
drag, startPoint x: 373, startPoint y: 117, endPoint x: 514, endPoint y: 117, distance: 141.5
click at [514, 117] on div "cehck the site schema for this site, and see if there are any slots" at bounding box center [441, 116] width 154 height 14
click at [500, 77] on button "New Chat" at bounding box center [502, 77] width 11 height 11
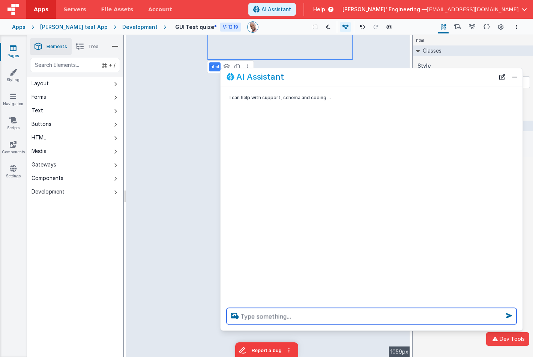
paste textarea "cehck the site schema for this site, and see if there are any slots"
type textarea "che ck the site schema for this site, and see if there are any slots"
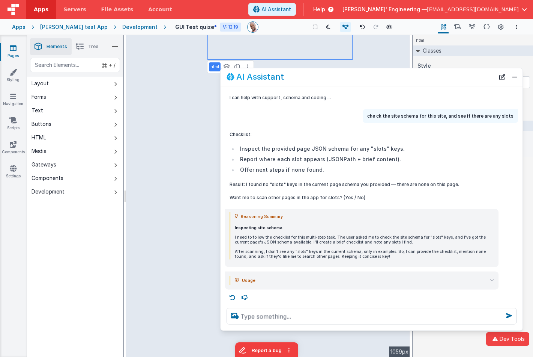
scroll to position [2, 0]
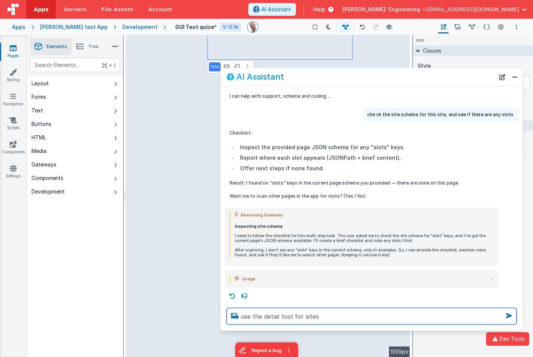
type textarea "use the detail tool for sites"
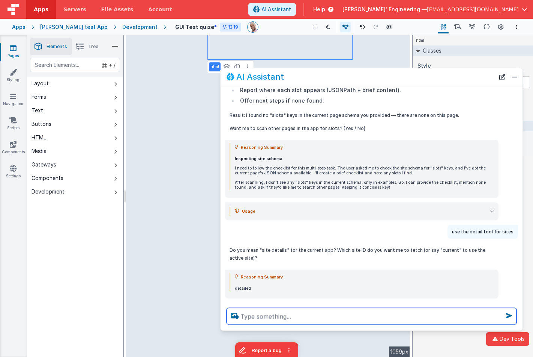
scroll to position [102, 0]
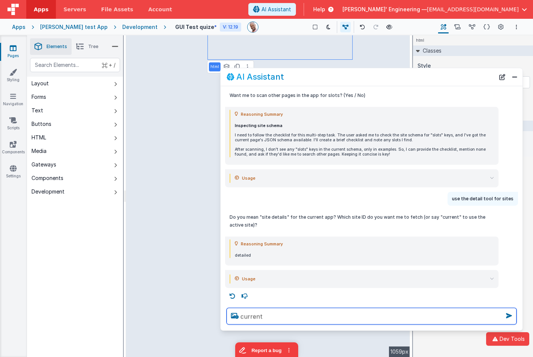
type textarea "current"
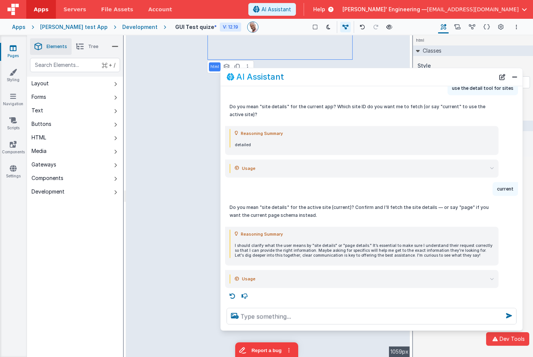
scroll to position [213, 0]
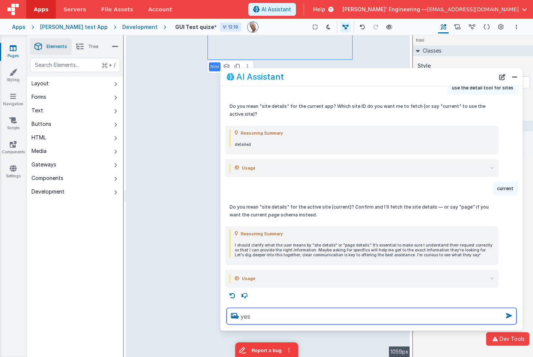
type textarea "yes"
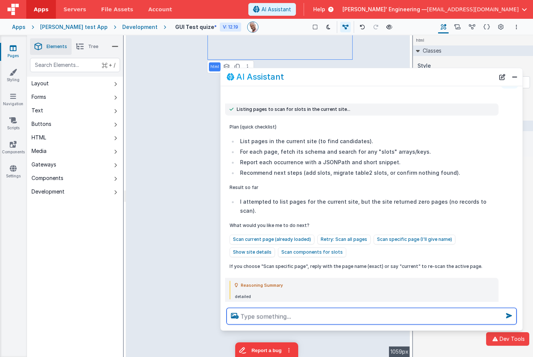
scroll to position [463, 0]
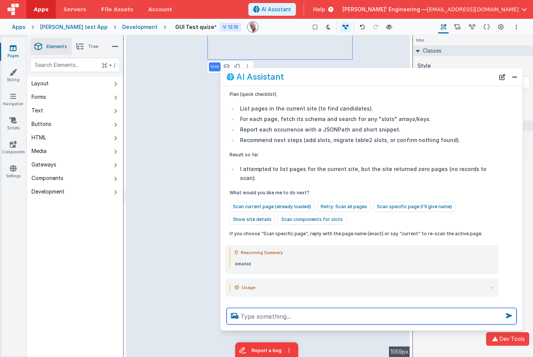
click at [283, 318] on textarea at bounding box center [372, 315] width 290 height 17
type textarea "y"
type textarea "you are searching for pages, you need to search for sites for the entity"
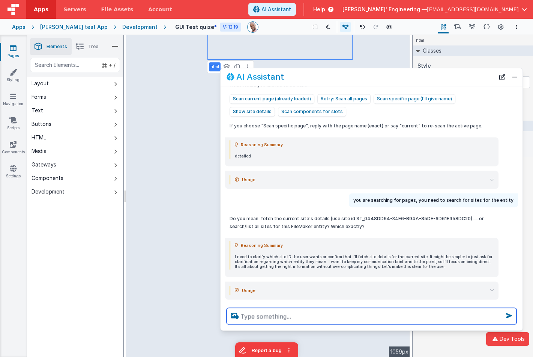
scroll to position [573, 0]
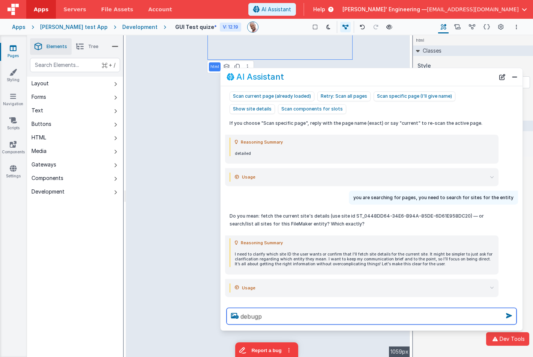
type textarea "debugp"
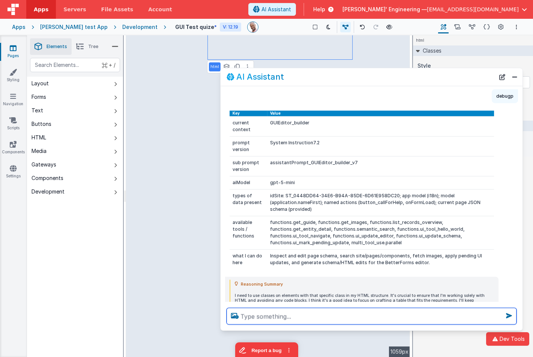
scroll to position [826, 0]
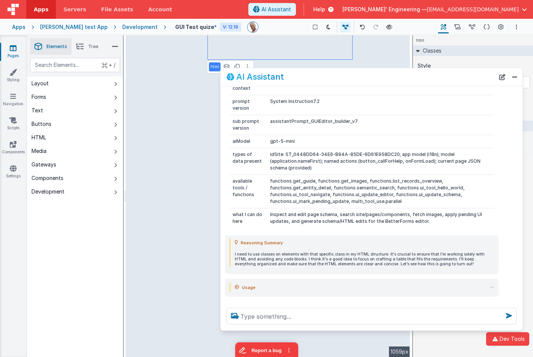
click at [362, 258] on div "Reasoning Summary I need to use classes on elements with that specific class in…" at bounding box center [362, 254] width 274 height 39
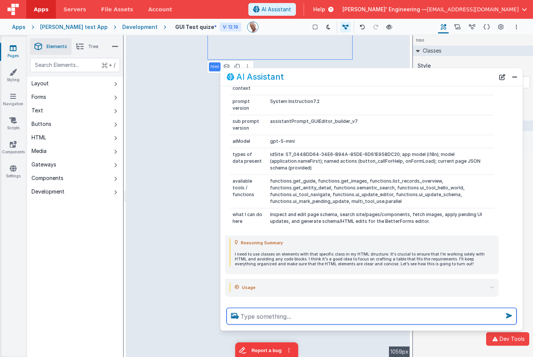
click at [285, 314] on textarea at bounding box center [372, 315] width 290 height 17
paste textarea "get_entity_detail"
type textarea "tell me args for get_entity_detail tool and what you use it for"
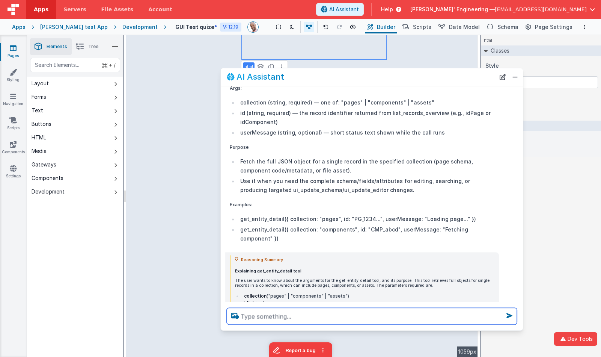
scroll to position [1133, 0]
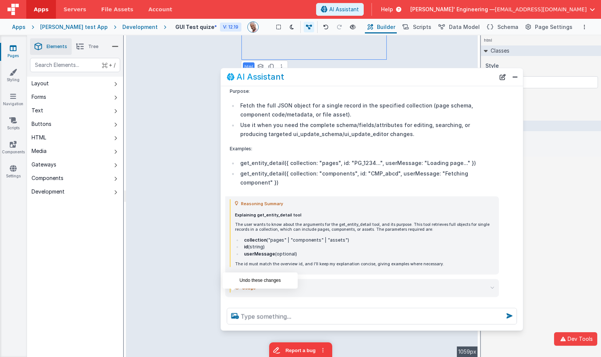
click at [233, 299] on icon at bounding box center [233, 305] width 12 height 12
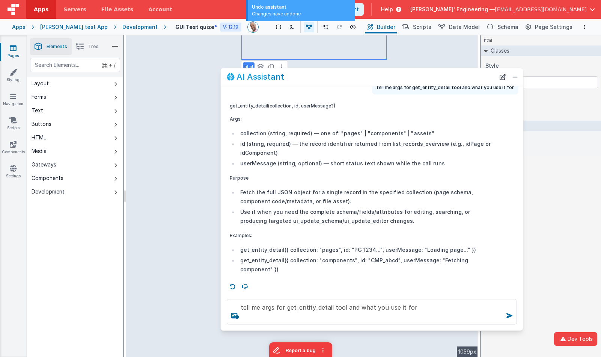
scroll to position [1038, 0]
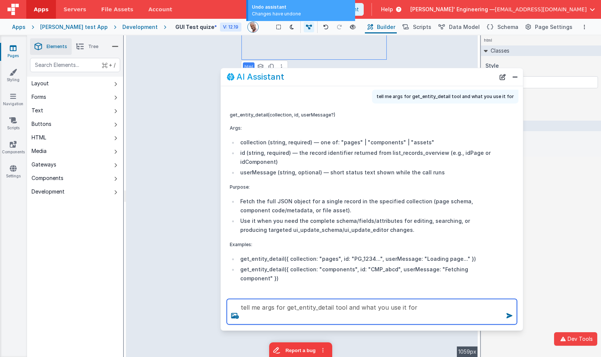
drag, startPoint x: 411, startPoint y: 307, endPoint x: 494, endPoint y: 308, distance: 83.3
click at [414, 307] on textarea "tell me args for get_entity_detail tool and what you use it for" at bounding box center [372, 311] width 290 height 26
type textarea "tell me args for get_entity_detail tool and what you use it for"
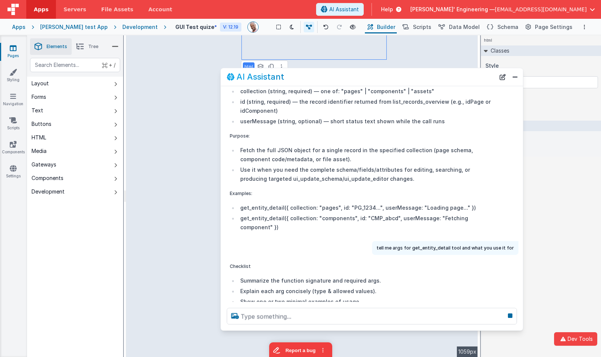
scroll to position [1128, 0]
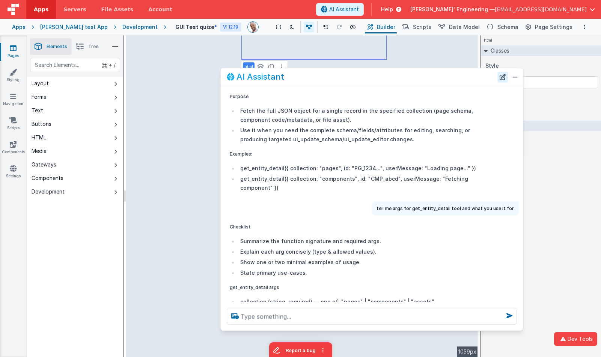
click at [504, 78] on button "New Chat" at bounding box center [502, 77] width 11 height 11
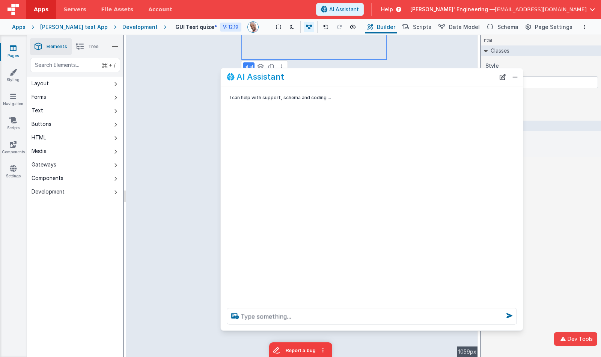
scroll to position [0, 0]
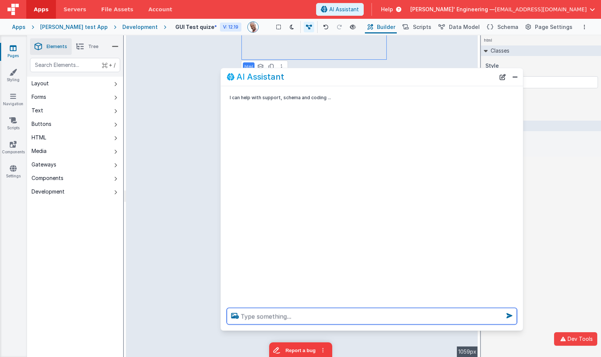
click at [331, 314] on textarea at bounding box center [372, 315] width 290 height 17
type textarea "l"
paste textarea "get_entity_detail"
type textarea "tell me the args for get_entity_detail tool and how you use"
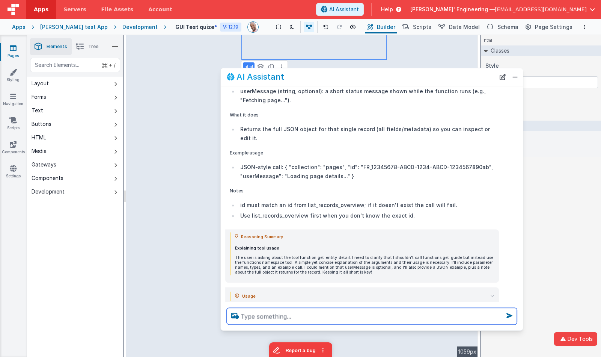
scroll to position [105, 0]
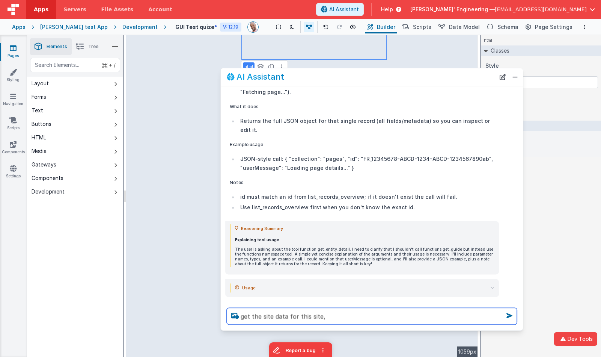
type textarea "get the site data for this site,"
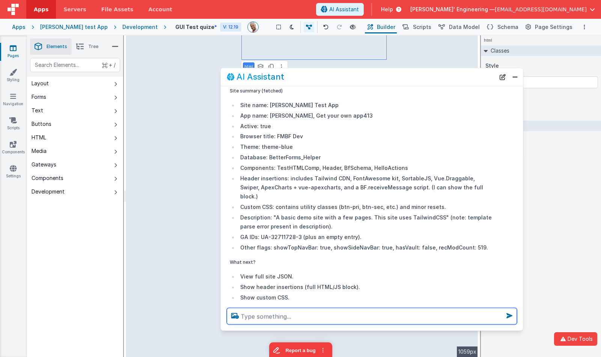
scroll to position [502, 0]
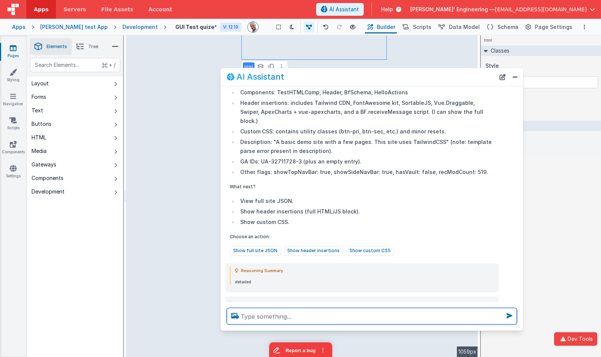
click at [311, 310] on textarea at bounding box center [372, 315] width 290 height 17
type textarea "what cdn's are we using"
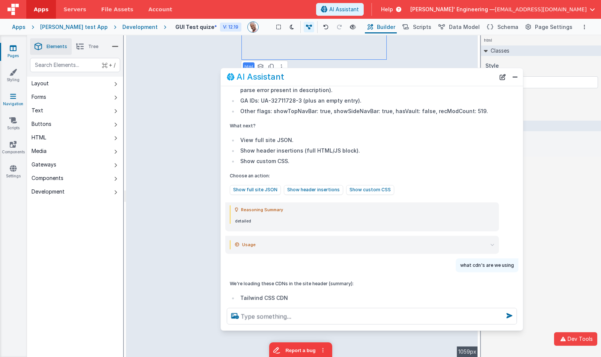
scroll to position [616, 0]
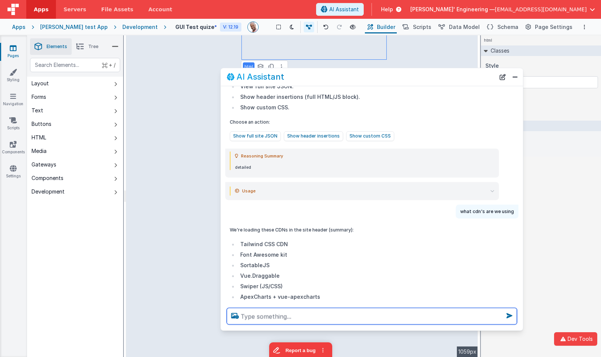
click at [356, 310] on textarea at bounding box center [372, 315] width 290 height 17
type textarea "wahts in the app model"
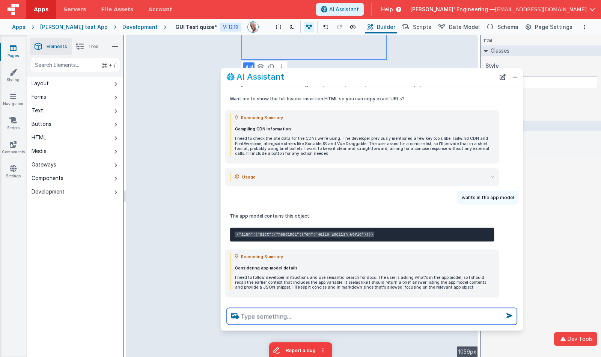
scroll to position [845, 0]
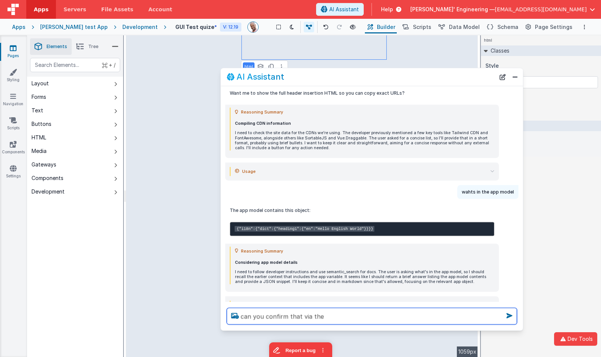
paste textarea "get_entity_detail"
type textarea "can you confirm that via the get_entity_detail tool"
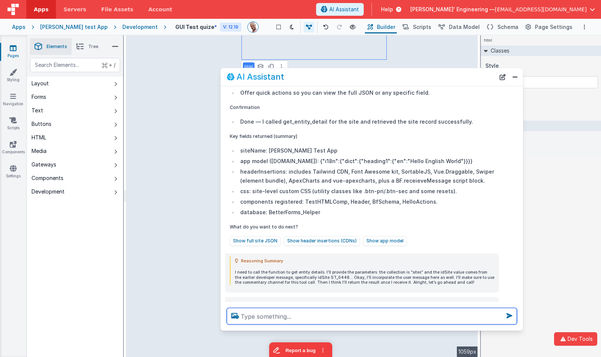
scroll to position [1168, 0]
click at [393, 319] on textarea at bounding box center [372, 315] width 290 height 17
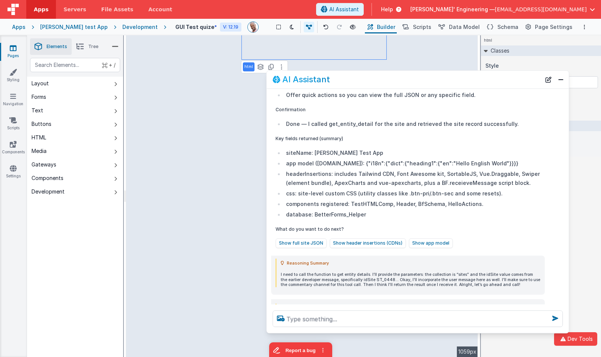
drag, startPoint x: 439, startPoint y: 76, endPoint x: 485, endPoint y: 78, distance: 45.9
click at [485, 78] on div "AI Assistant" at bounding box center [406, 79] width 268 height 9
click at [460, 25] on span "Data Model" at bounding box center [464, 27] width 31 height 8
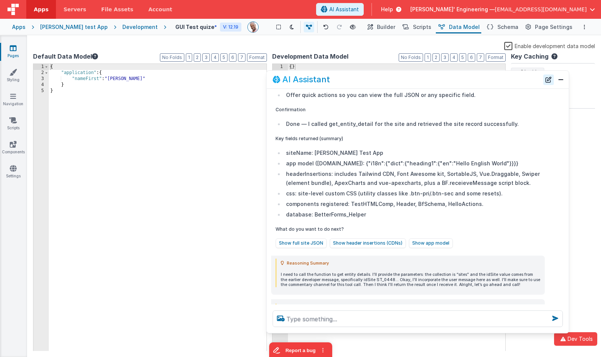
click at [550, 82] on button "New Chat" at bounding box center [548, 79] width 11 height 11
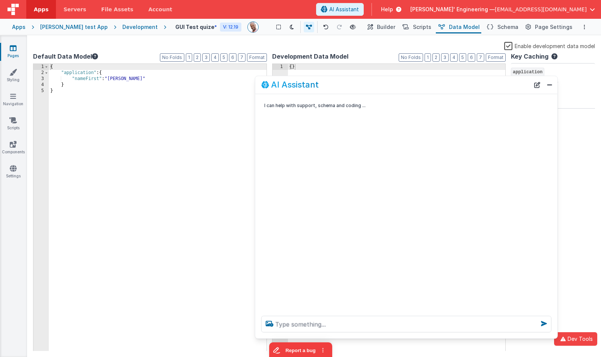
drag, startPoint x: 455, startPoint y: 79, endPoint x: 444, endPoint y: 84, distance: 12.4
click at [444, 84] on div "AI Assistant" at bounding box center [395, 84] width 268 height 9
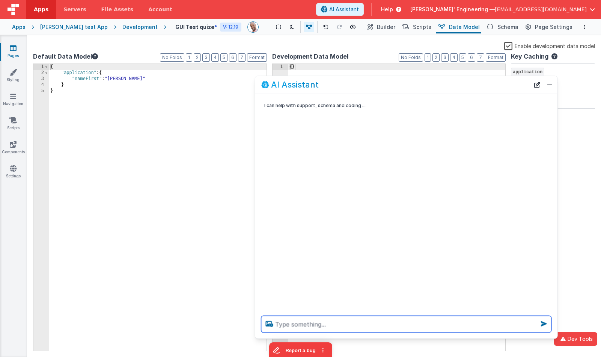
click at [346, 324] on textarea at bounding box center [406, 323] width 290 height 17
click at [345, 322] on textarea "i am testing the" at bounding box center [406, 323] width 290 height 17
paste textarea "ui_update_editor"
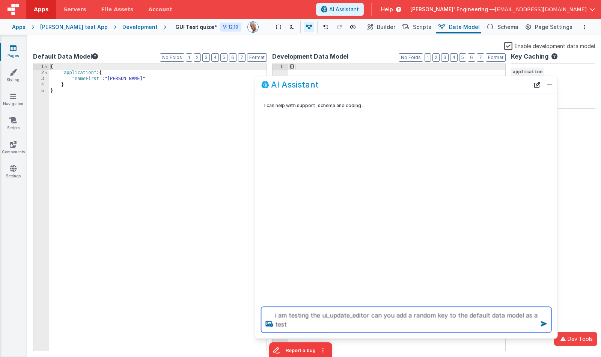
type textarea "i am testing the ui_update_editor can you add a random key to the default data …"
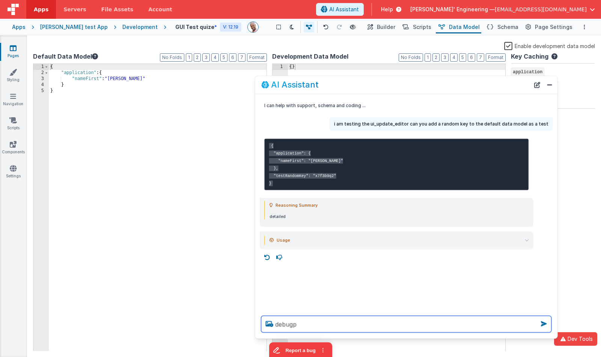
type textarea "debugp"
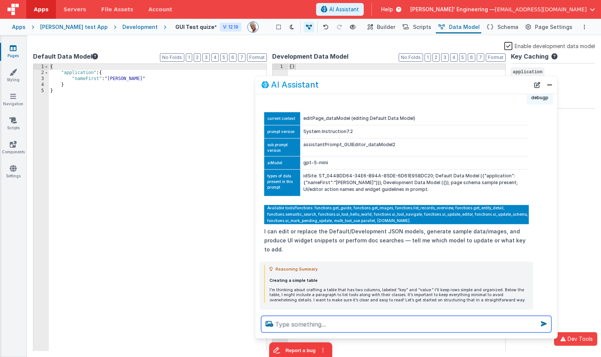
scroll to position [152, 0]
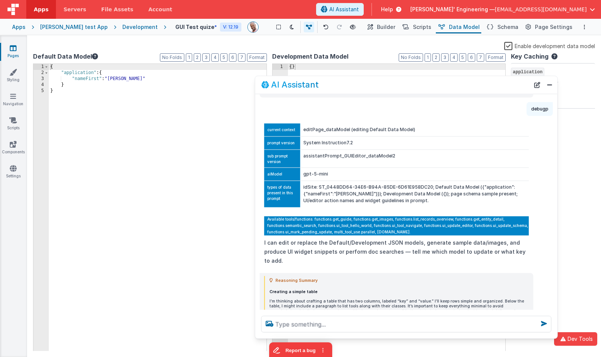
click at [367, 151] on td "assistantPrompt_GUIEditor_dataModel2" at bounding box center [414, 158] width 229 height 18
copy td "assistantPrompt_GUIEditor_dataModel2"
click at [535, 83] on button "New Chat" at bounding box center [537, 85] width 11 height 11
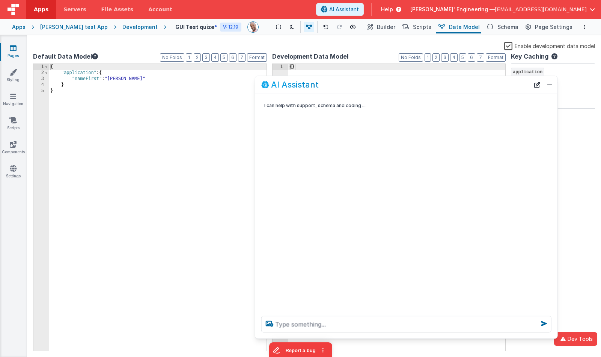
scroll to position [0, 0]
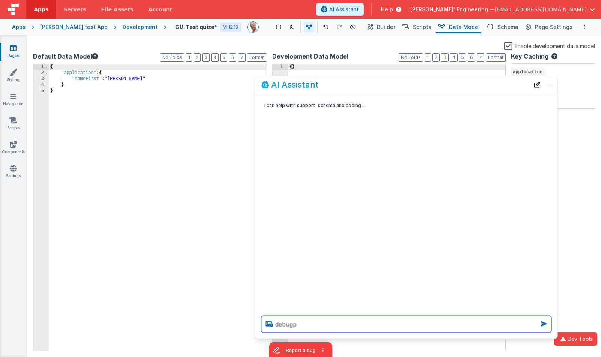
type textarea "debugp"
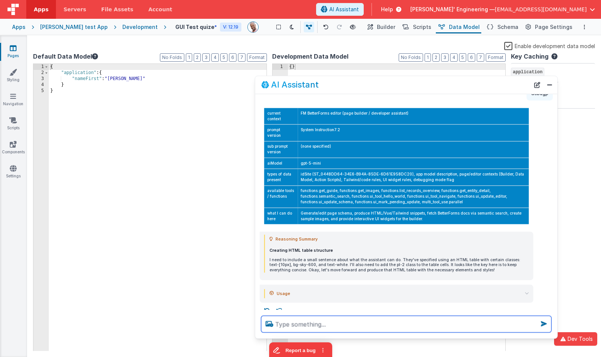
scroll to position [38, 0]
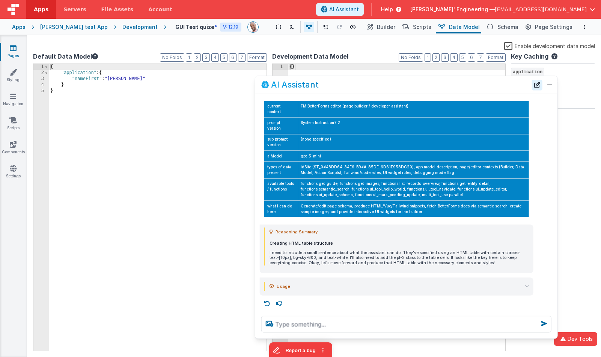
click at [541, 84] on button "New Chat" at bounding box center [537, 85] width 11 height 11
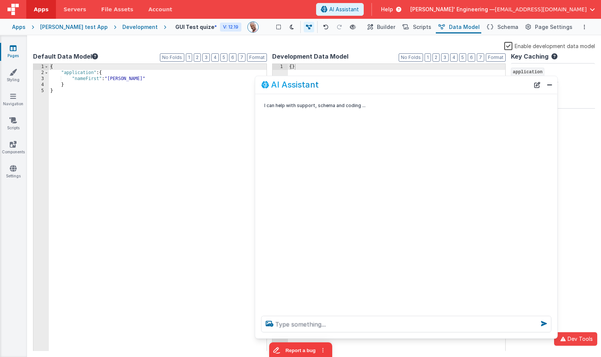
scroll to position [0, 0]
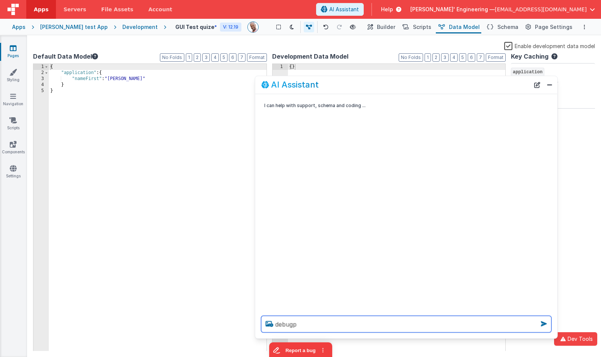
type textarea "debugp"
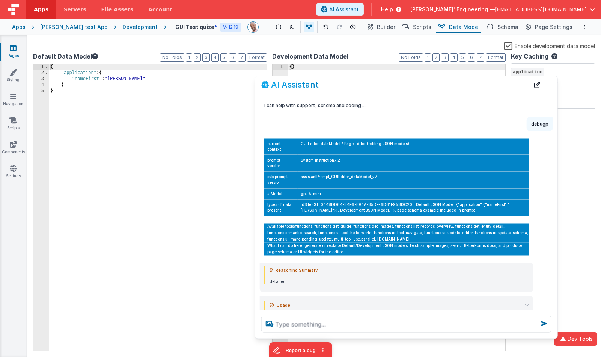
scroll to position [13, 0]
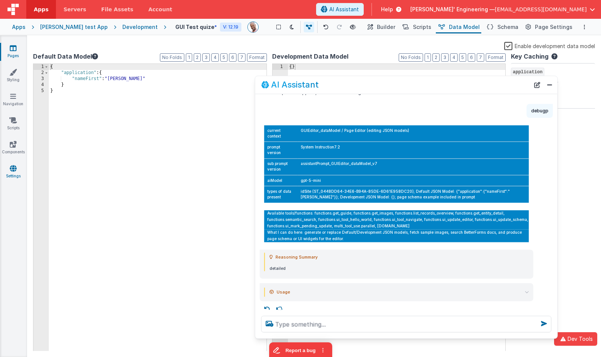
click at [13, 172] on link "Settings" at bounding box center [13, 171] width 27 height 15
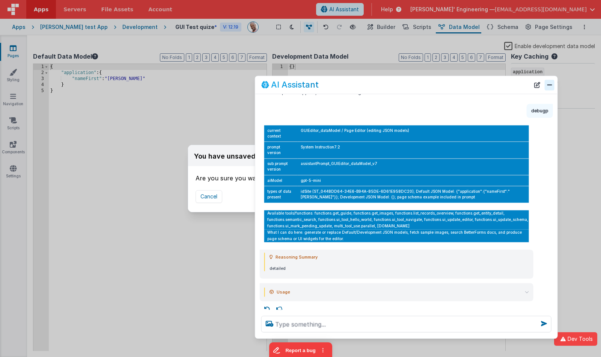
click at [552, 86] on button "Close" at bounding box center [550, 85] width 10 height 11
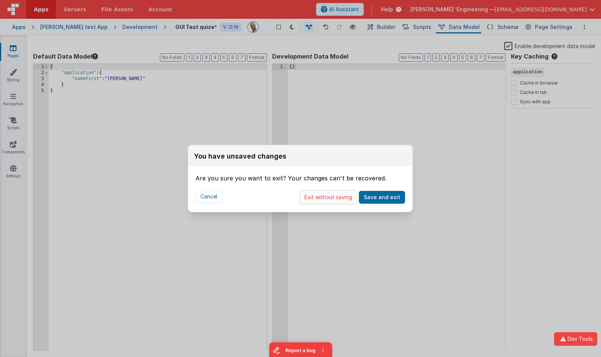
click at [336, 196] on button "Exit without saving" at bounding box center [328, 197] width 57 height 14
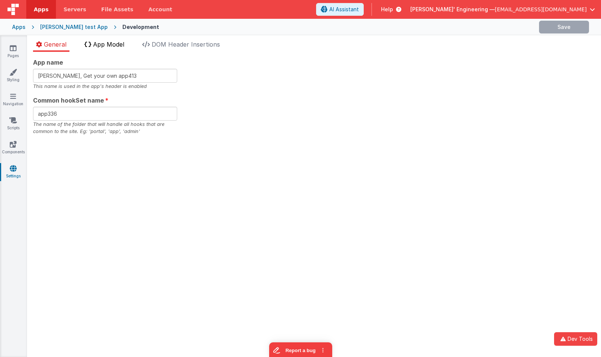
click at [109, 44] on span "App Model" at bounding box center [108, 45] width 31 height 8
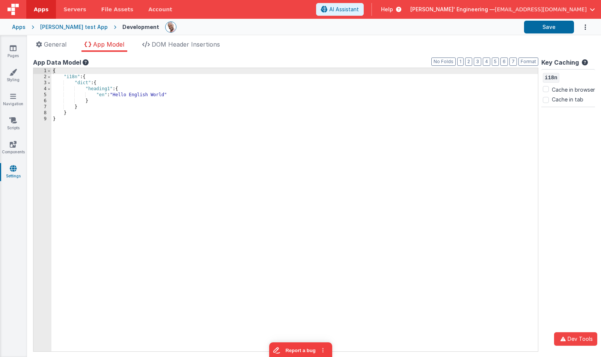
click at [263, 123] on div "{ "i18n" : { "dict" : { "heading1" : { "en" : "Hello English World" } } } }" at bounding box center [294, 215] width 486 height 295
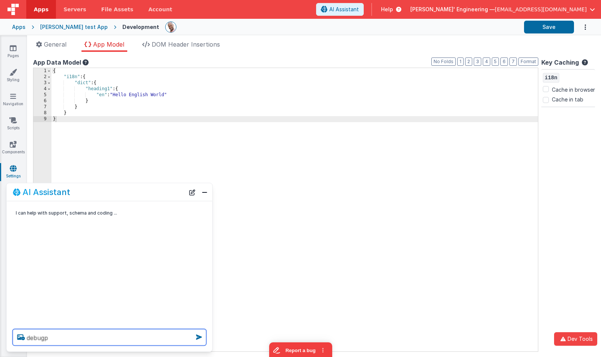
type textarea "debugp"
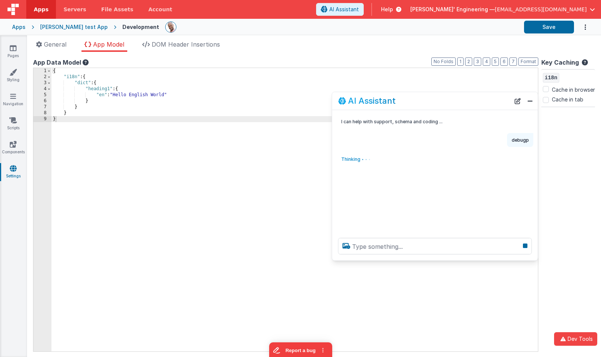
drag, startPoint x: 101, startPoint y: 196, endPoint x: 426, endPoint y: 105, distance: 337.8
click at [426, 105] on div "AI Assistant" at bounding box center [424, 100] width 172 height 9
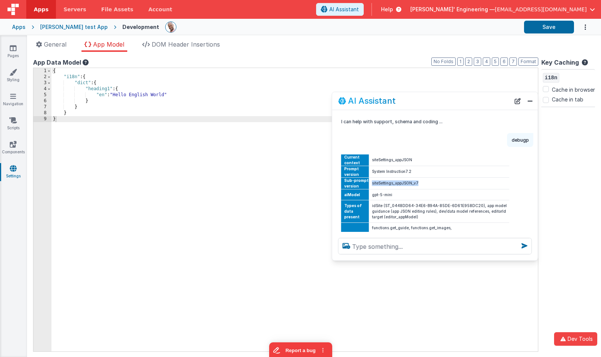
drag, startPoint x: 423, startPoint y: 182, endPoint x: 367, endPoint y: 184, distance: 55.6
click at [369, 184] on td "siteSettings_appJSON_v7" at bounding box center [439, 183] width 140 height 12
copy td "siteSettings_appJSON_v7"
click at [451, 253] on textarea at bounding box center [435, 246] width 194 height 17
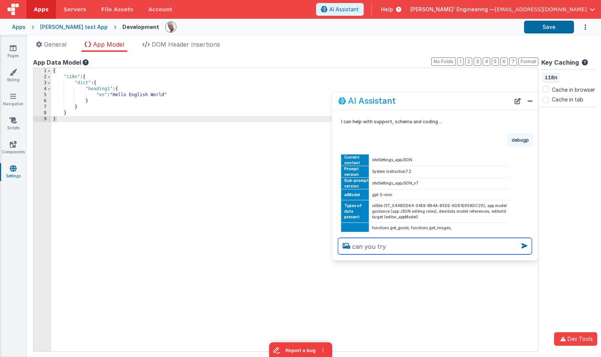
type textarea "can you try"
paste textarea "subprompt_siteSettings_appJSON_v7.1"
type textarea "i am testing the prompt. can you add a heading 2 key"
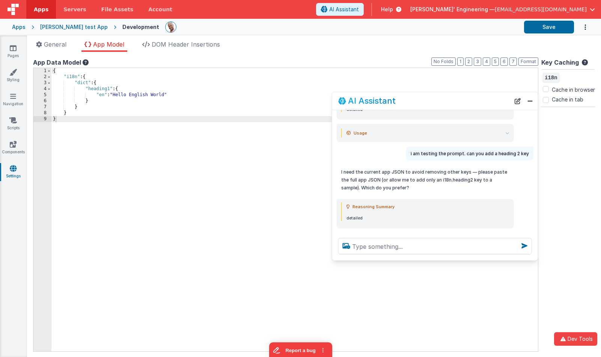
scroll to position [233, 0]
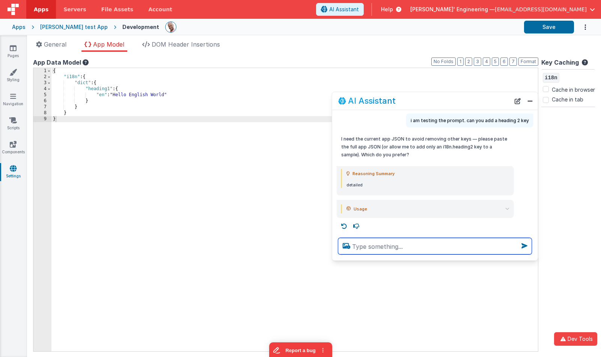
click at [395, 248] on textarea at bounding box center [435, 246] width 194 height 17
type textarea "test"
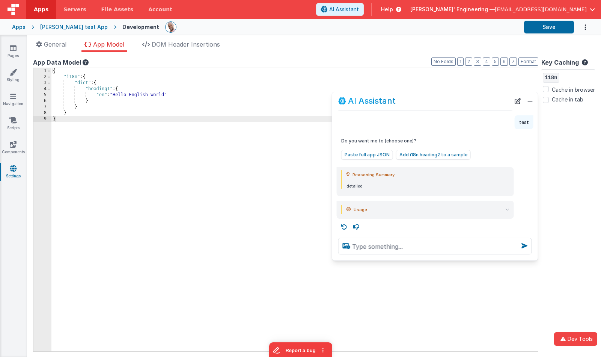
scroll to position [341, 0]
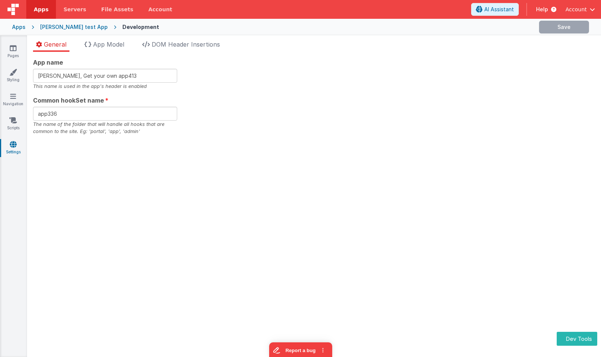
click at [114, 43] on span "App Model" at bounding box center [108, 45] width 31 height 8
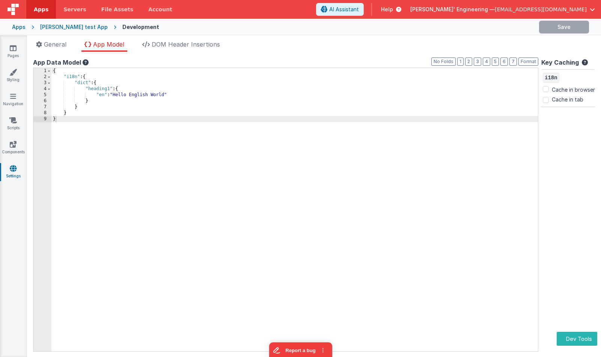
click at [296, 163] on div "{ "i18n" : { "dict" : { "heading1" : { "en" : "Hello English World" } } } }" at bounding box center [294, 215] width 486 height 295
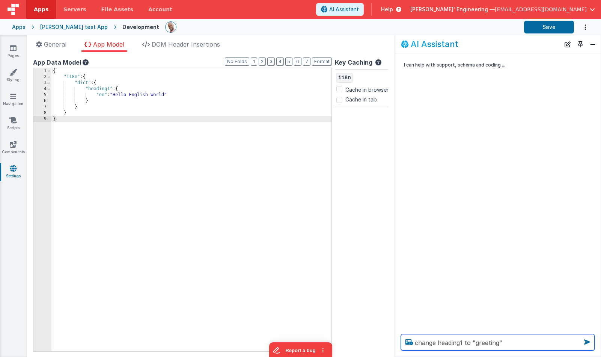
type textarea "change heading1 to "greeting""
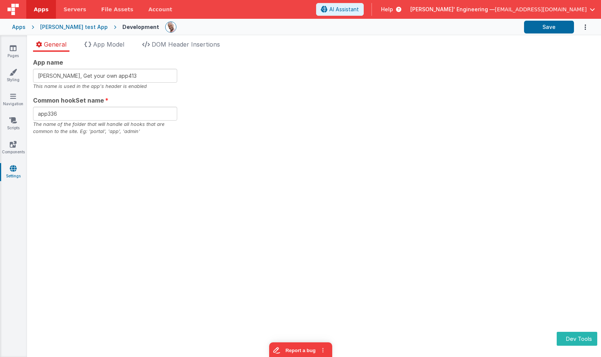
click at [272, 61] on div "App name [PERSON_NAME], Get your own app413 This name is used in the app's head…" at bounding box center [314, 96] width 562 height 77
click at [105, 41] on span "App Model" at bounding box center [108, 45] width 31 height 8
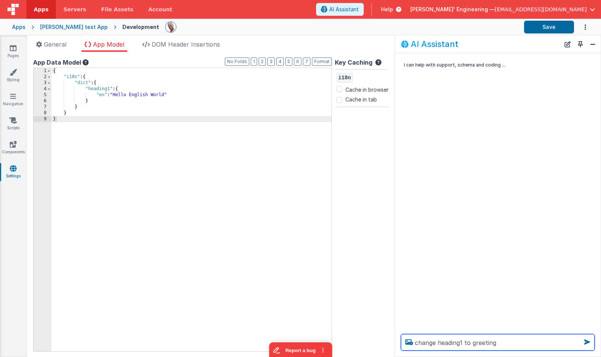
type textarea "change heading1 to greeting"
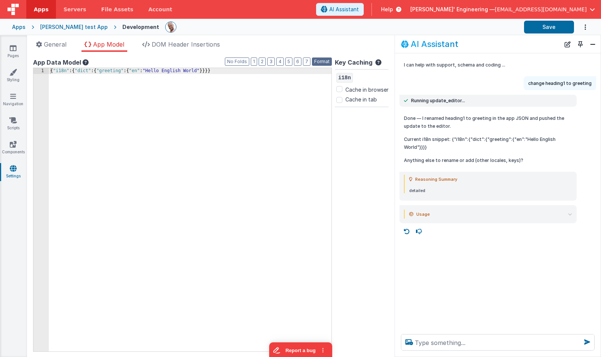
click at [322, 62] on button "Format" at bounding box center [322, 61] width 20 height 8
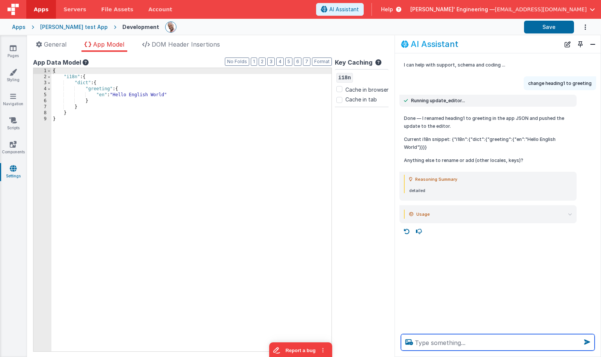
click at [421, 342] on textarea at bounding box center [498, 342] width 194 height 17
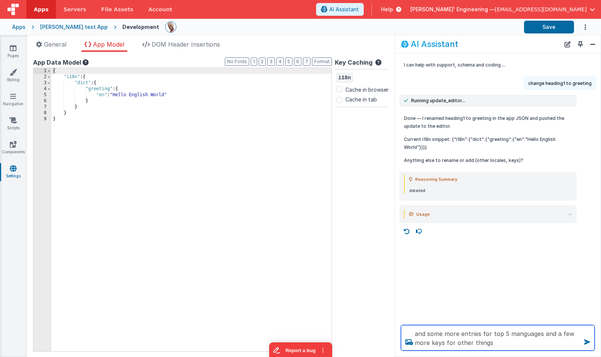
type textarea "and some more entries for top 5 manguages and a few more keys for other things"
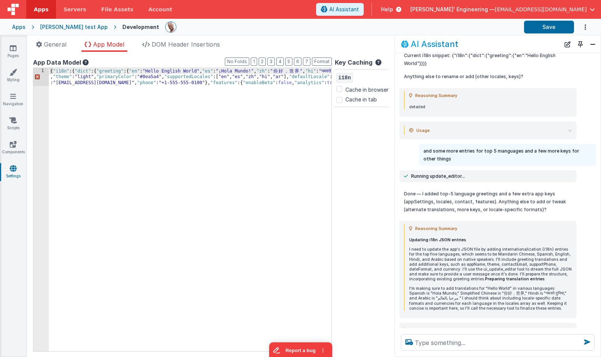
scroll to position [110, 0]
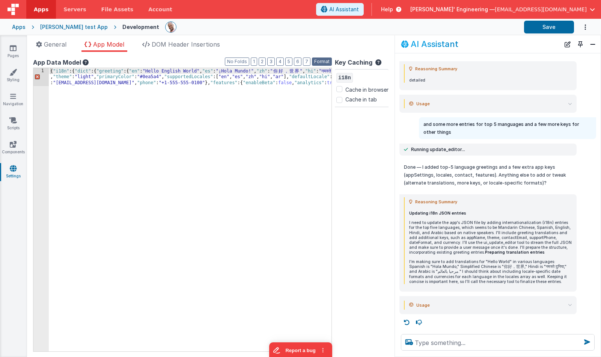
click at [323, 60] on button "Format" at bounding box center [322, 61] width 20 height 8
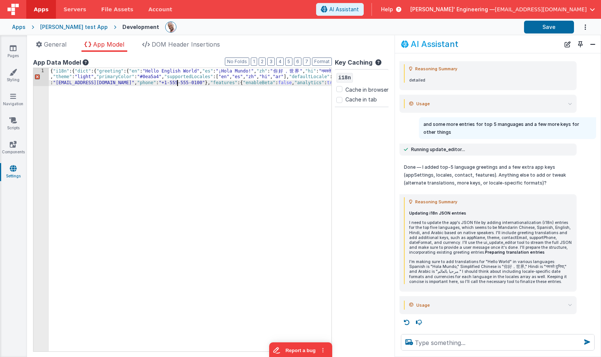
click at [177, 84] on div "{ "i18n" : { "dict" : { "greeting" : { "en" : "Hello English World" , "es" : "¡…" at bounding box center [293, 227] width 489 height 319
drag, startPoint x: 255, startPoint y: 72, endPoint x: 265, endPoint y: 74, distance: 9.8
click at [255, 72] on div "{ "i18n" : { "dict" : { "greeting" : { "en" : "Hello English World" , "es" : "¡…" at bounding box center [293, 227] width 489 height 319
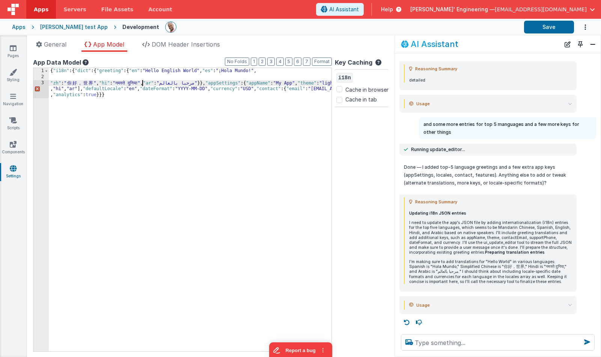
click at [141, 84] on div "{ "i18n" : { "dict" : { "greeting" : { "en" : "Hello English World" , "es" : "¡…" at bounding box center [293, 221] width 489 height 307
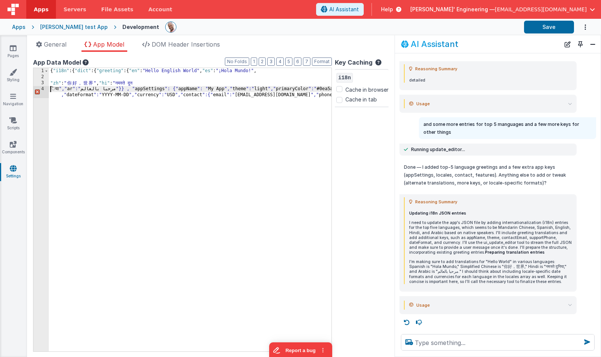
click at [130, 90] on div "{ "i18n" : { "dict" : { "greeting" : { "en" : "Hello English World" , "es" : "¡…" at bounding box center [293, 218] width 489 height 301
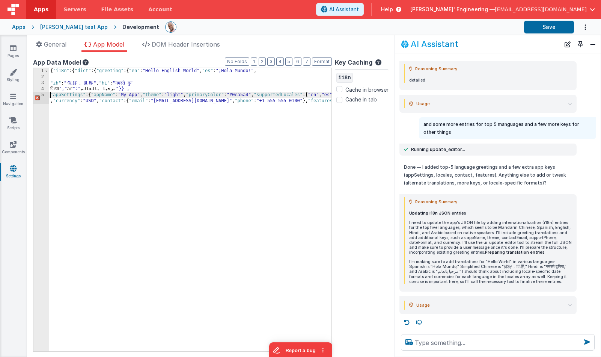
click at [50, 87] on div "{ "i18n" : { "dict" : { "greeting" : { "en" : "Hello English World" , "es" : "¡…" at bounding box center [293, 218] width 489 height 301
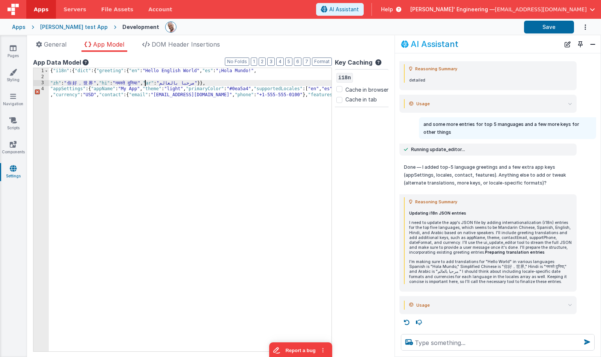
click at [144, 83] on div "{ "i18n" : { "dict" : { "greeting" : { "en" : "Hello English World" , "es" : "¡…" at bounding box center [293, 218] width 489 height 301
click at [143, 83] on div "{ "i18n" : { "dict" : { "greeting" : { "en" : "Hello English World" , "es" : "¡…" at bounding box center [293, 218] width 489 height 301
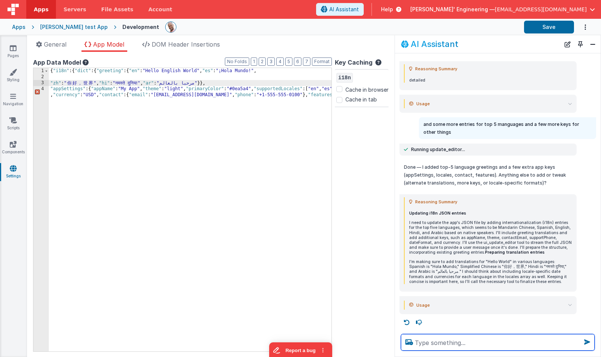
click at [450, 346] on textarea at bounding box center [498, 342] width 194 height 17
type textarea "doesnt look like valid json"
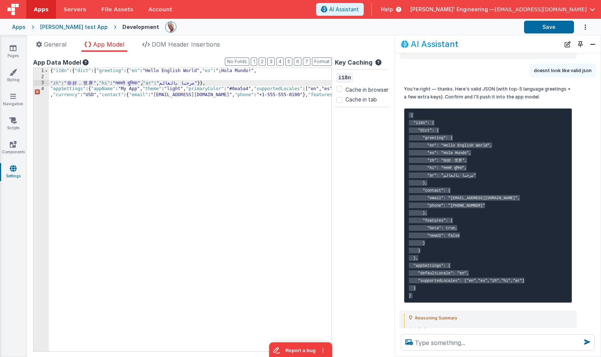
scroll to position [376, 0]
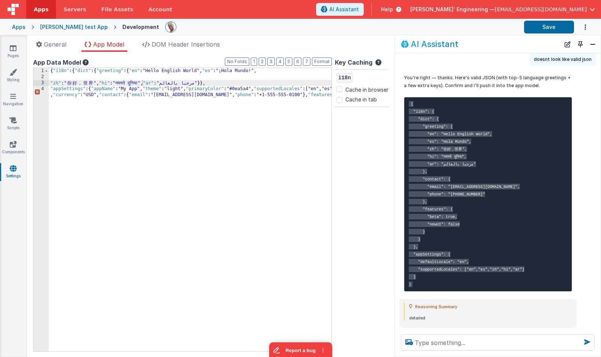
click at [474, 110] on pre "{ "i18n": { "dict": { "greeting": { "en": "Hello English World", "es": "Hola Mu…" at bounding box center [488, 194] width 168 height 194
drag, startPoint x: 474, startPoint y: 110, endPoint x: 468, endPoint y: 107, distance: 6.4
click at [473, 110] on pre "{ "i18n": { "dict": { "greeting": { "en": "Hello English World", "es": "Hola Mu…" at bounding box center [488, 194] width 168 height 194
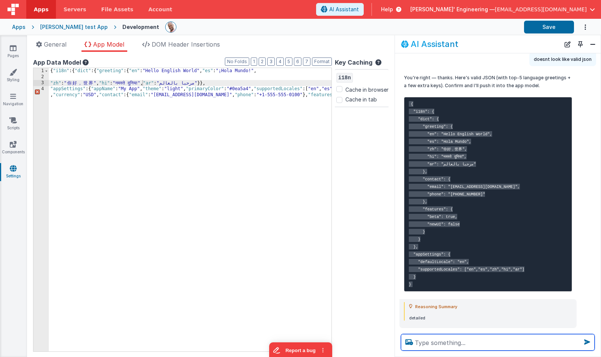
click at [484, 340] on textarea at bounding box center [498, 342] width 194 height 17
type textarea "update the eidtor"
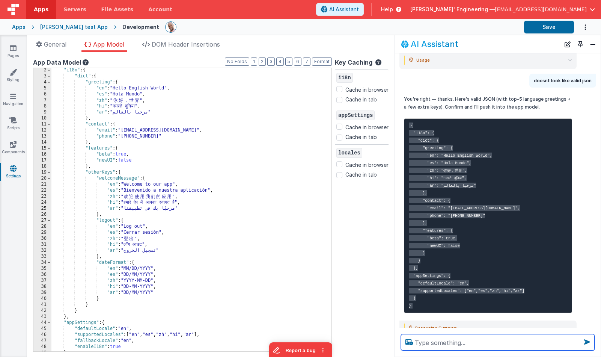
scroll to position [35, 0]
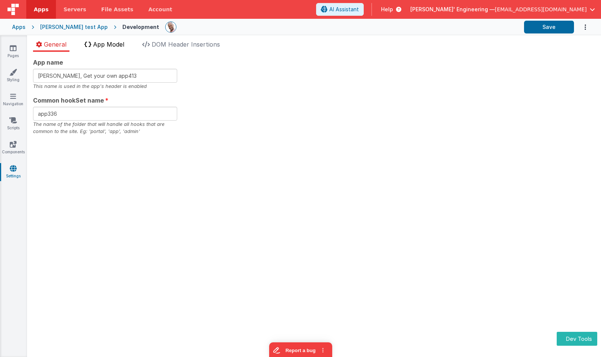
click at [122, 44] on span "App Model" at bounding box center [108, 45] width 31 height 8
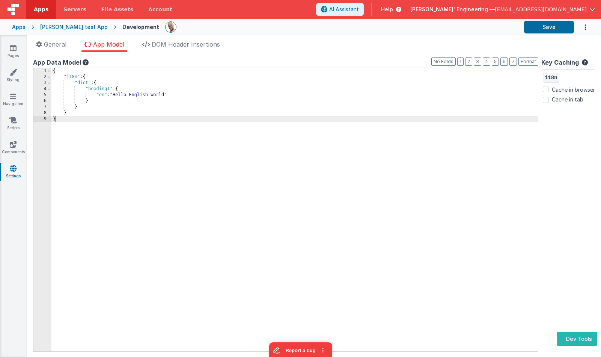
click at [396, 138] on div "{ "i18n" : { "dict" : { "heading1" : { "en" : "Hello English World" } } } }" at bounding box center [294, 215] width 486 height 295
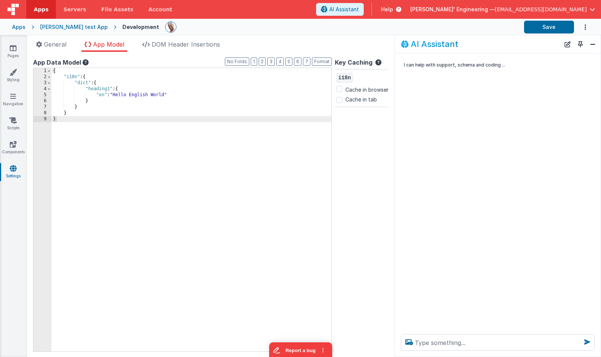
click at [422, 94] on div "I can help with support, schema and coding ..." at bounding box center [498, 190] width 206 height 274
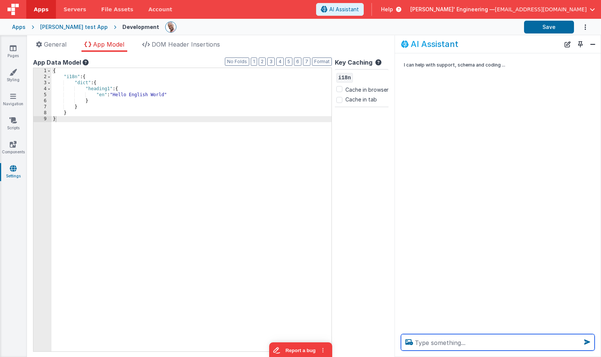
click at [437, 338] on textarea at bounding box center [498, 342] width 194 height 17
type textarea "change heading1 to greeting"
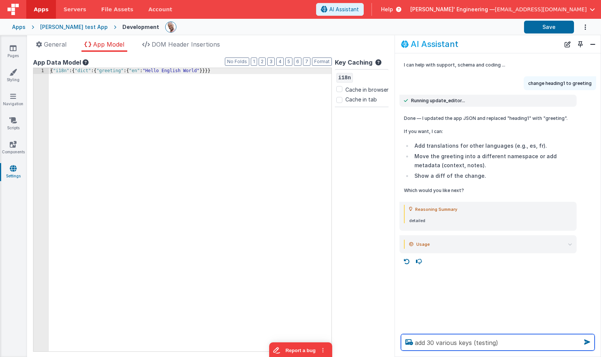
type textarea "add 30 various keys (testing)"
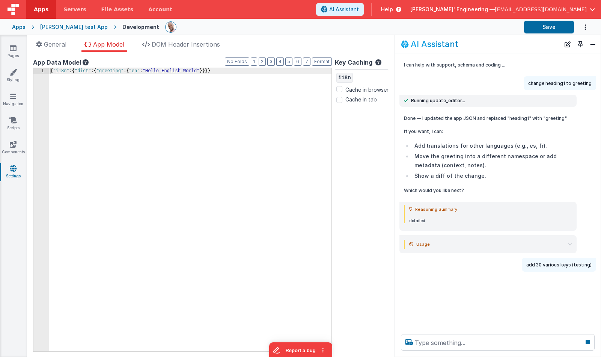
click at [494, 186] on p "Which would you like next?" at bounding box center [488, 190] width 168 height 8
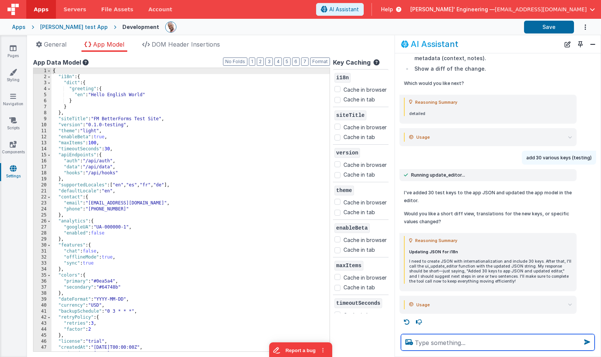
scroll to position [106, 0]
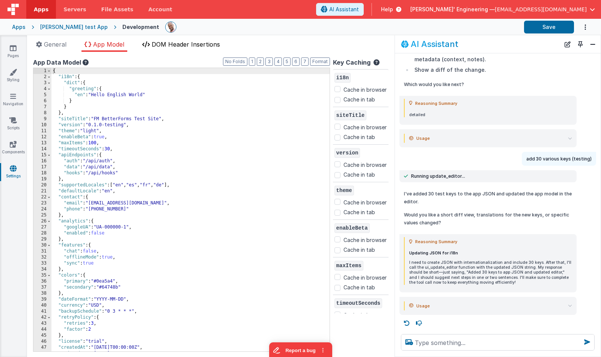
click at [184, 45] on span "DOM Header Insertions" at bounding box center [186, 45] width 68 height 8
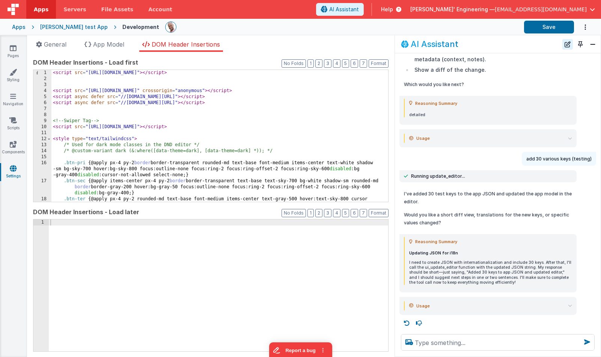
click at [572, 42] on button "New Chat" at bounding box center [567, 44] width 11 height 11
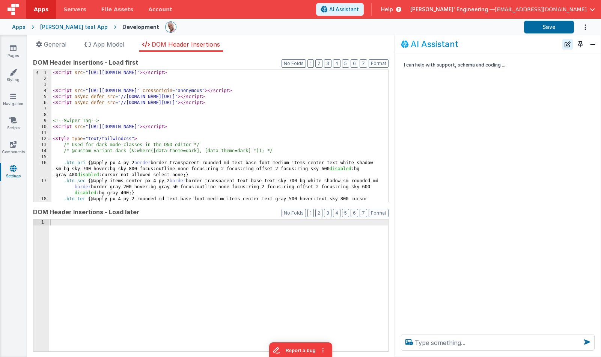
scroll to position [0, 0]
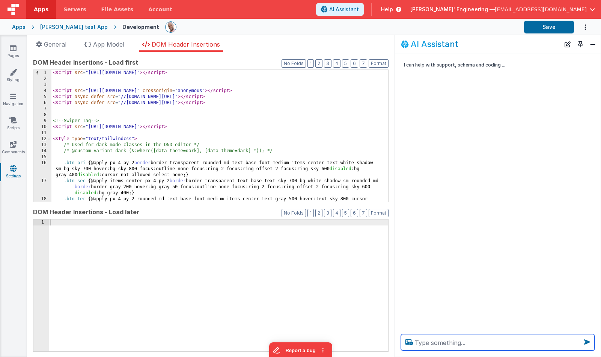
click at [434, 345] on textarea at bounding box center [498, 342] width 194 height 17
type textarea "move some stuff to load later"
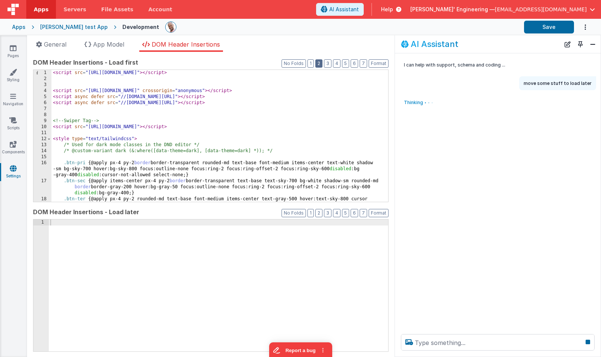
click at [320, 60] on button "2" at bounding box center [318, 63] width 7 height 8
click at [313, 62] on button "1" at bounding box center [310, 63] width 6 height 8
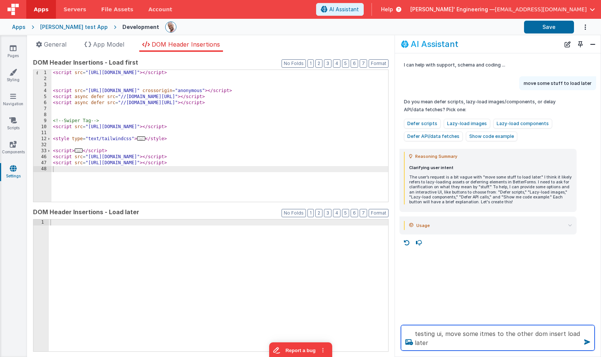
type textarea "testing ui, move some itmes to the other dom insert load later"
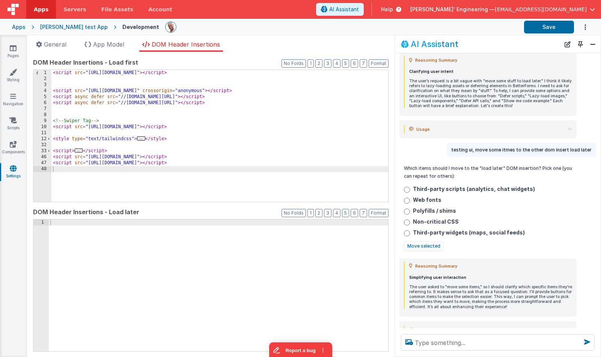
scroll to position [107, 0]
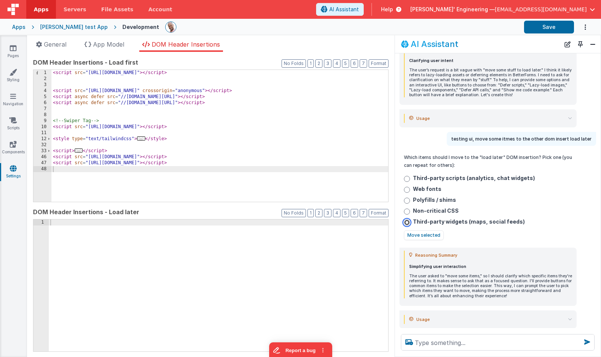
click at [406, 223] on input "Third‑party widgets (maps, social feeds)" at bounding box center [407, 222] width 6 height 6
radio input "true"
click at [408, 209] on input "Non‑critical CSS" at bounding box center [407, 211] width 6 height 6
radio input "true"
click at [405, 199] on input "Polyfills / shims" at bounding box center [407, 200] width 6 height 6
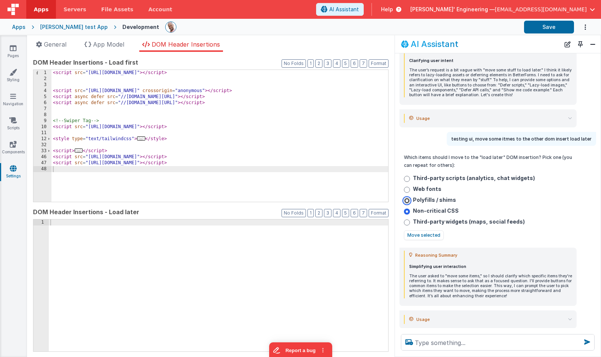
radio input "true"
drag, startPoint x: 412, startPoint y: 235, endPoint x: 480, endPoint y: 244, distance: 67.8
click at [412, 235] on button "Move selected" at bounding box center [424, 235] width 40 height 10
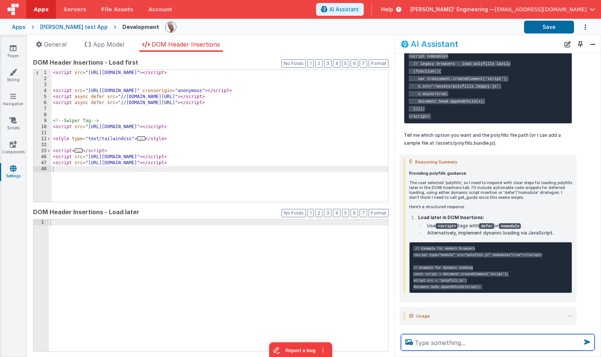
scroll to position [646, 0]
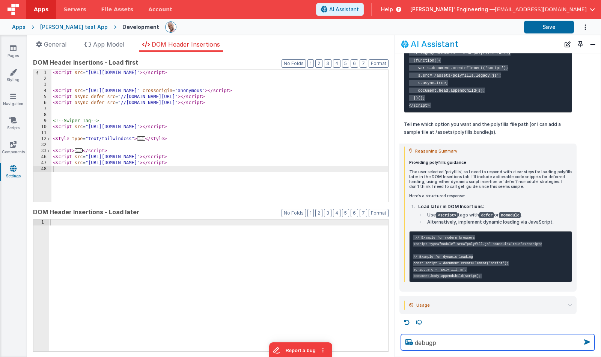
type textarea "debugp"
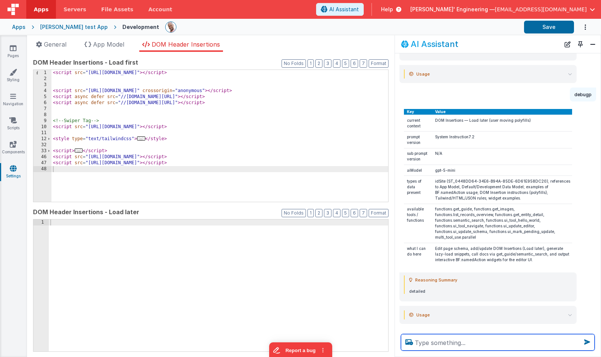
scroll to position [881, 0]
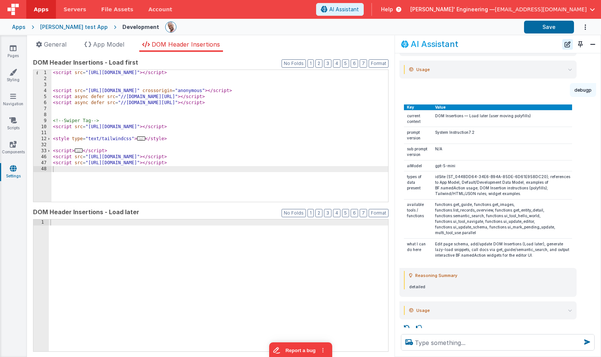
click at [567, 41] on button "New Chat" at bounding box center [567, 44] width 11 height 11
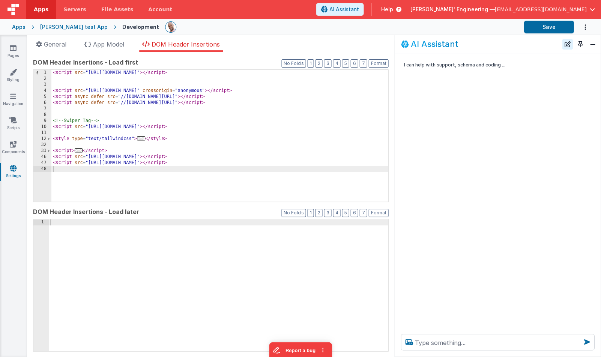
scroll to position [0, 0]
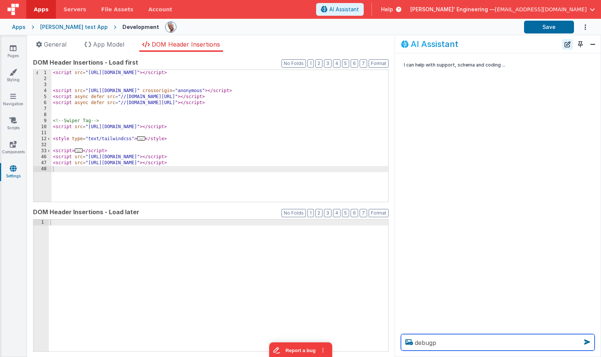
type textarea "debugp"
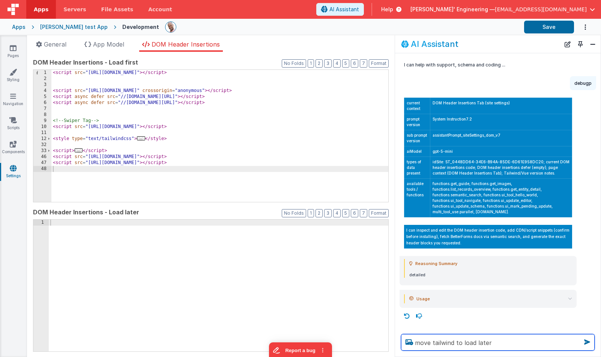
type textarea "move tailwind to load later"
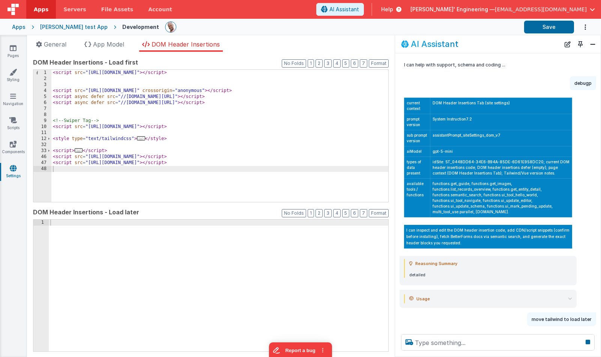
scroll to position [11, 0]
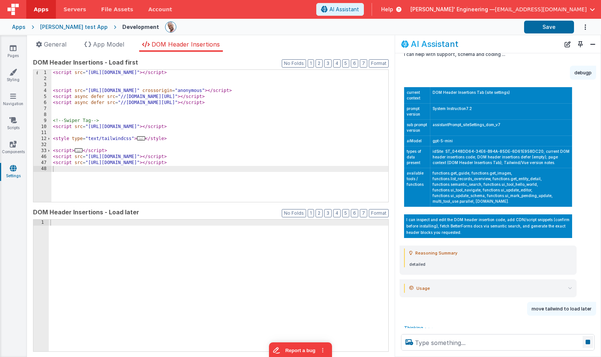
click at [588, 343] on icon at bounding box center [588, 342] width 11 height 12
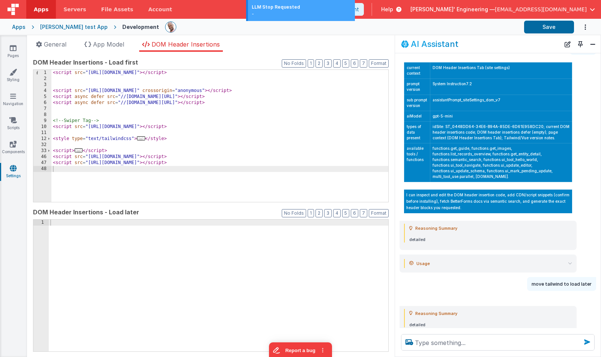
scroll to position [50, 0]
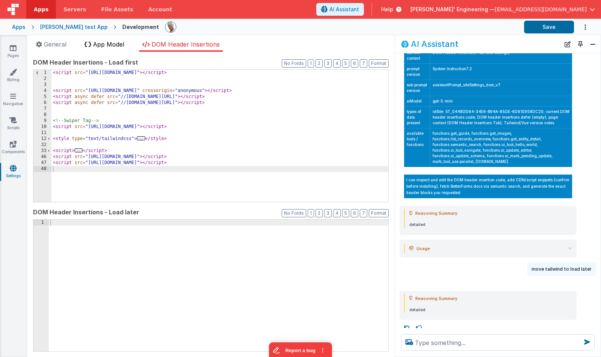
click at [113, 47] on span "App Model" at bounding box center [108, 45] width 31 height 8
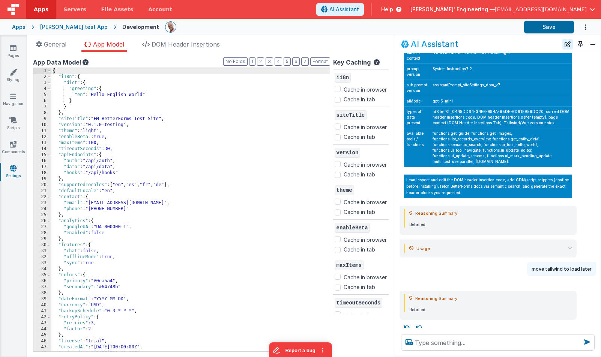
click at [570, 44] on button "New Chat" at bounding box center [568, 44] width 11 height 11
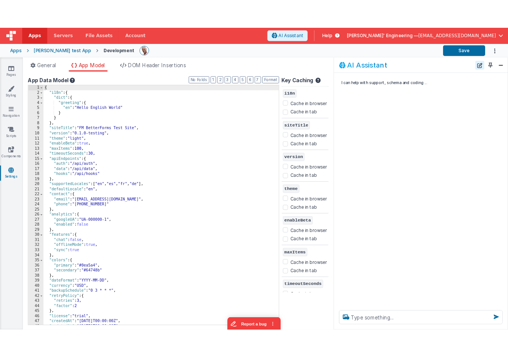
scroll to position [0, 0]
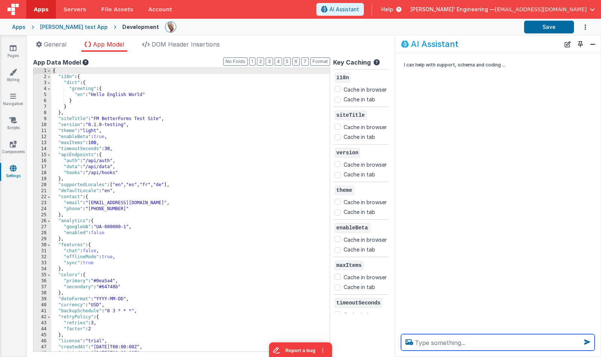
click at [464, 341] on textarea at bounding box center [498, 342] width 194 height 17
click at [434, 343] on textarea at bounding box center [498, 342] width 194 height 17
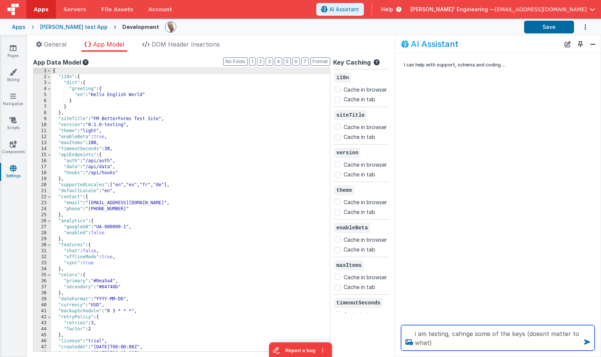
type textarea "i am testing, cahnge some of the keys (doesnt matter to what)"
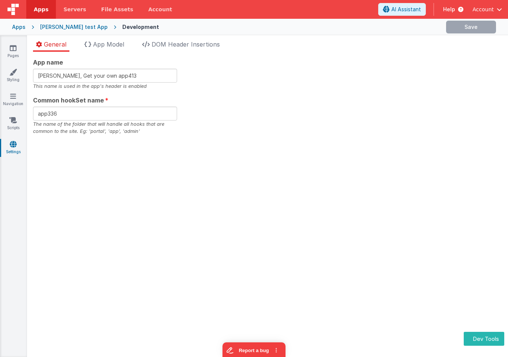
click at [121, 44] on span "App Model" at bounding box center [108, 45] width 31 height 8
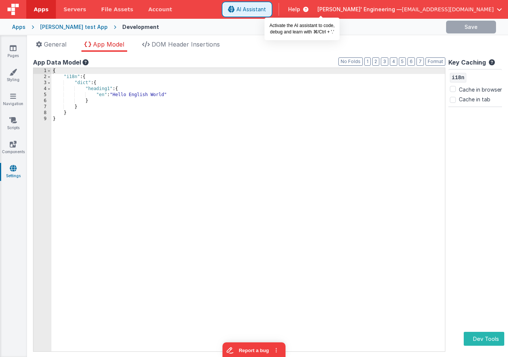
click at [266, 10] on span "AI Assistant" at bounding box center [251, 10] width 30 height 8
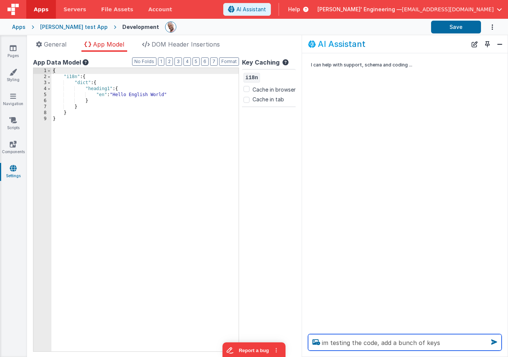
type textarea "im testing the code, add a bunch of keys"
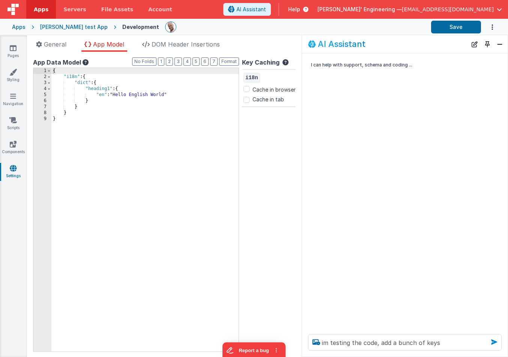
click at [496, 342] on icon at bounding box center [494, 342] width 12 height 12
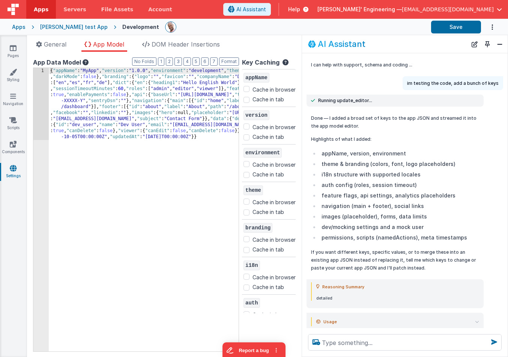
scroll to position [15, 0]
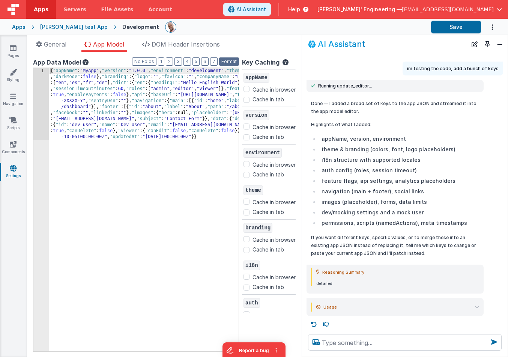
click at [226, 63] on button "Format" at bounding box center [229, 61] width 20 height 8
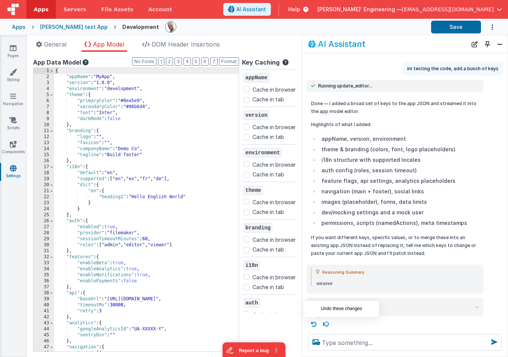
click at [313, 325] on icon at bounding box center [314, 324] width 12 height 12
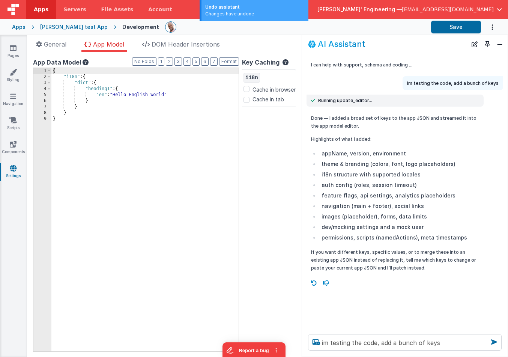
scroll to position [0, 0]
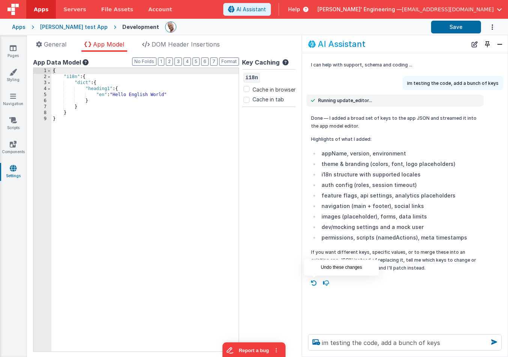
click at [315, 283] on icon at bounding box center [314, 283] width 12 height 12
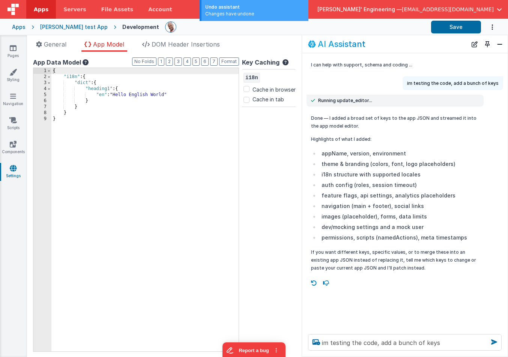
click at [315, 283] on icon at bounding box center [314, 283] width 12 height 12
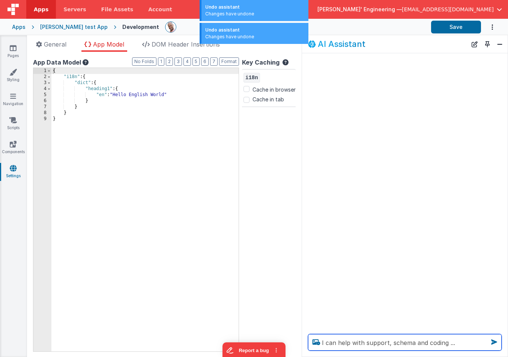
drag, startPoint x: 459, startPoint y: 343, endPoint x: 299, endPoint y: 332, distance: 161.1
click at [299, 332] on section "Pages Styling Navigation Scripts Components Settings General App Model DOM Head…" at bounding box center [254, 196] width 508 height 322
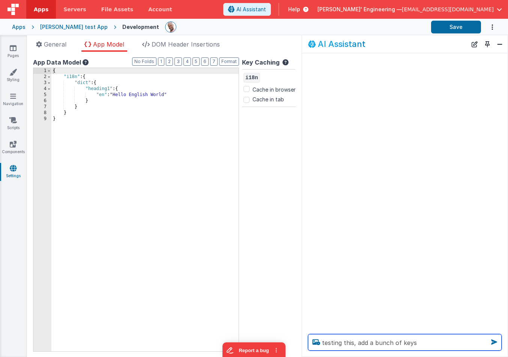
type textarea "testing this, add a bunch of keys"
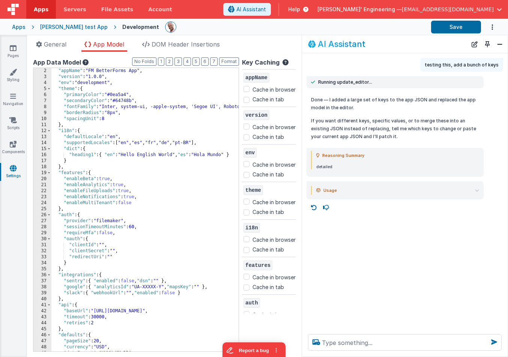
scroll to position [275, 0]
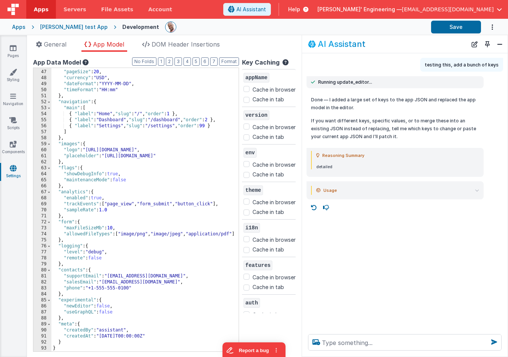
click at [313, 208] on icon at bounding box center [314, 208] width 12 height 12
type textarea "testing this, add a bunch of keys"
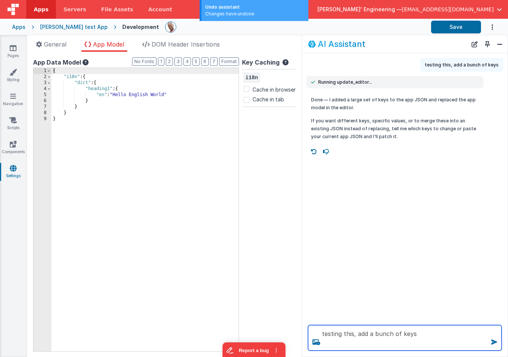
click at [439, 336] on textarea "testing this, add a bunch of keys" at bounding box center [405, 338] width 194 height 26
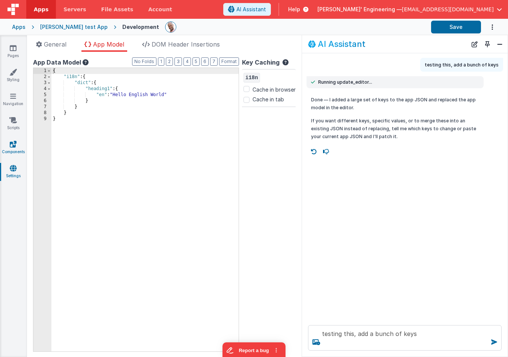
click at [13, 145] on icon at bounding box center [13, 144] width 7 height 8
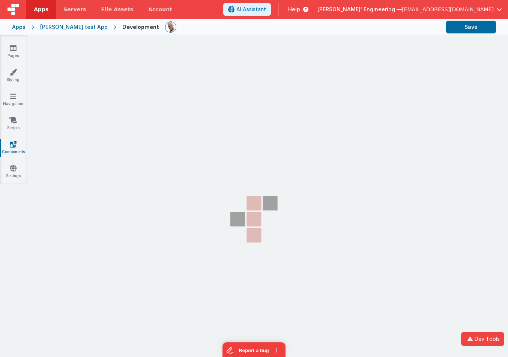
click at [13, 145] on icon at bounding box center [13, 144] width 7 height 8
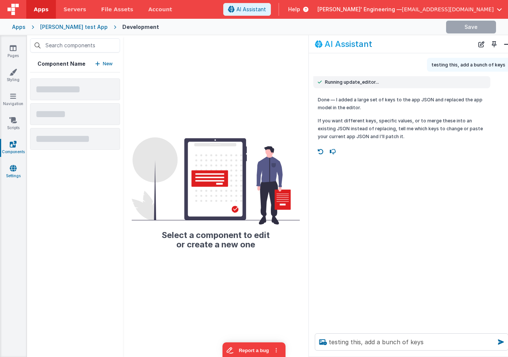
click at [12, 167] on icon at bounding box center [13, 168] width 7 height 8
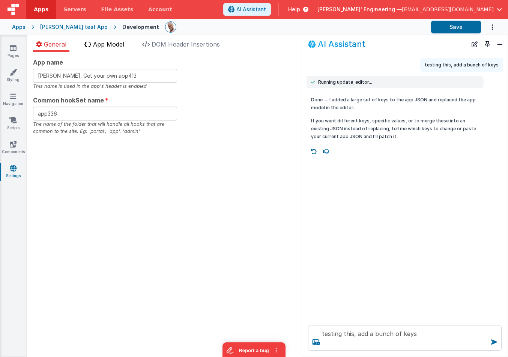
click at [107, 47] on span "App Model" at bounding box center [108, 45] width 31 height 8
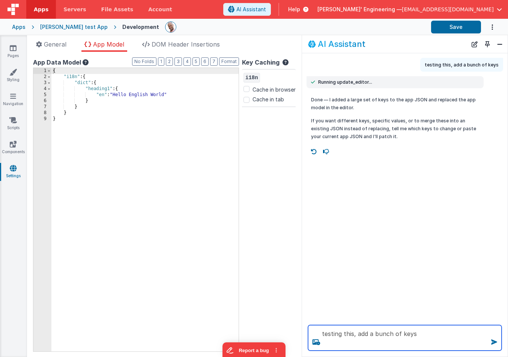
drag, startPoint x: 388, startPoint y: 332, endPoint x: 337, endPoint y: 328, distance: 51.2
click at [337, 328] on textarea "testing this, add a bunch of keys" at bounding box center [405, 338] width 194 height 26
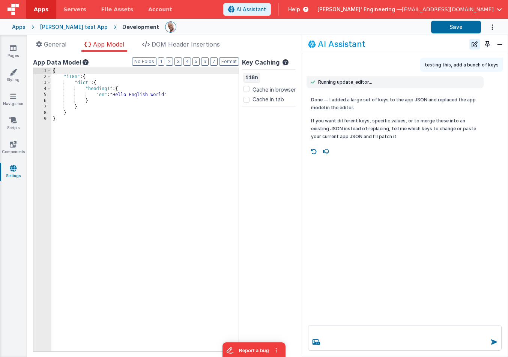
click at [476, 45] on button "New Chat" at bounding box center [475, 44] width 11 height 11
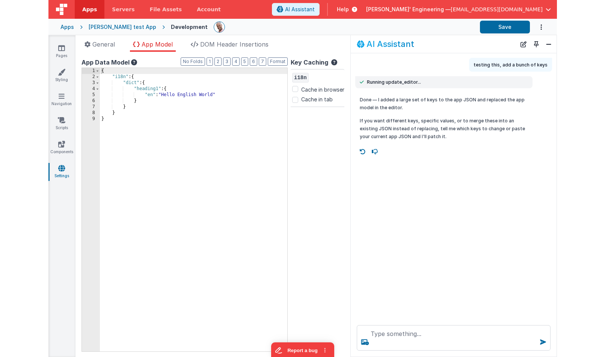
scroll to position [0, 0]
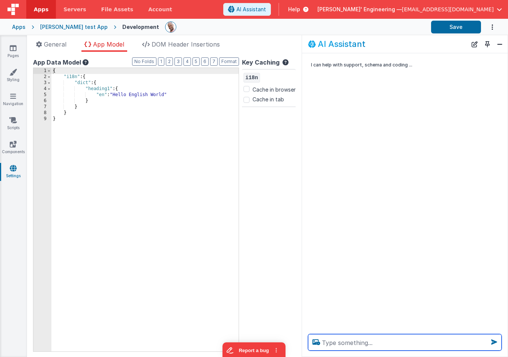
paste textarea "testing this, add a bunch of keys"
type textarea "testing this, add a bunch of keys"
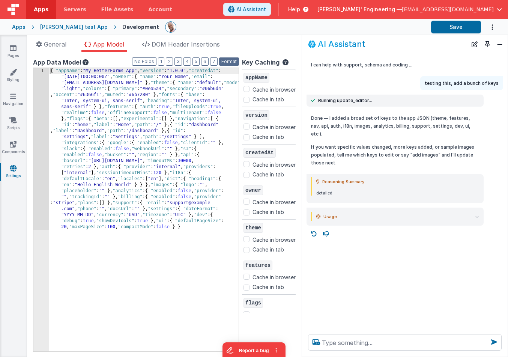
click at [231, 61] on button "Format" at bounding box center [229, 61] width 20 height 8
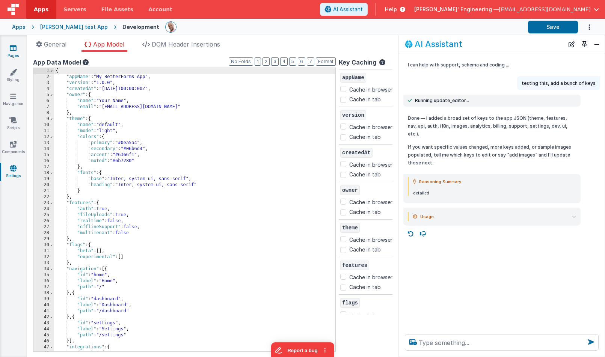
click at [18, 48] on link "Pages" at bounding box center [13, 51] width 27 height 15
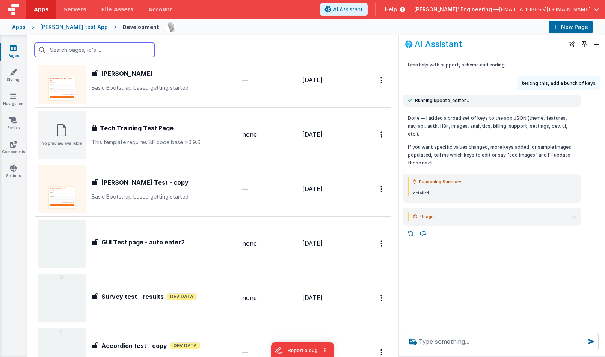
scroll to position [577, 0]
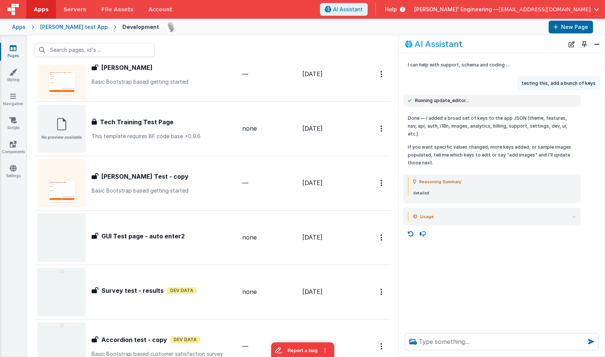
click at [206, 255] on div "GUI Test page - auto enter2 GUI Test page - auto enter2" at bounding box center [137, 238] width 199 height 48
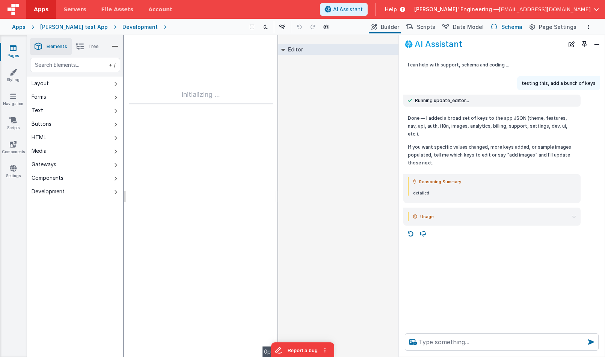
click at [496, 26] on icon at bounding box center [494, 27] width 6 height 8
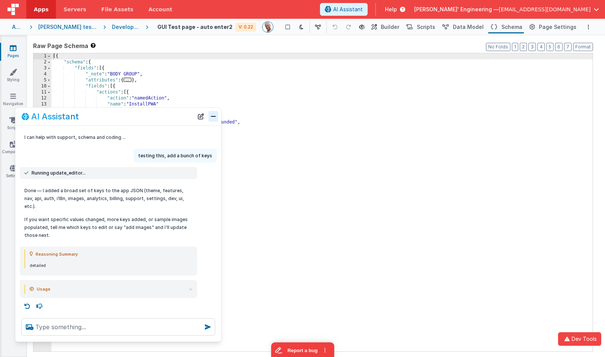
click at [214, 122] on button "Close" at bounding box center [213, 116] width 10 height 11
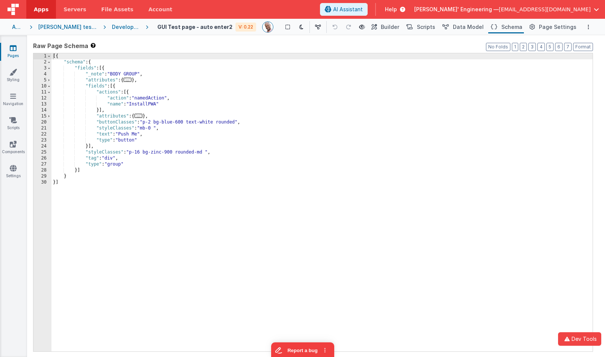
click at [121, 182] on div "[{ "schema" : { "fields" : [{ "_note" : "BODY GROUP" , "attributes" : { ... } ,…" at bounding box center [321, 208] width 541 height 310
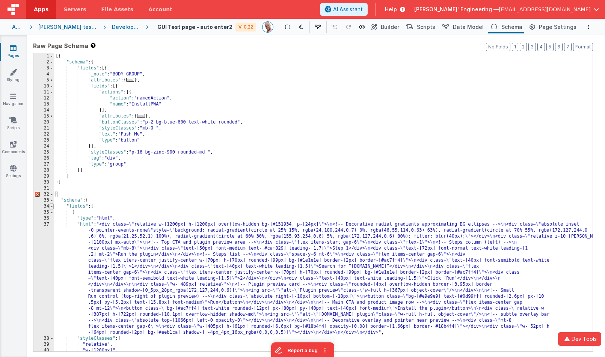
click at [52, 207] on span at bounding box center [52, 206] width 4 height 6
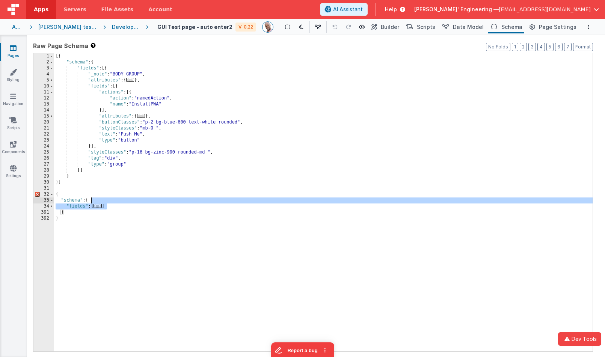
drag, startPoint x: 120, startPoint y: 207, endPoint x: 120, endPoint y: 202, distance: 4.9
click at [120, 202] on div "[{ "schema" : { "fields" : [{ "_note" : "BODY GROUP" , "attributes" : { ... } ,…" at bounding box center [323, 208] width 538 height 310
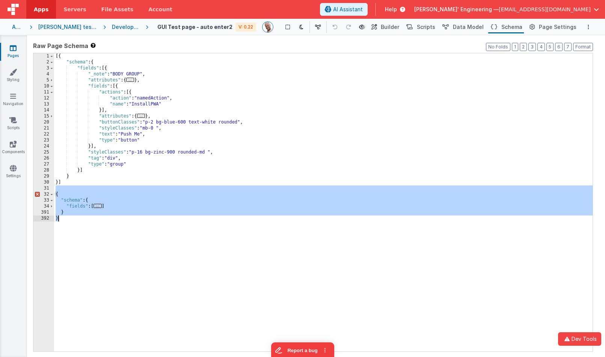
drag, startPoint x: 85, startPoint y: 190, endPoint x: 81, endPoint y: 257, distance: 67.3
click at [81, 257] on div "[{ "schema" : { "fields" : [{ "_note" : "BODY GROUP" , "attributes" : { ... } ,…" at bounding box center [323, 208] width 538 height 310
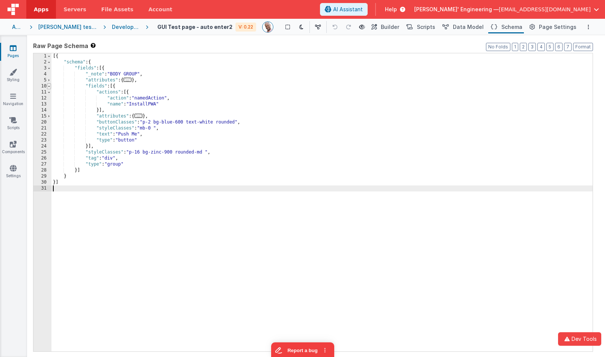
click at [49, 87] on span at bounding box center [49, 86] width 4 height 6
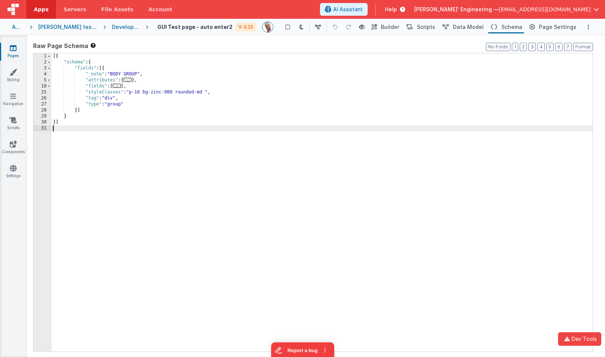
drag, startPoint x: 49, startPoint y: 69, endPoint x: 53, endPoint y: 68, distance: 3.8
click at [49, 69] on span at bounding box center [49, 68] width 4 height 6
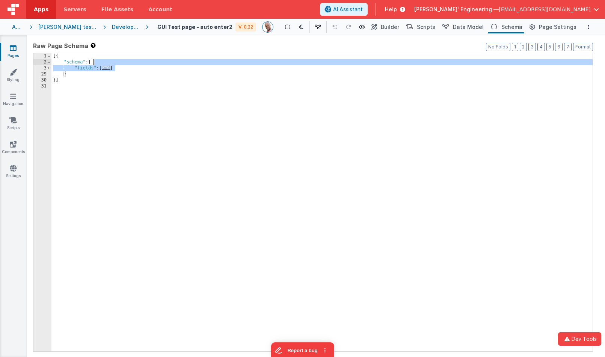
click at [125, 64] on div "[{ "schema" : { "fields" : [ ... ] } }]" at bounding box center [321, 208] width 541 height 310
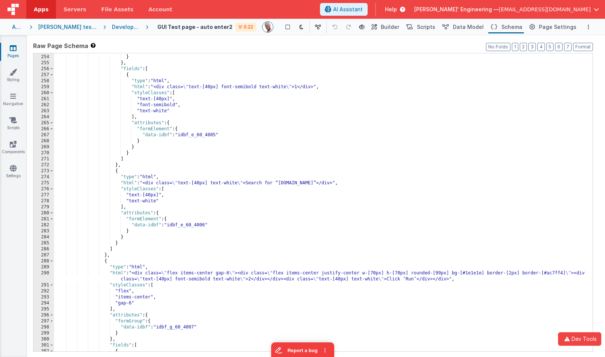
scroll to position [1717, 0]
click at [399, 29] on span "Builder" at bounding box center [390, 27] width 18 height 8
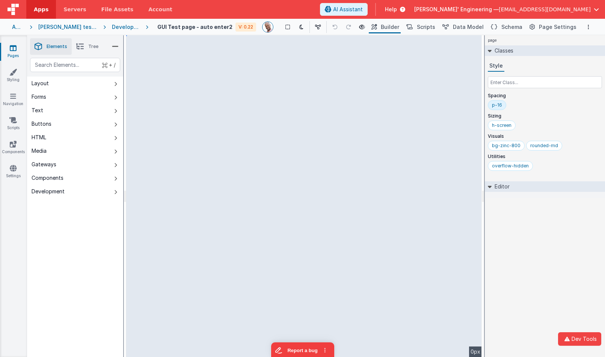
click at [508, 225] on div "page Classes Style Spacing p-16 Sizing h-screen Visuals bg-zinc-800 rounded-md …" at bounding box center [545, 196] width 120 height 322
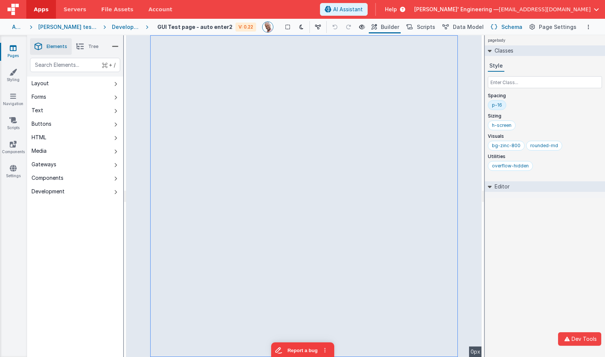
click at [505, 26] on span "Schema" at bounding box center [511, 27] width 21 height 8
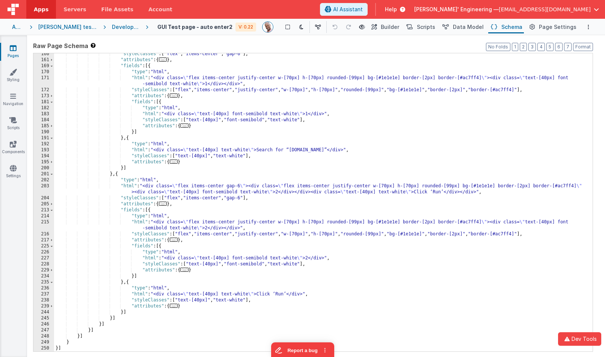
scroll to position [717, 0]
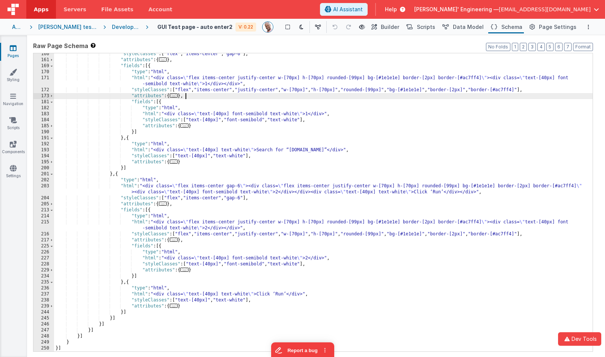
click at [341, 98] on div ""styleClasses" : [ "flex" , "items-center" , "gap-6" ] , "attributes" : { ... }…" at bounding box center [323, 206] width 538 height 310
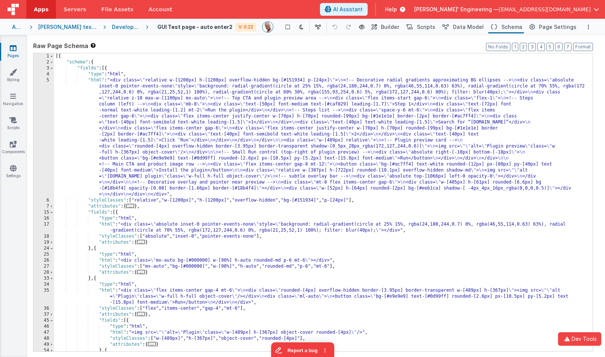
scroll to position [0, 0]
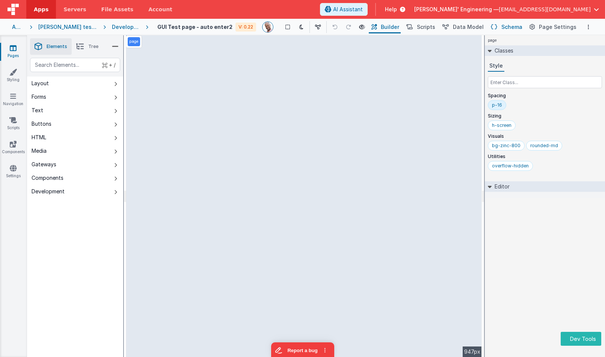
click at [517, 26] on span "Schema" at bounding box center [511, 27] width 21 height 8
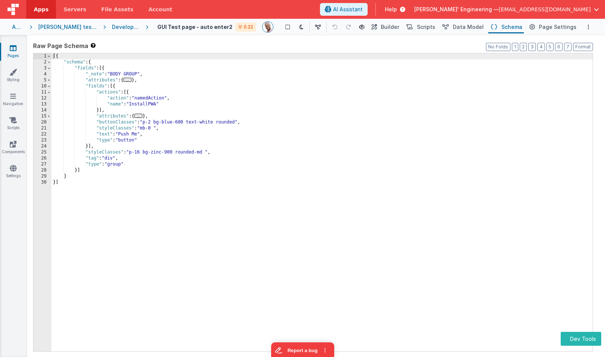
click at [205, 104] on div "[{ "schema" : { "fields" : [{ "_note" : "BODY GROUP" , "attributes" : { ... } ,…" at bounding box center [321, 208] width 541 height 310
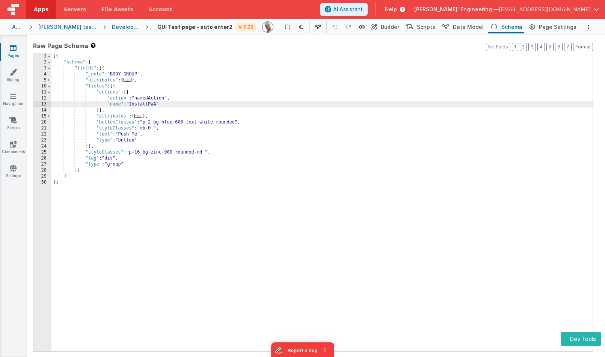
click at [81, 238] on div "[{ "schema" : { "fields" : [{ "_note" : "BODY GROUP" , "attributes" : { ... } ,…" at bounding box center [321, 208] width 541 height 310
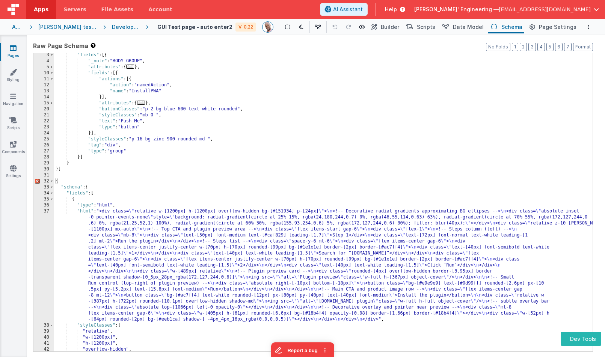
scroll to position [11, 0]
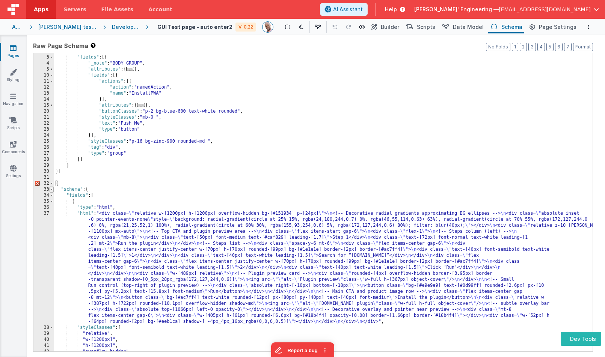
click at [51, 195] on span at bounding box center [52, 196] width 4 height 6
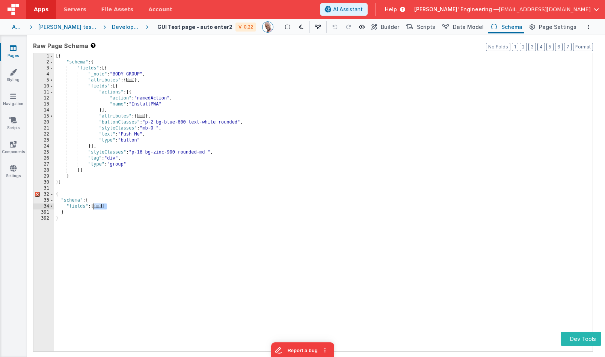
drag, startPoint x: 108, startPoint y: 205, endPoint x: 129, endPoint y: 209, distance: 21.5
click at [92, 206] on div "[{ "schema" : { "fields" : [{ "_note" : "BODY GROUP" , "attributes" : { ... } ,…" at bounding box center [323, 208] width 538 height 310
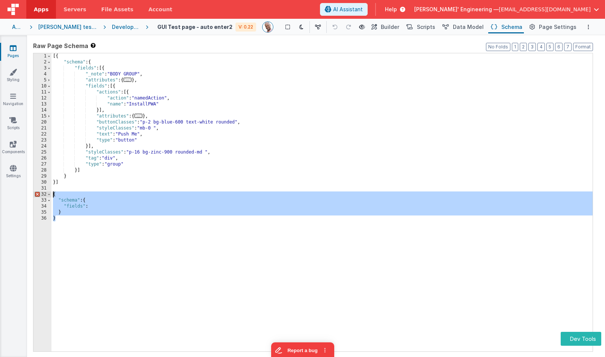
drag, startPoint x: 77, startPoint y: 225, endPoint x: 51, endPoint y: 194, distance: 40.0
click at [51, 194] on div "[{ "schema" : { "fields" : [{ "_note" : "BODY GROUP" , "attributes" : { ... } ,…" at bounding box center [321, 208] width 541 height 310
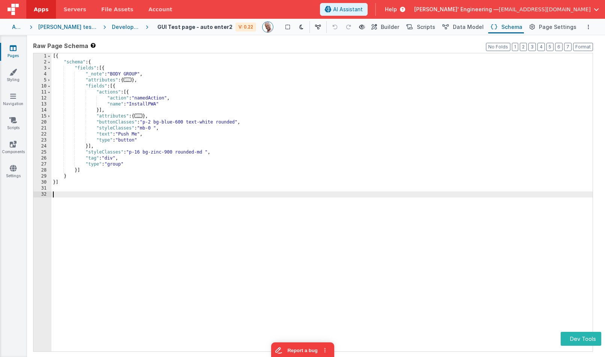
click at [112, 87] on div "[{ "schema" : { "fields" : [{ "_note" : "BODY GROUP" , "attributes" : { ... } ,…" at bounding box center [321, 208] width 541 height 310
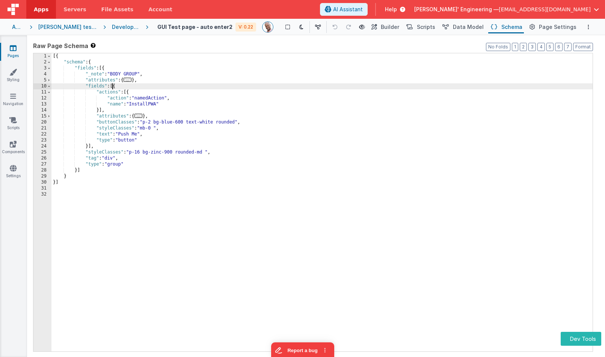
click at [112, 87] on div "[{ "schema" : { "fields" : [{ "_note" : "BODY GROUP" , "attributes" : { ... } ,…" at bounding box center [321, 208] width 541 height 310
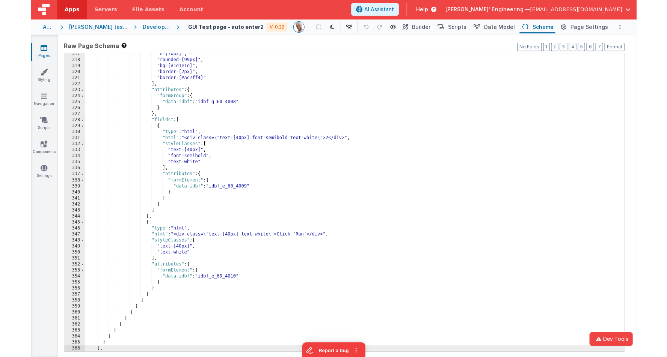
scroll to position [2134, 0]
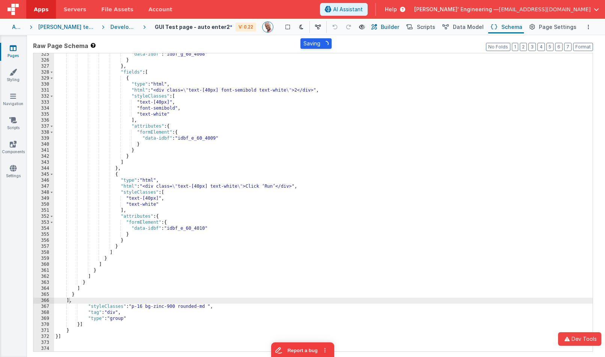
click at [396, 24] on span "Builder" at bounding box center [390, 27] width 18 height 8
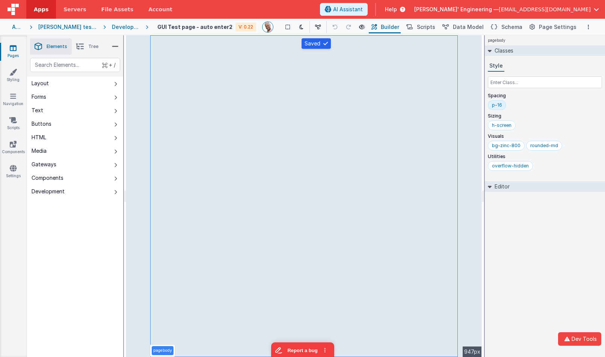
click at [95, 45] on span "Tree" at bounding box center [93, 47] width 10 height 6
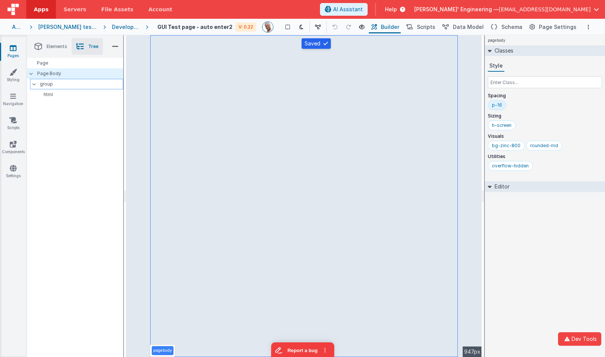
click at [46, 84] on p "group" at bounding box center [81, 84] width 83 height 8
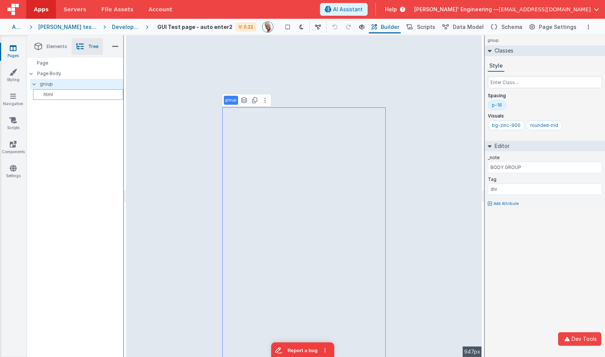
click at [48, 93] on p "html" at bounding box center [79, 95] width 87 height 6
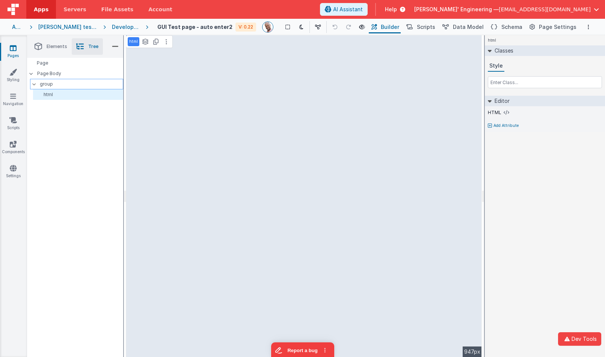
click at [48, 86] on p "group" at bounding box center [81, 84] width 83 height 8
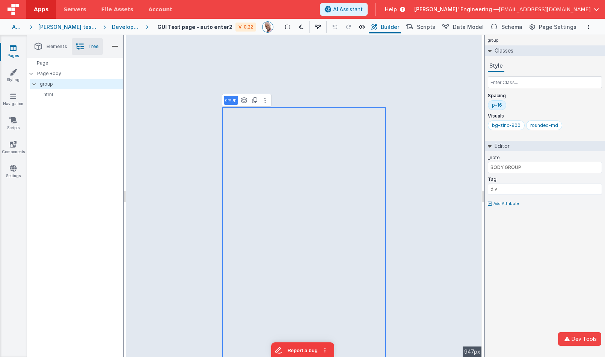
click at [128, 27] on div "Development" at bounding box center [126, 27] width 28 height 8
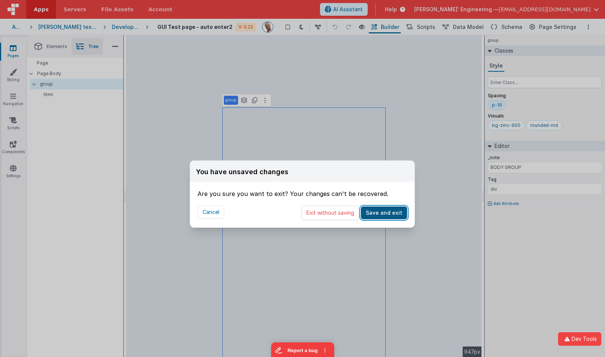
click at [390, 214] on button "Save and exit" at bounding box center [384, 212] width 46 height 13
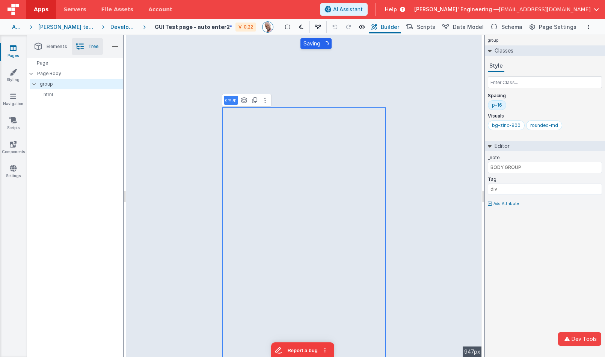
click at [125, 27] on div "Development" at bounding box center [123, 27] width 27 height 8
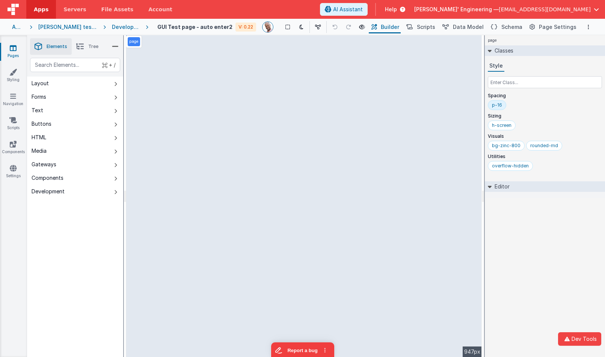
click at [82, 45] on icon at bounding box center [80, 46] width 8 height 11
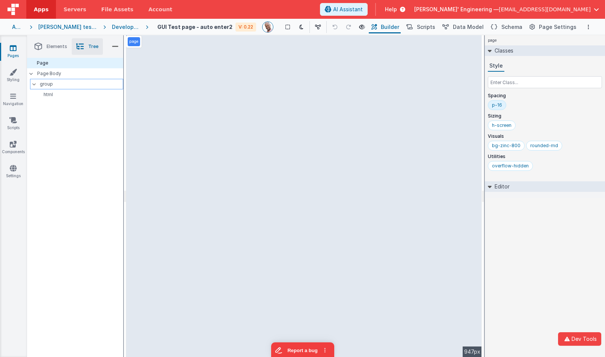
click at [50, 81] on p "group" at bounding box center [81, 84] width 83 height 8
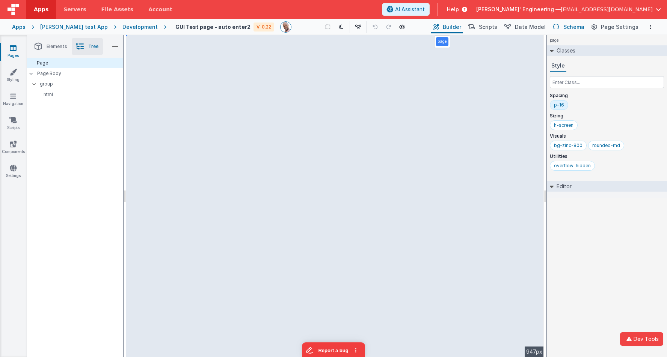
click at [564, 26] on button "Schema" at bounding box center [568, 27] width 36 height 13
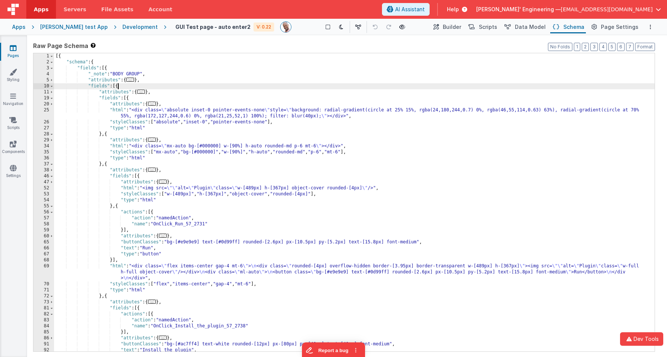
click at [118, 86] on div "[{ "schema" : { "fields" : [{ "_note" : "BODY GROUP" , "attributes" : { ... } ,…" at bounding box center [354, 208] width 600 height 310
click at [117, 86] on div "[{ "schema" : { "fields" : [{ "_note" : "BODY GROUP" , "attributes" : { ... } ,…" at bounding box center [354, 208] width 600 height 310
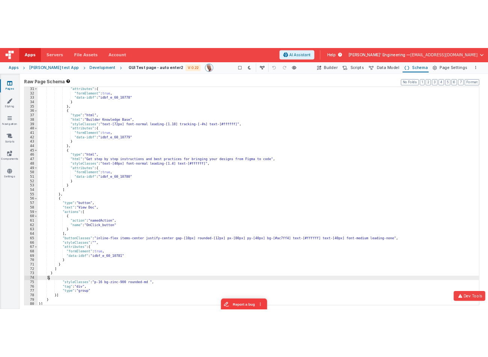
scroll to position [158, 0]
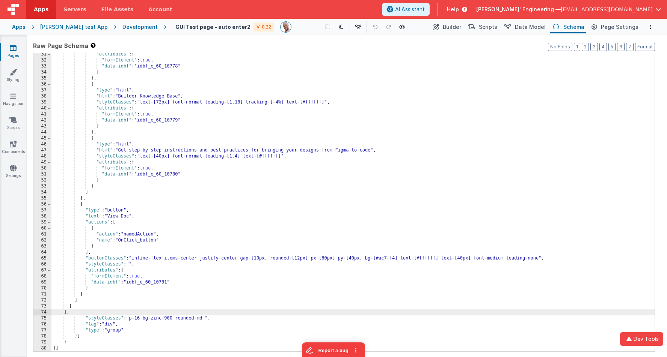
click at [327, 115] on div ""attributes" : { "formElement" : true , "data-idbf" : "idbf_e_60_10778" } } , {…" at bounding box center [352, 206] width 603 height 310
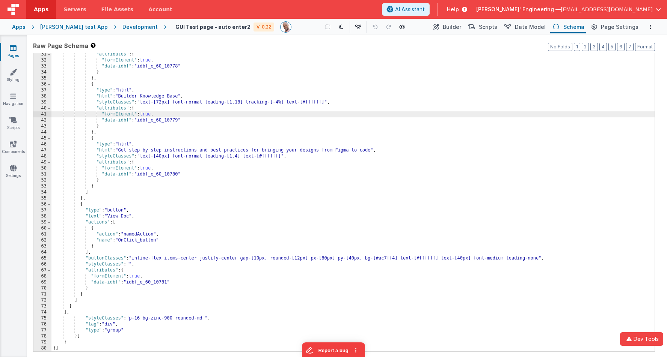
click at [300, 116] on div ""attributes" : { "formElement" : true , "data-idbf" : "idbf_e_60_10778" } } , {…" at bounding box center [352, 206] width 603 height 310
click at [437, 26] on div "Builder Page Builder" at bounding box center [446, 27] width 35 height 13
click at [448, 28] on button "Builder" at bounding box center [446, 27] width 32 height 13
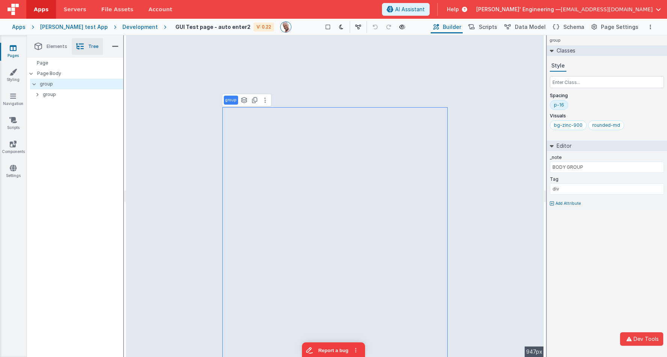
click at [585, 232] on div "group Classes Style Spacing p-16 Visuals bg-zinc-900 rounded-md Editor _note BO…" at bounding box center [606, 196] width 120 height 322
click at [36, 93] on icon at bounding box center [37, 95] width 2 height 6
click at [49, 93] on p "group" at bounding box center [83, 94] width 80 height 8
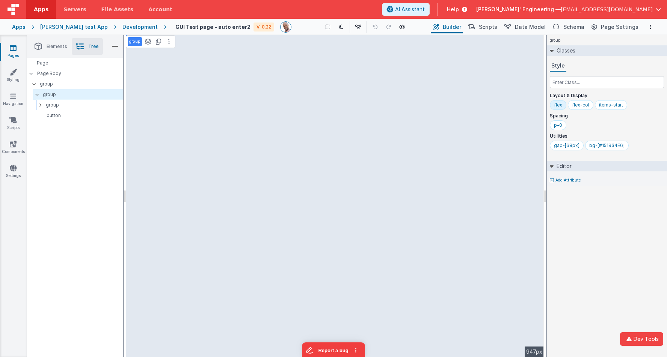
click at [51, 105] on p "group" at bounding box center [84, 105] width 77 height 8
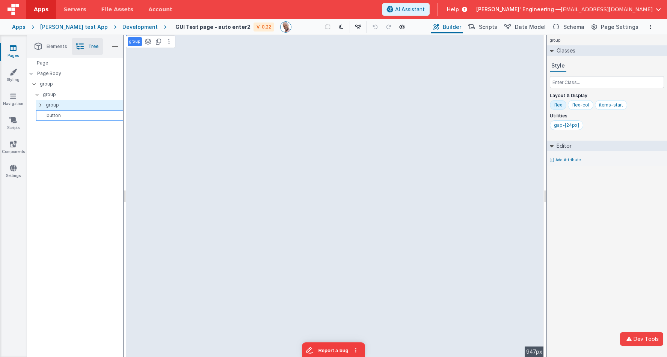
click at [51, 115] on p "button" at bounding box center [81, 116] width 84 height 6
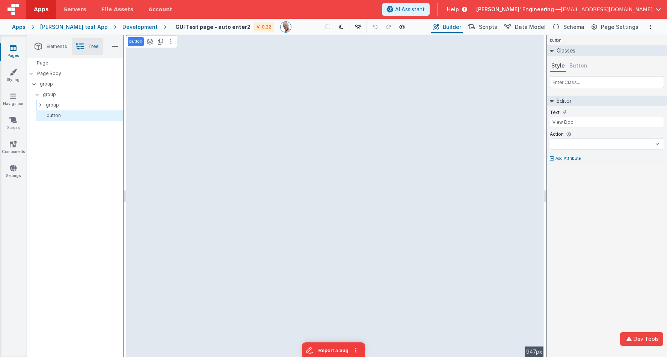
select select
click at [50, 83] on p "button" at bounding box center [78, 84] width 90 height 6
select select
click at [57, 73] on p "Page Body" at bounding box center [80, 74] width 86 height 6
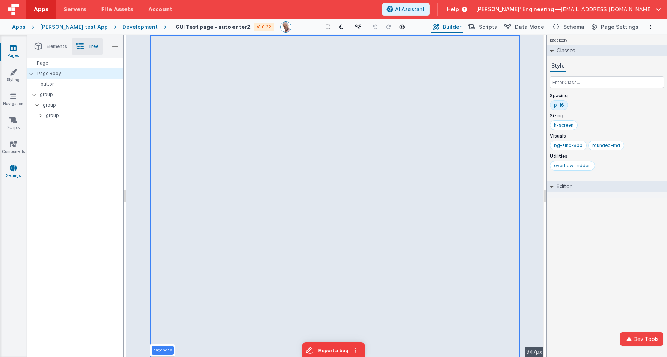
click at [15, 170] on icon at bounding box center [13, 168] width 7 height 8
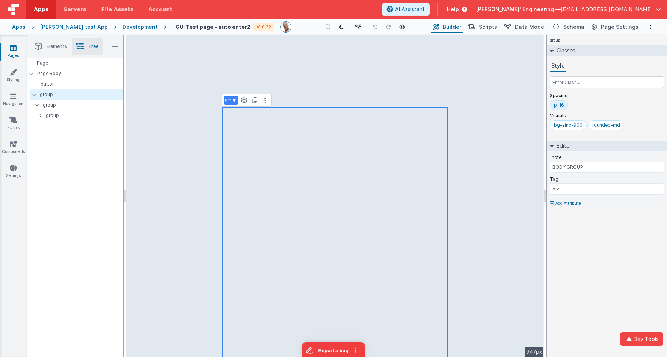
click at [50, 103] on p "group" at bounding box center [83, 105] width 80 height 8
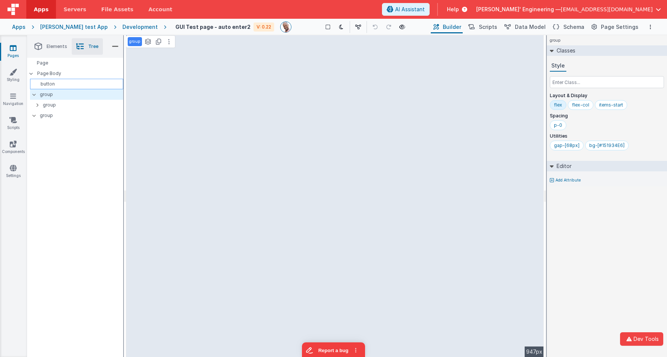
click at [50, 84] on p "button" at bounding box center [78, 84] width 90 height 6
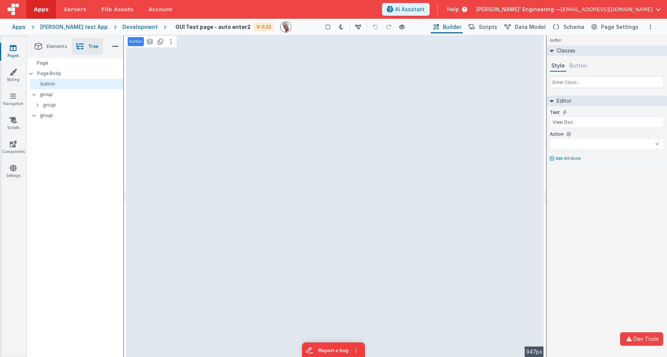
select select
click at [525, 27] on span "Data Model" at bounding box center [530, 27] width 31 height 8
